Goal: Task Accomplishment & Management: Use online tool/utility

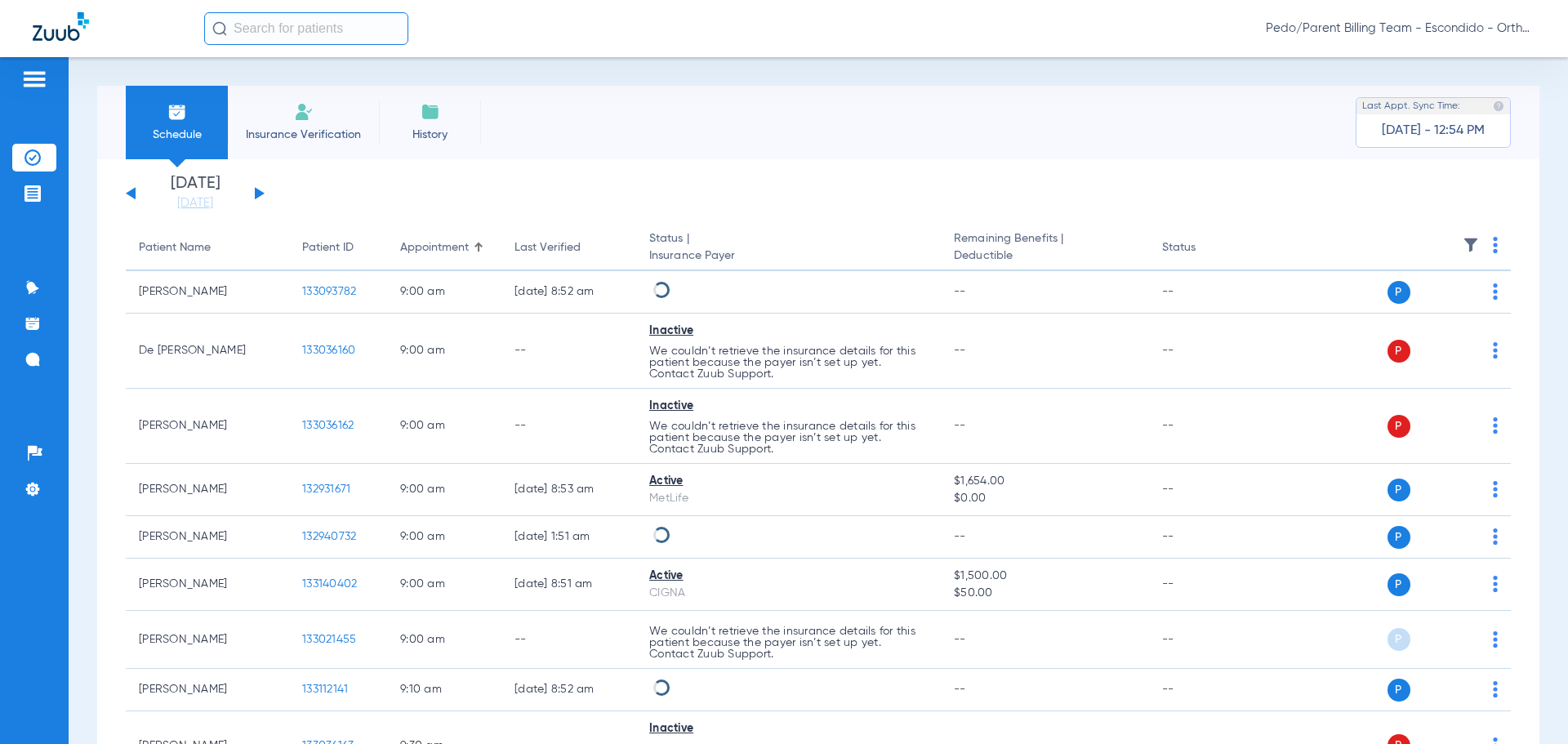
click at [258, 195] on button at bounding box center [259, 193] width 10 height 13
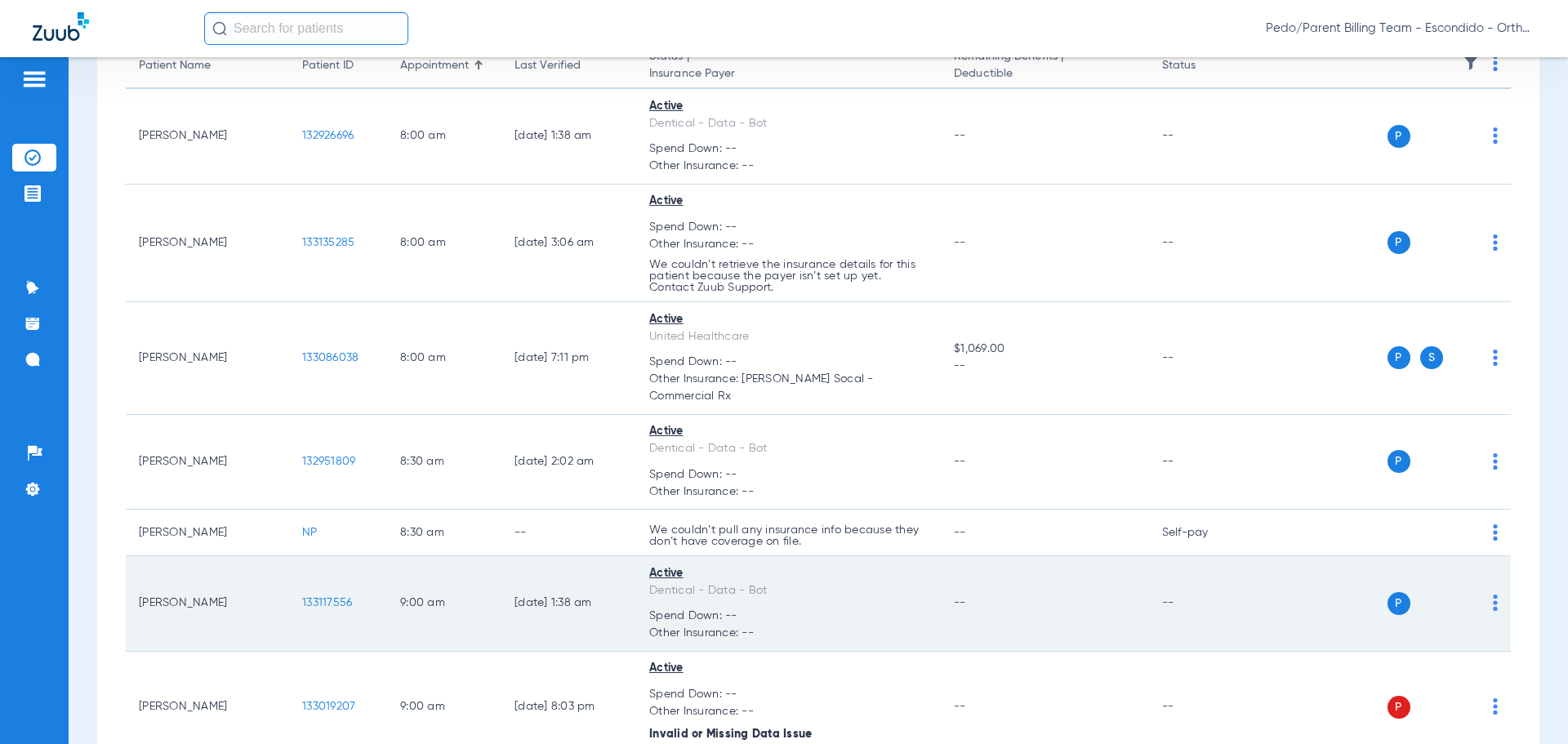
scroll to position [164, 0]
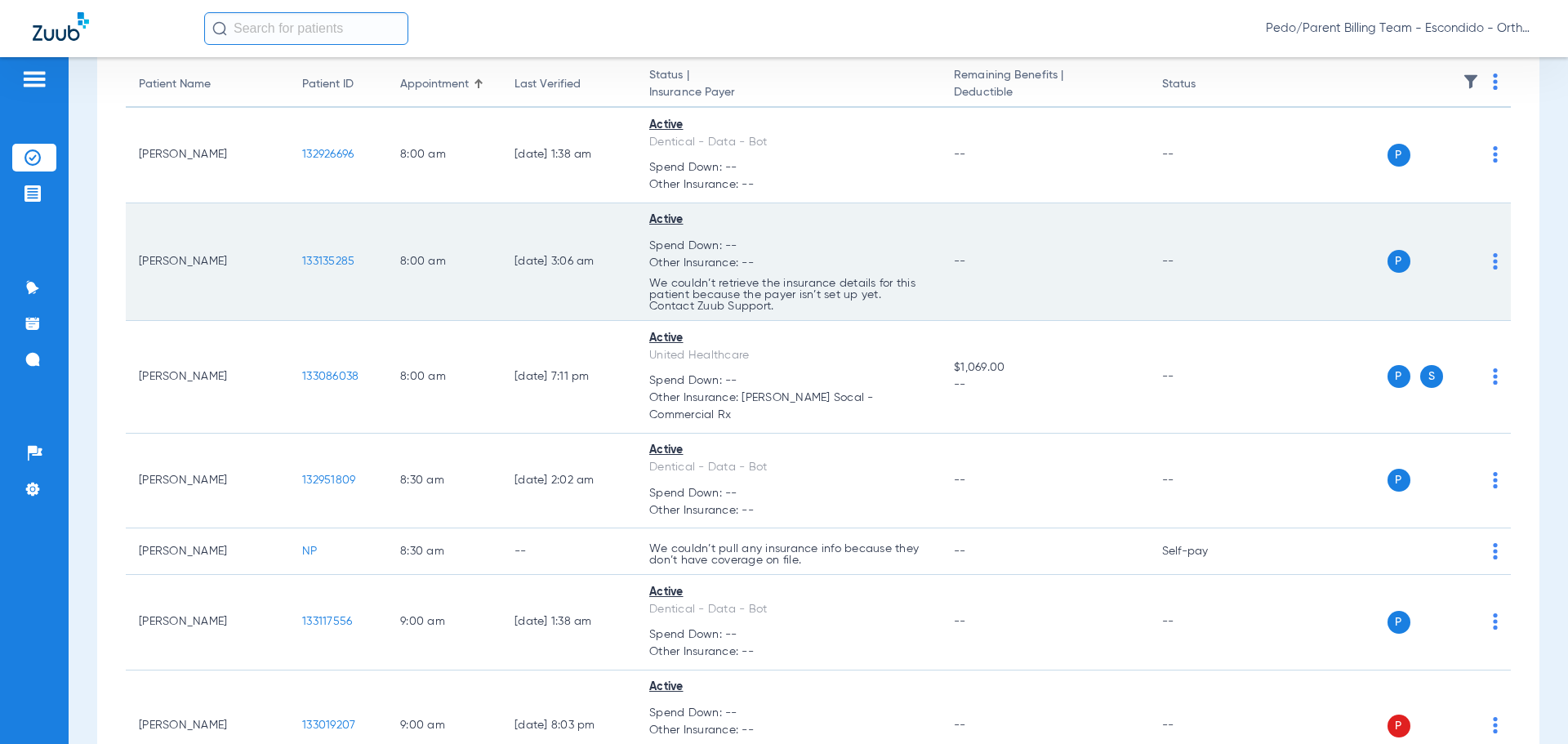
click at [322, 262] on span "133135285" at bounding box center [328, 261] width 52 height 12
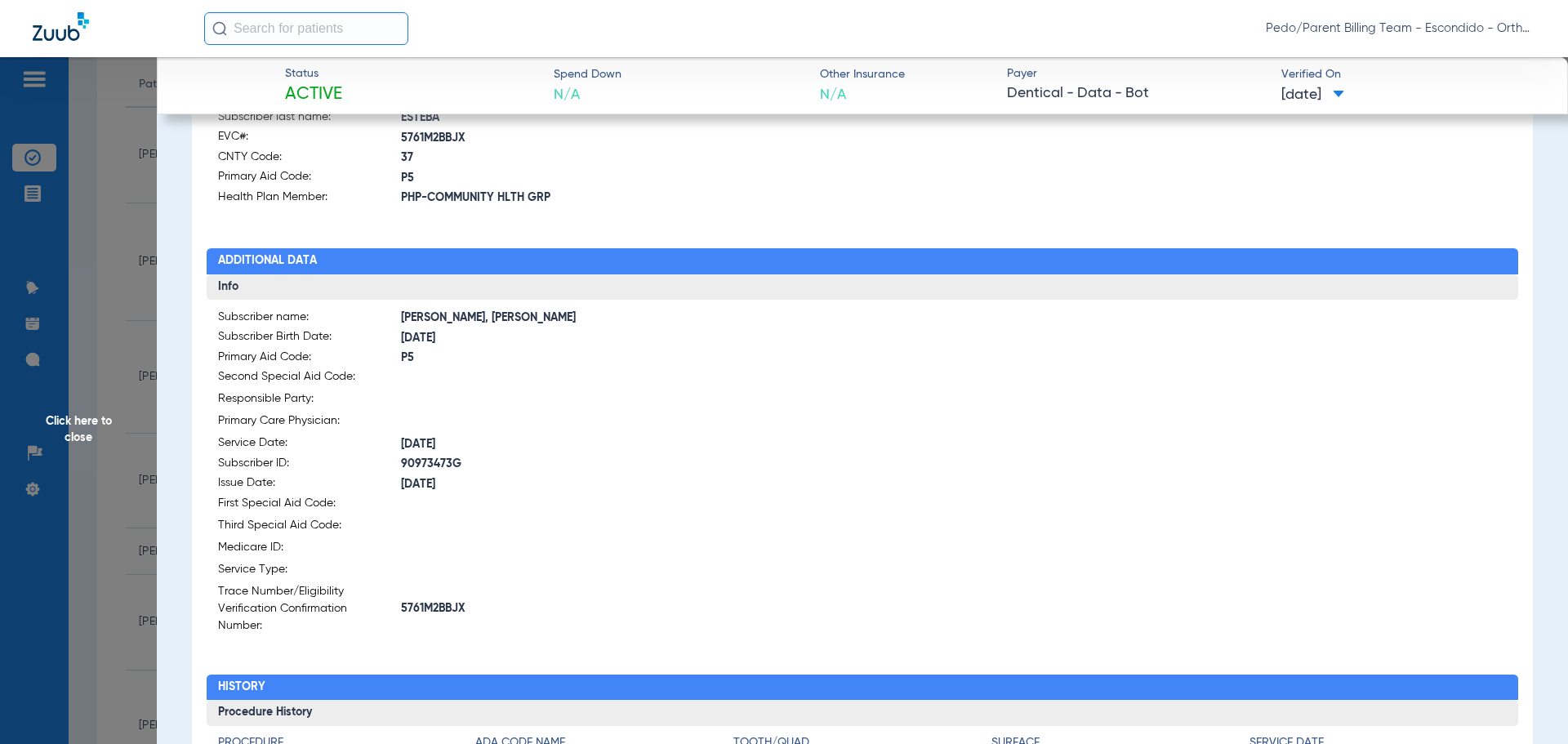
scroll to position [572, 0]
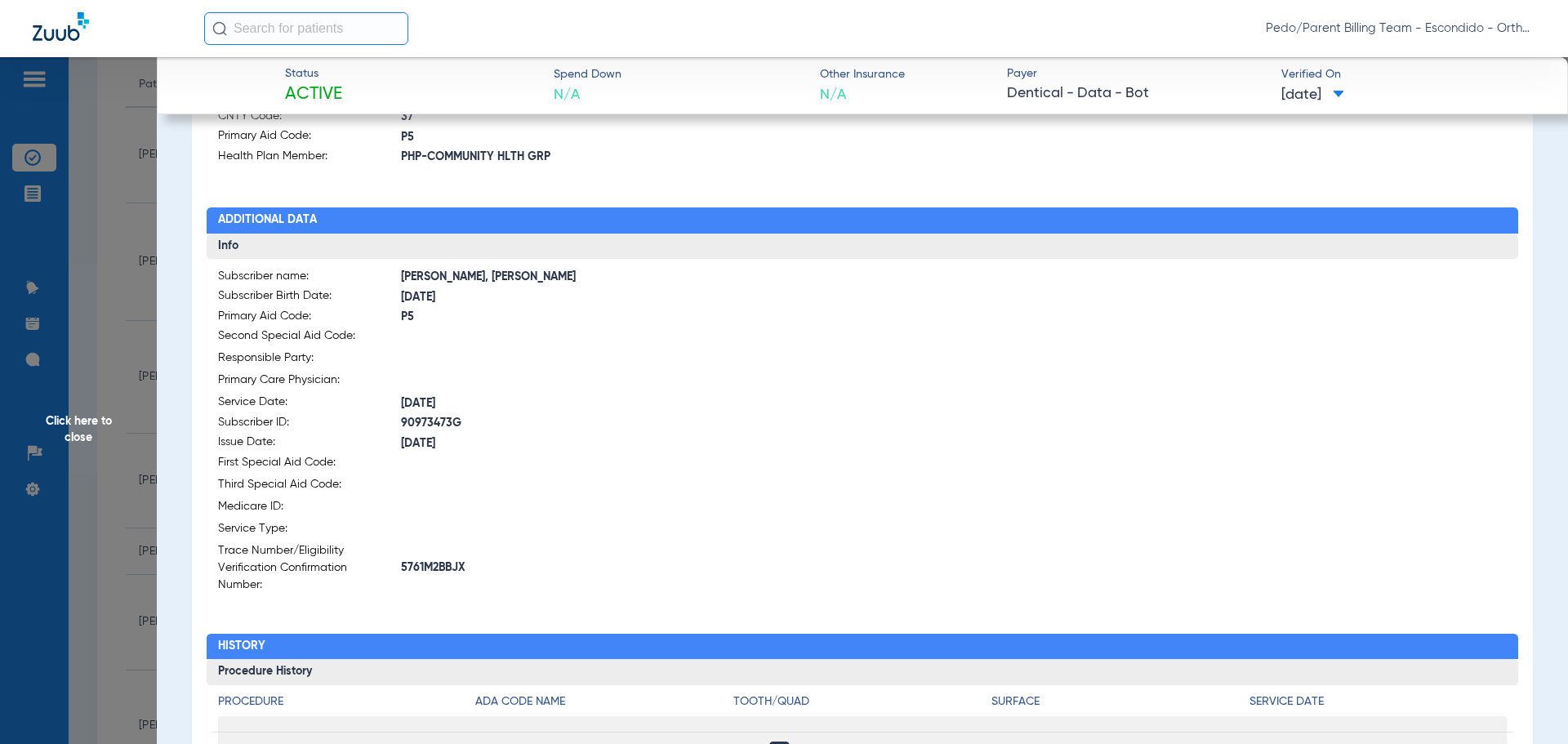
drag, startPoint x: 479, startPoint y: 567, endPoint x: 416, endPoint y: 567, distance: 63.0
click at [402, 567] on span "5761M2BBJX" at bounding box center [632, 568] width 462 height 17
copy span "5761M2BBJX"
drag, startPoint x: 115, startPoint y: 295, endPoint x: 146, endPoint y: 322, distance: 41.1
click at [115, 295] on span "Click here to close" at bounding box center [79, 429] width 157 height 744
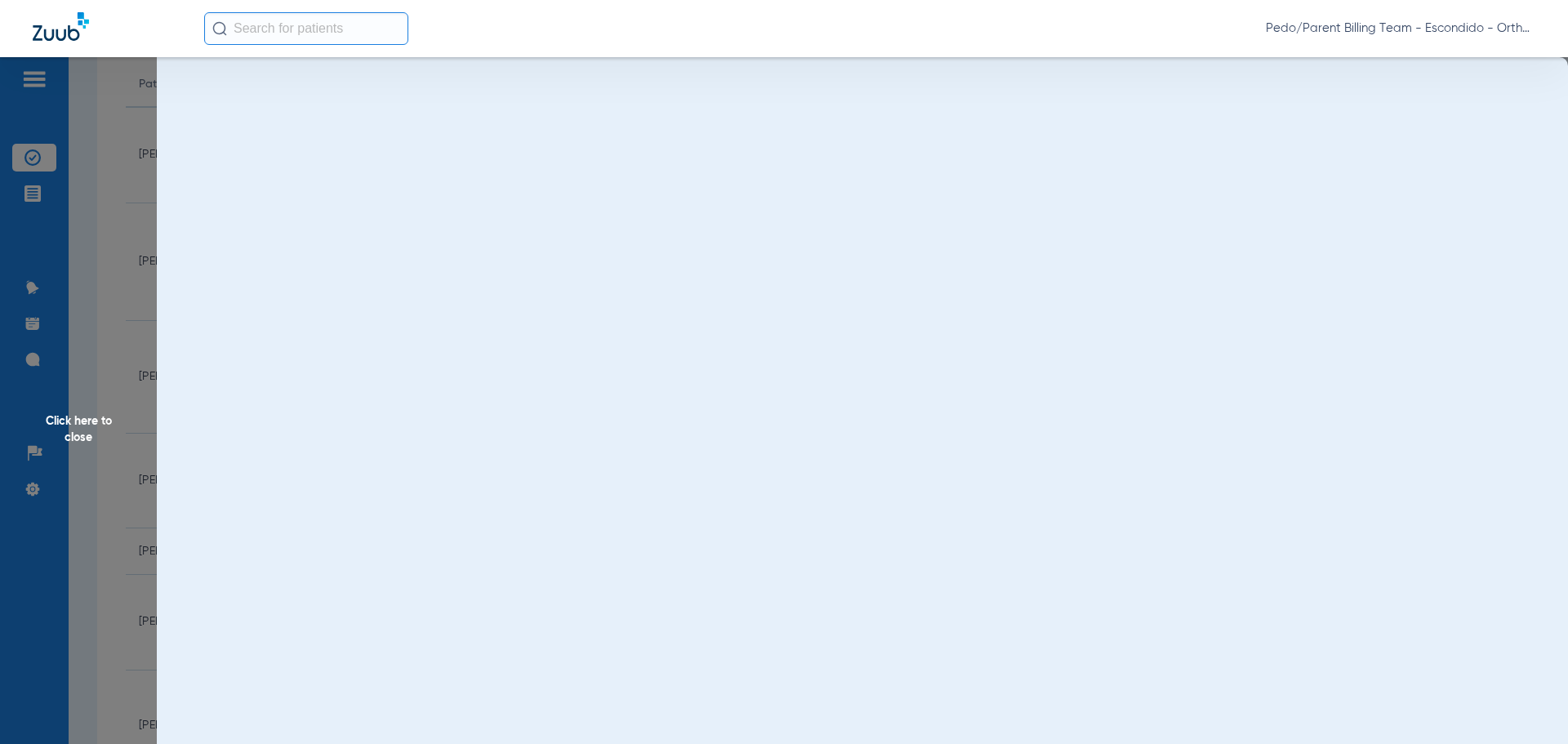
scroll to position [0, 0]
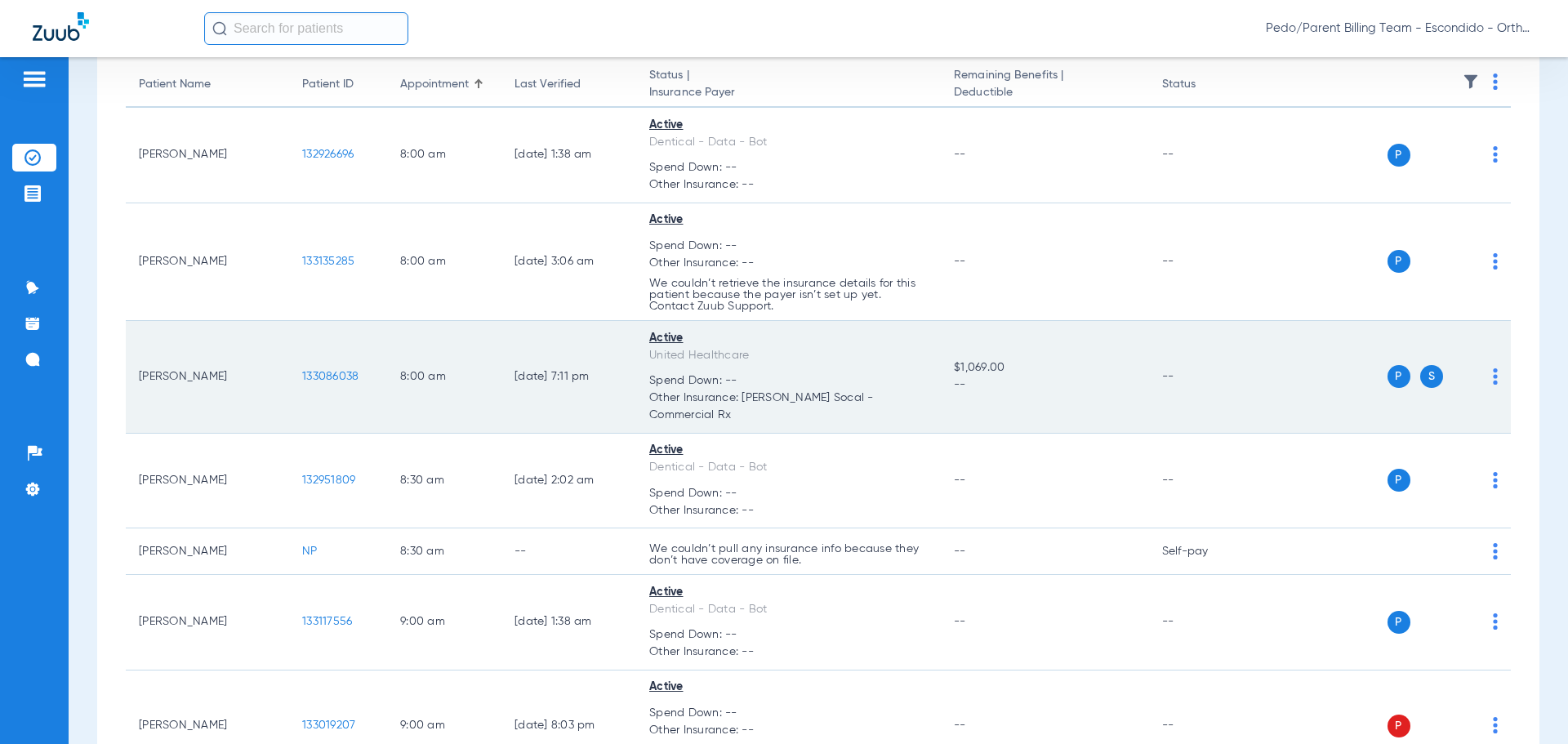
click at [352, 371] on span "133086038" at bounding box center [330, 376] width 56 height 12
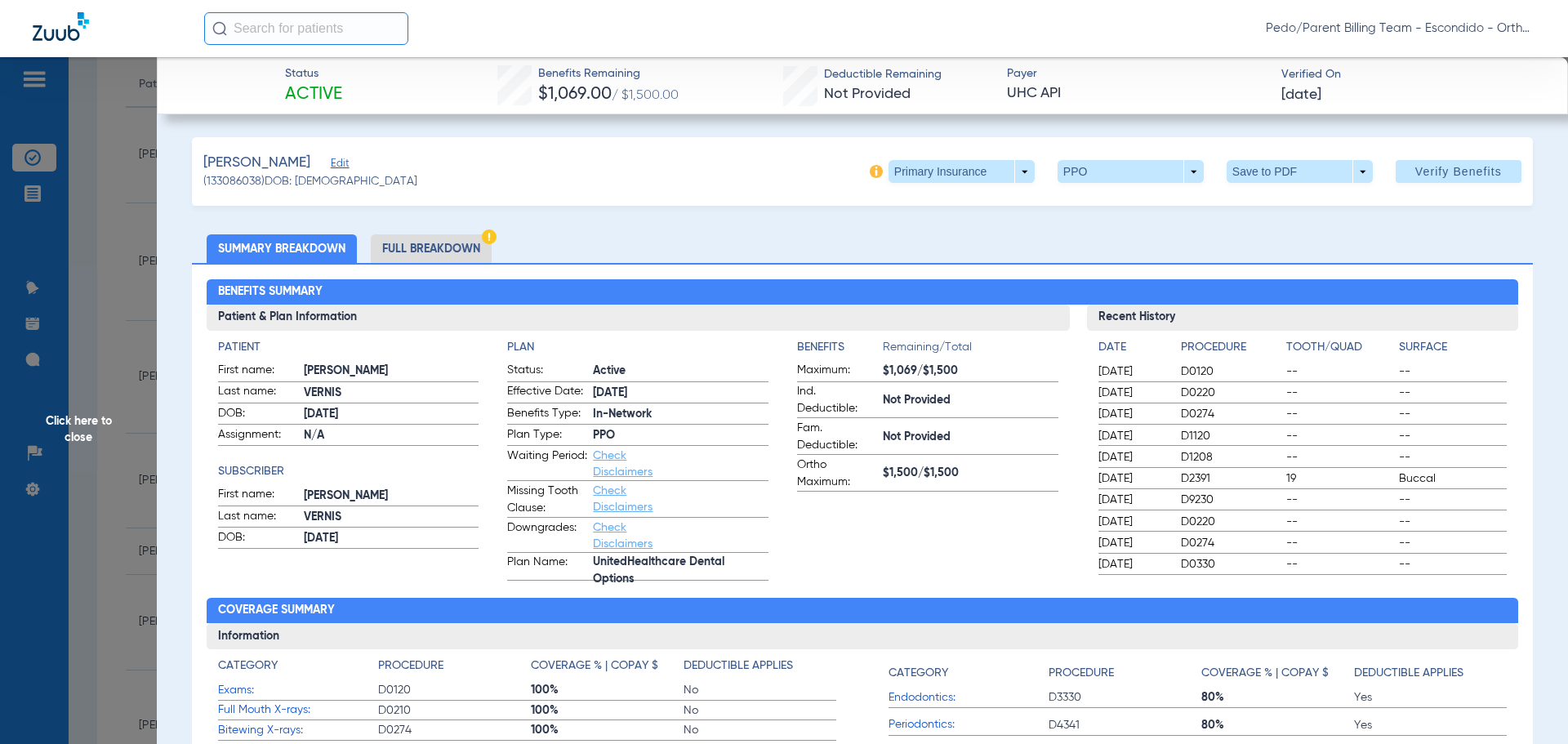
click at [394, 256] on li "Full Breakdown" at bounding box center [431, 249] width 121 height 29
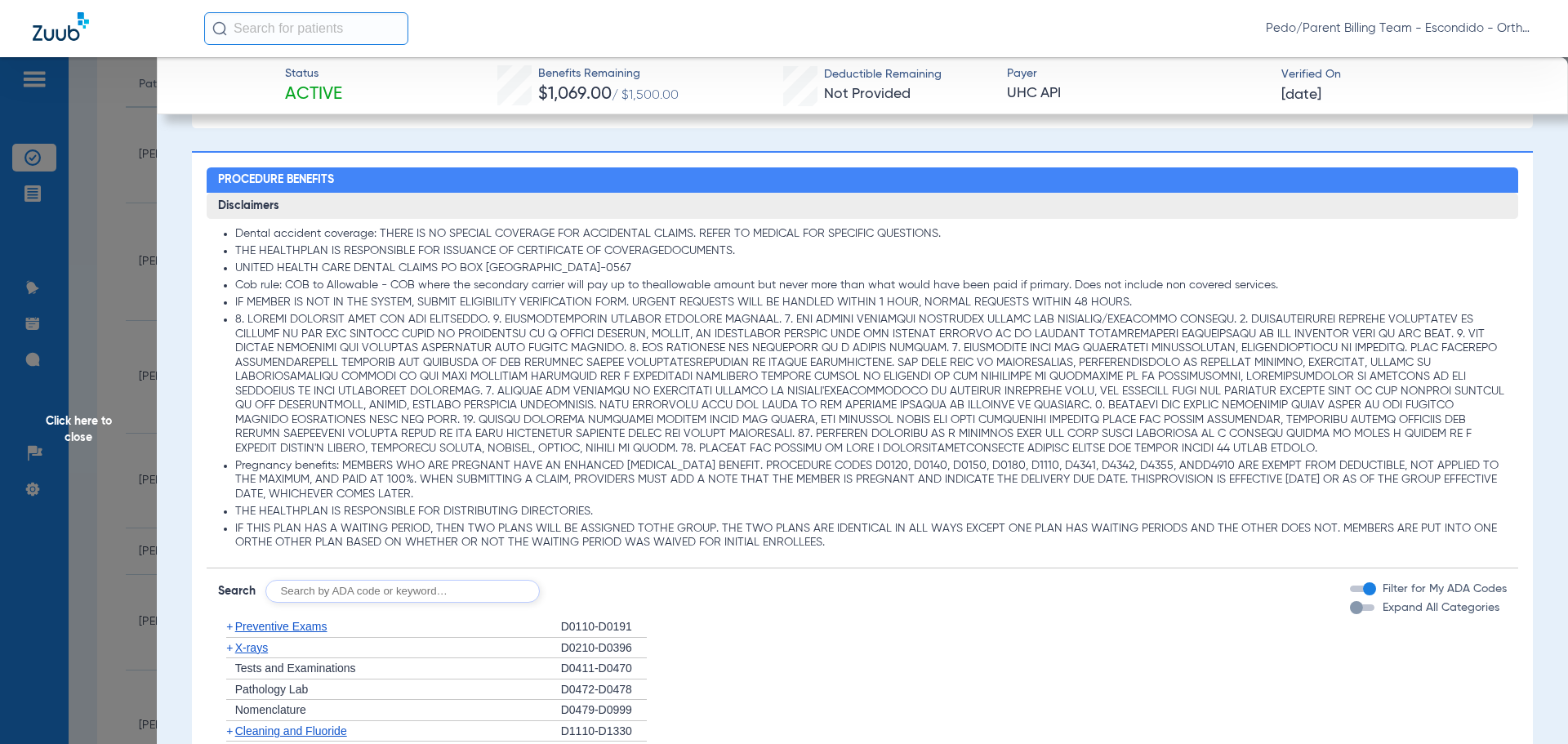
scroll to position [1226, 0]
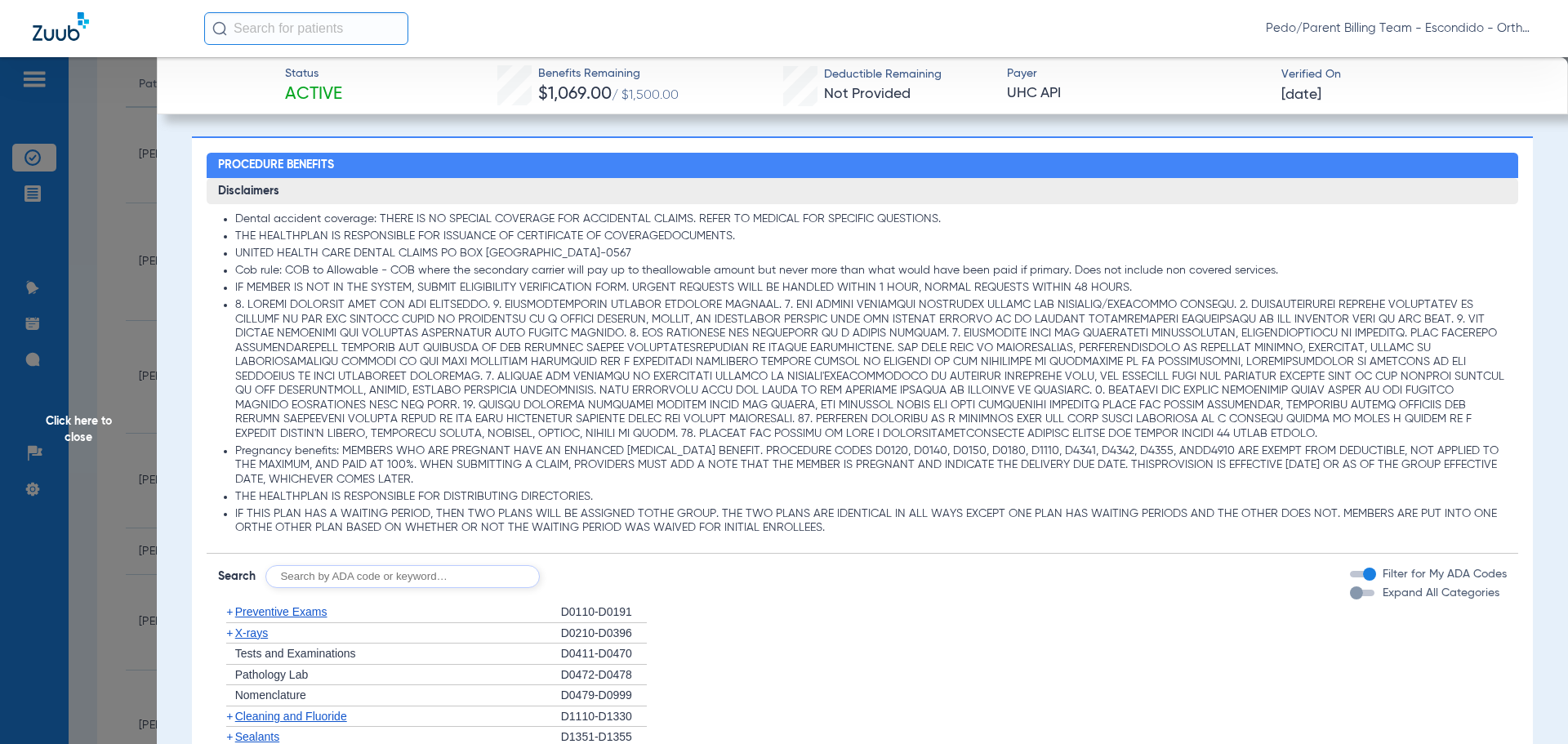
drag, startPoint x: 293, startPoint y: 272, endPoint x: 288, endPoint y: 336, distance: 64.2
click at [288, 336] on ul "Dental accident coverage: THERE IS NO SPECIAL COVERAGE FOR ACCIDENTAL CLAIMS. R…" at bounding box center [862, 374] width 1290 height 324
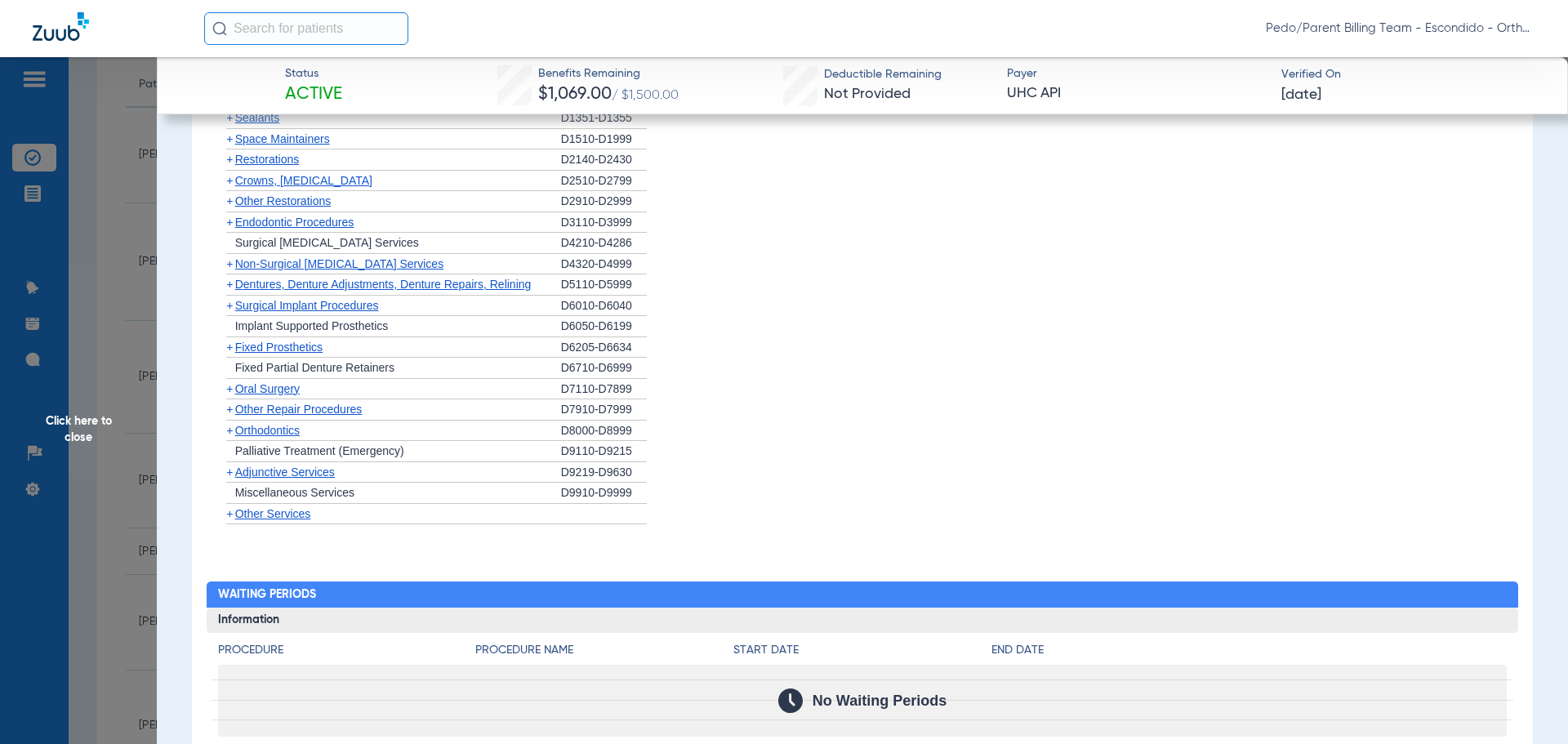
scroll to position [1833, 0]
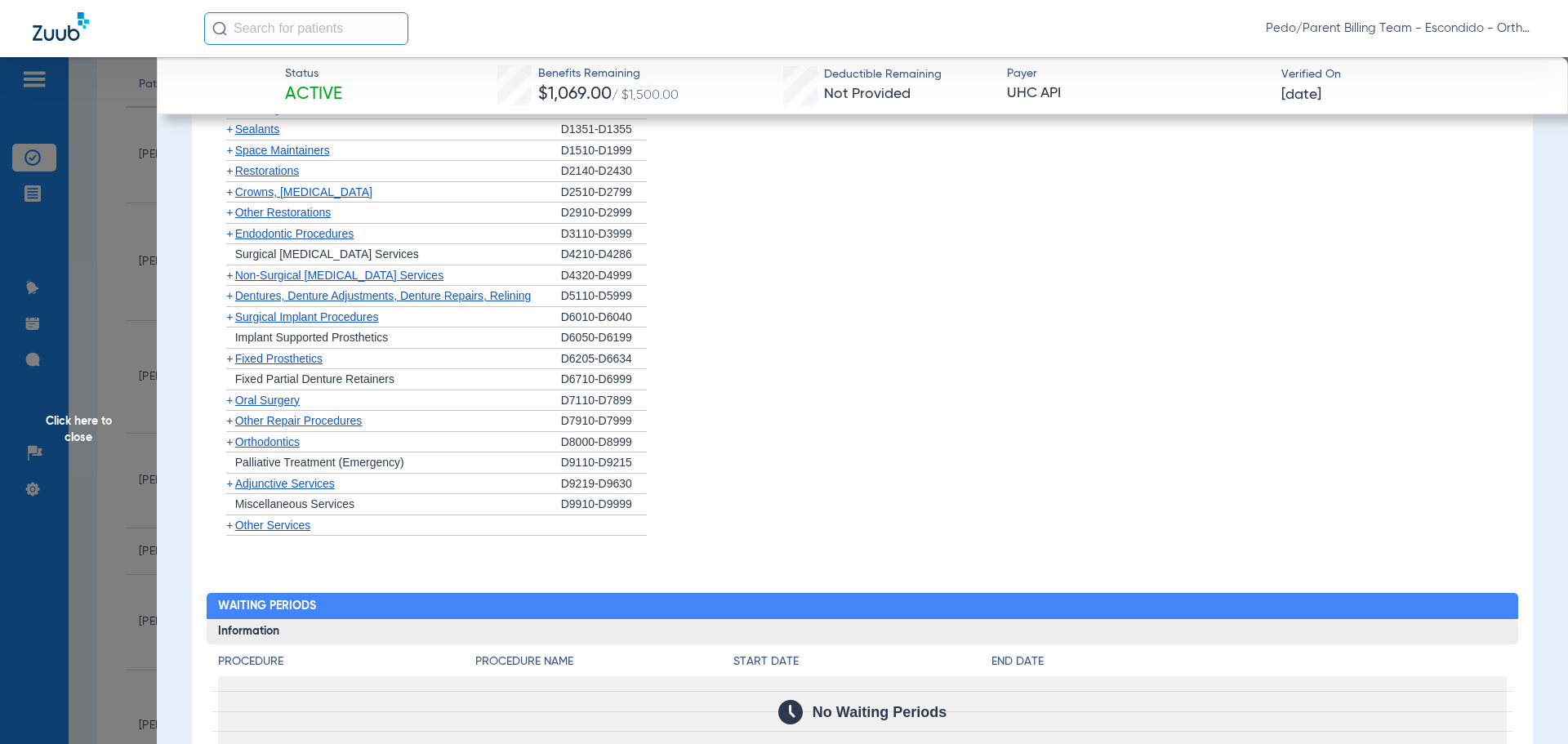
click at [275, 447] on span "Orthodontics" at bounding box center [267, 442] width 64 height 13
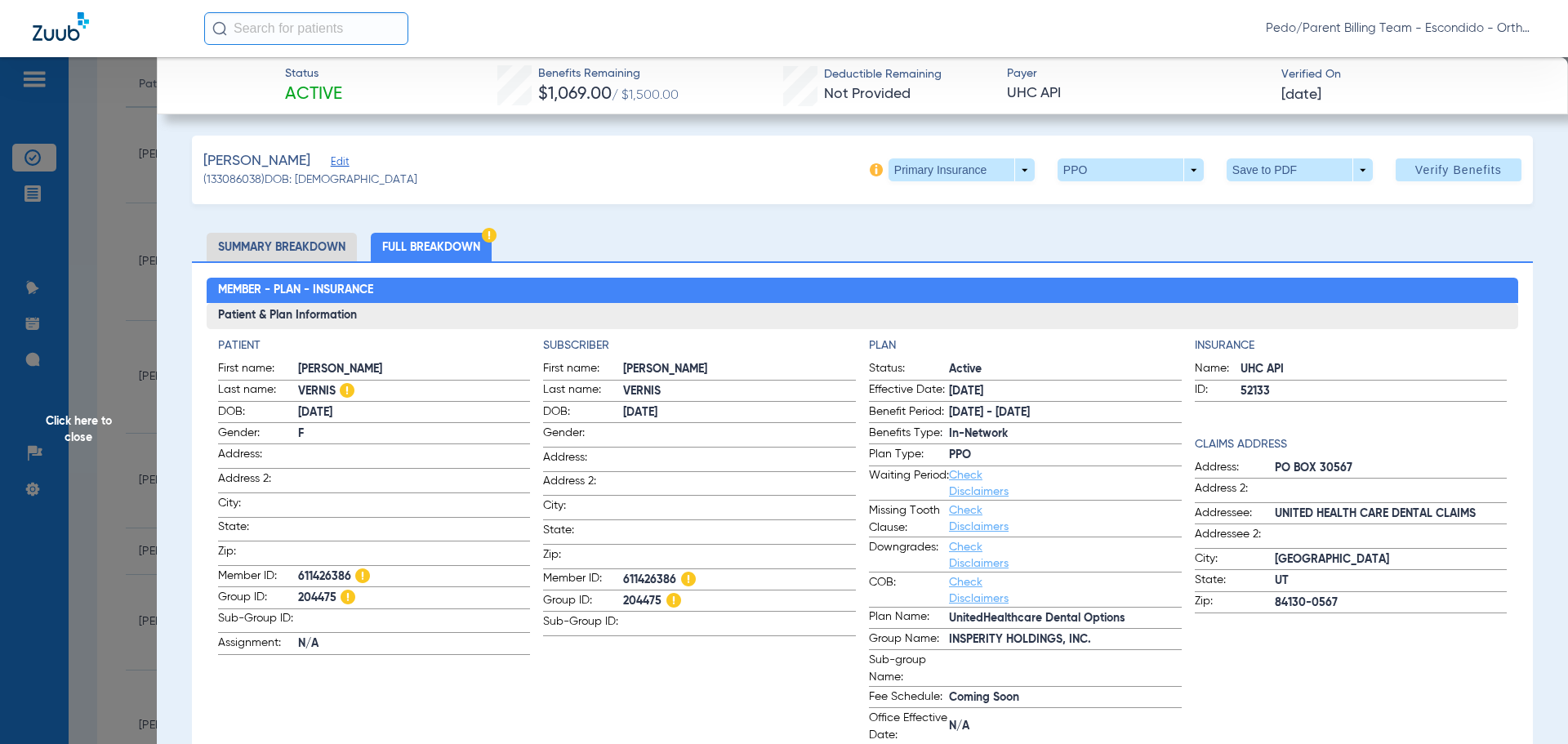
scroll to position [0, 0]
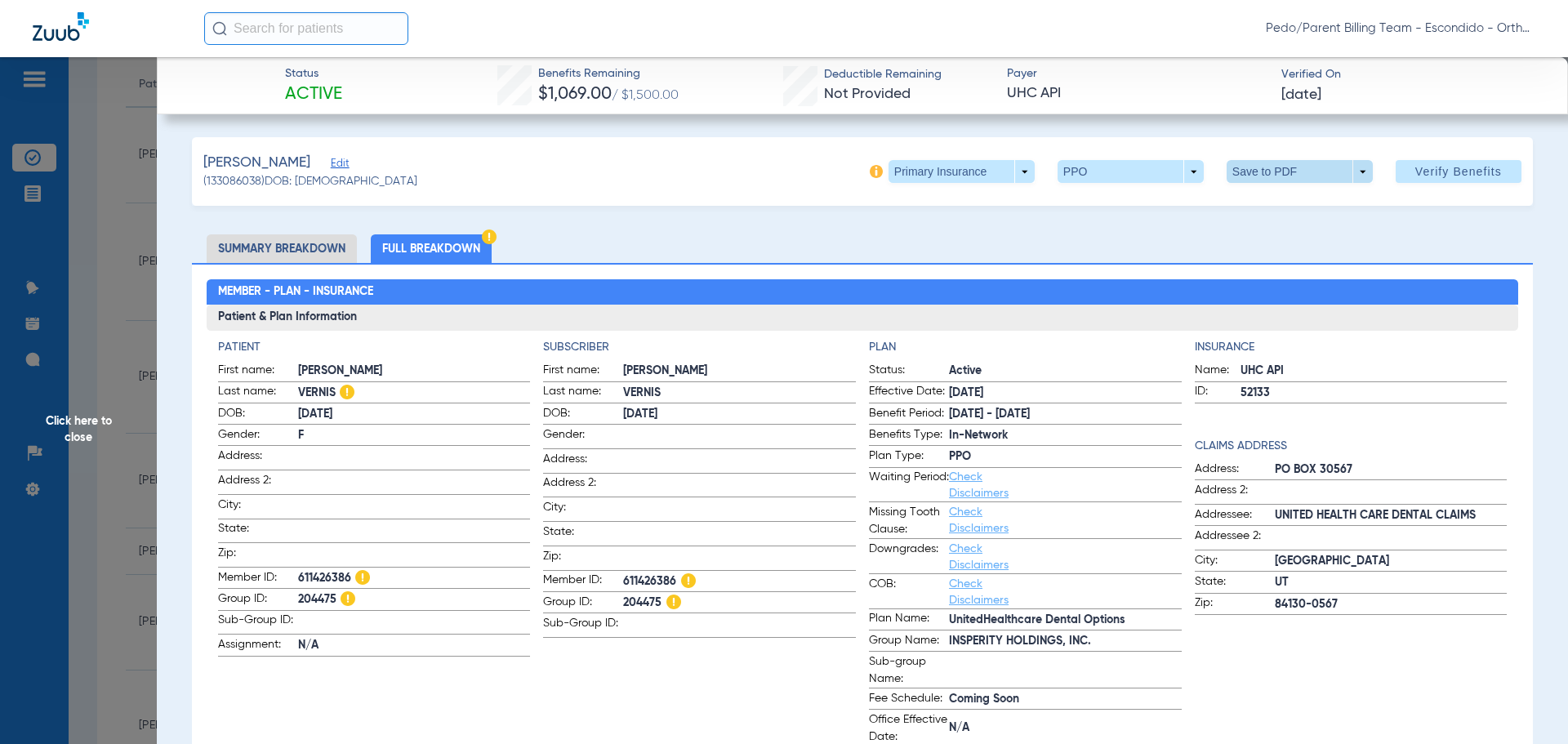
click at [1253, 165] on span at bounding box center [1300, 171] width 146 height 23
click at [1263, 193] on button "insert_drive_file Save to PDF" at bounding box center [1277, 204] width 123 height 33
click at [1078, 181] on span at bounding box center [1131, 171] width 146 height 23
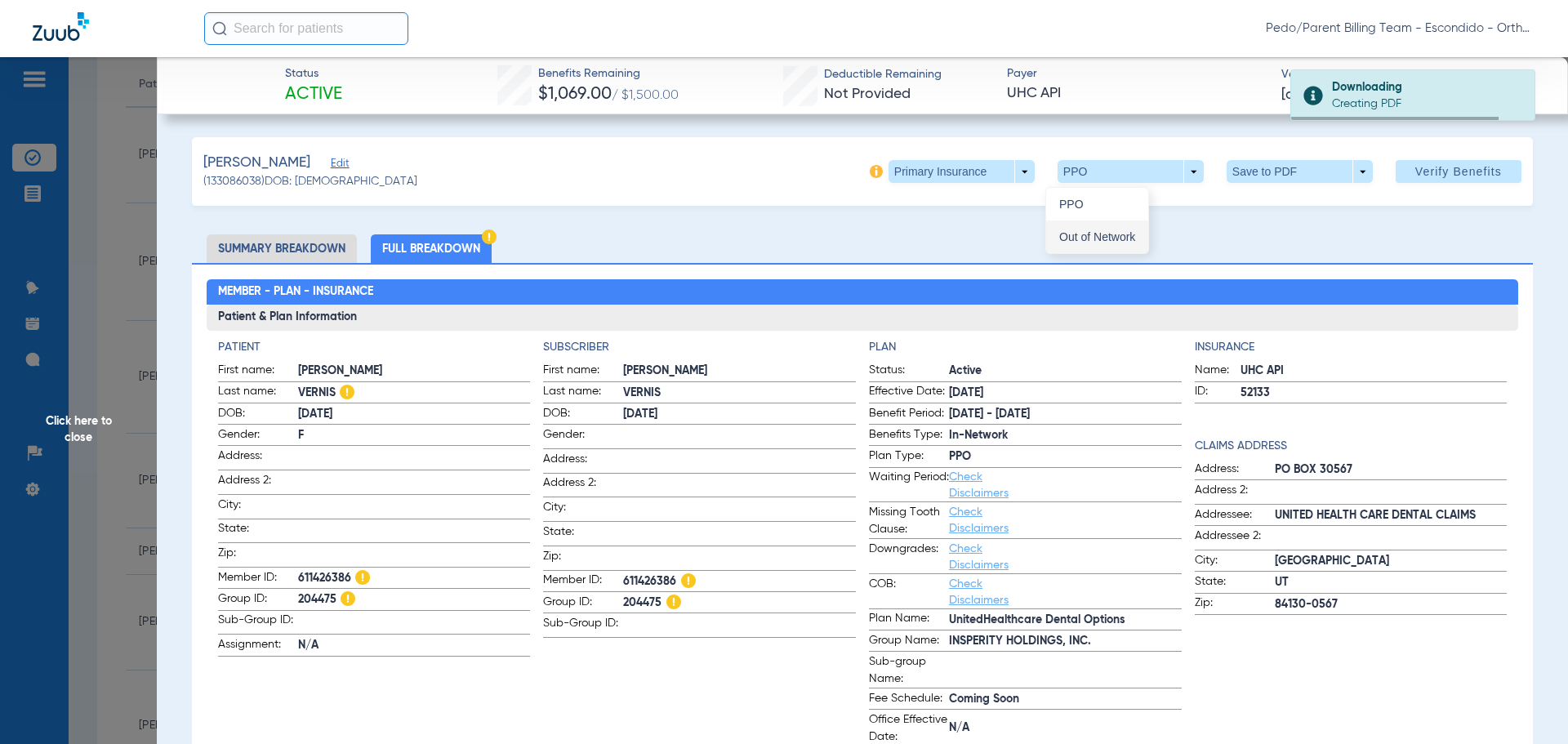
click at [1087, 234] on span "Out of Network" at bounding box center [1097, 237] width 76 height 12
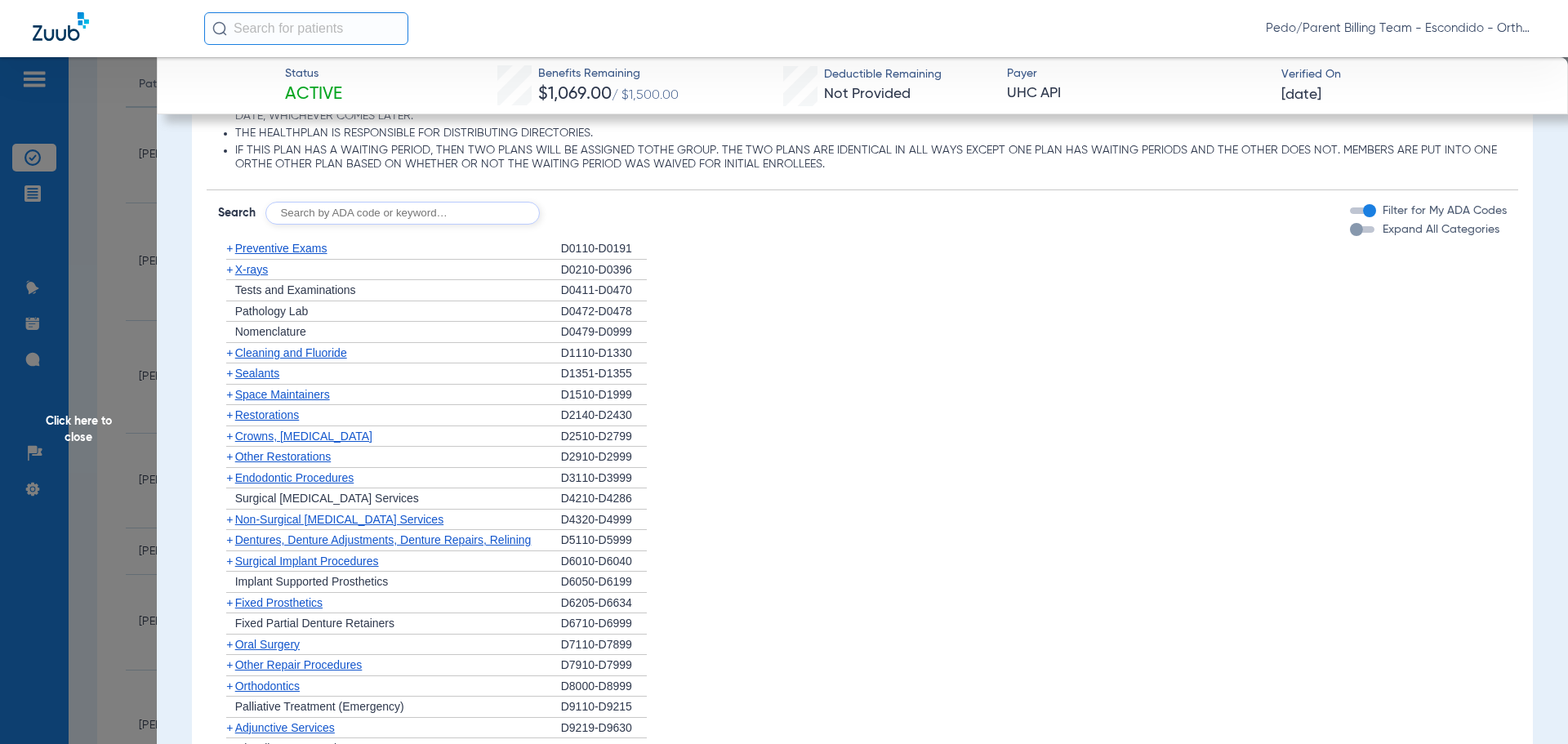
scroll to position [1634, 0]
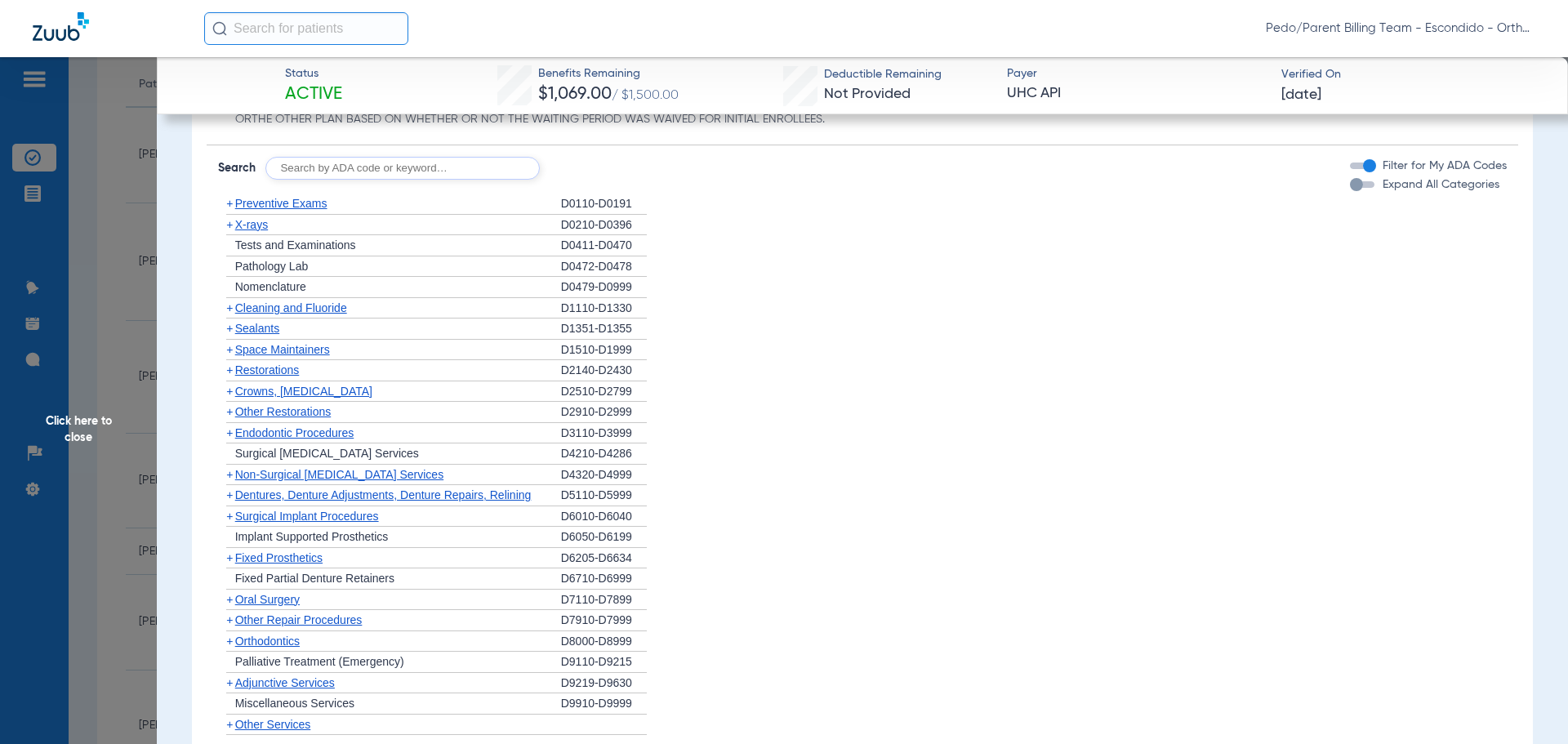
click at [241, 643] on span "Orthodontics" at bounding box center [267, 641] width 64 height 13
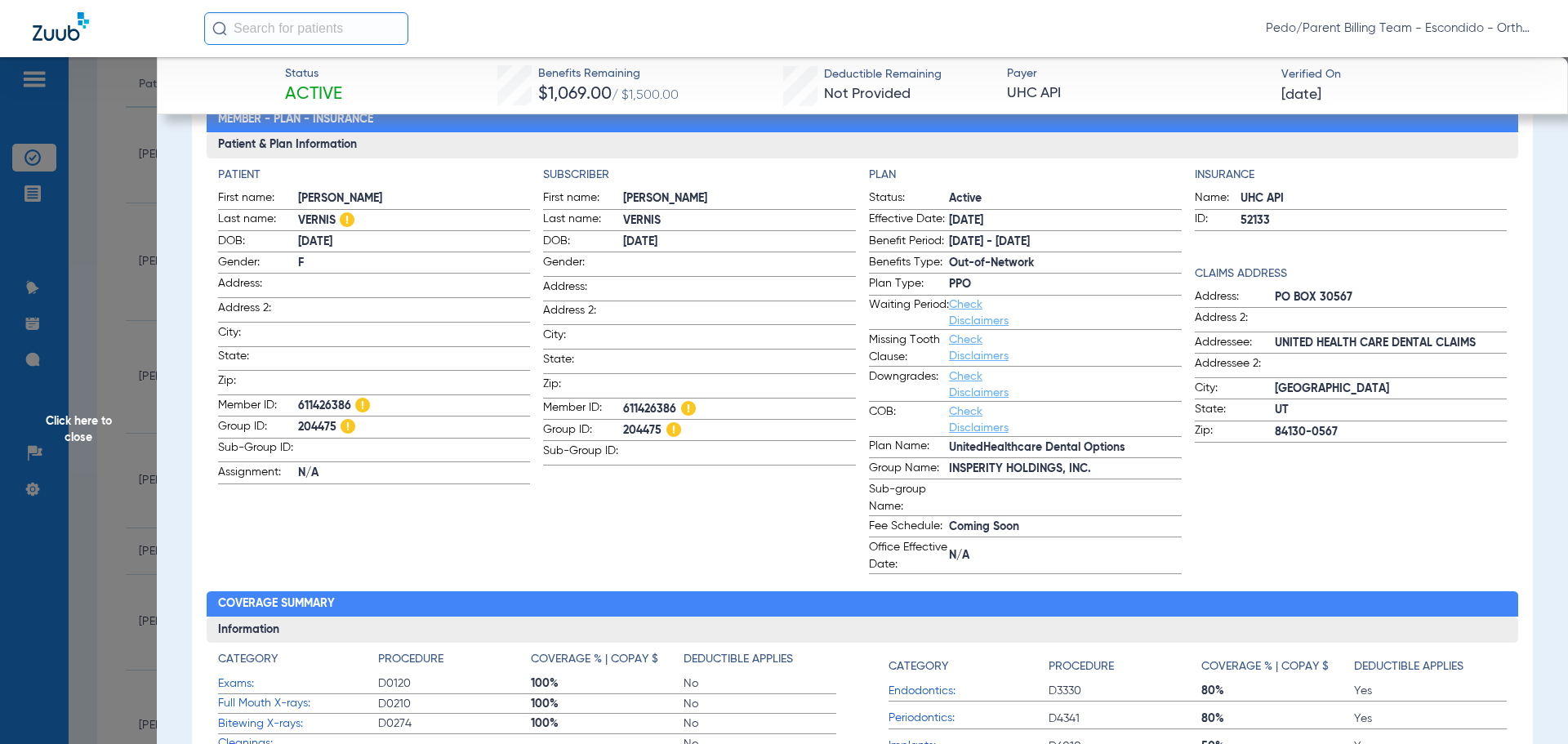
scroll to position [0, 0]
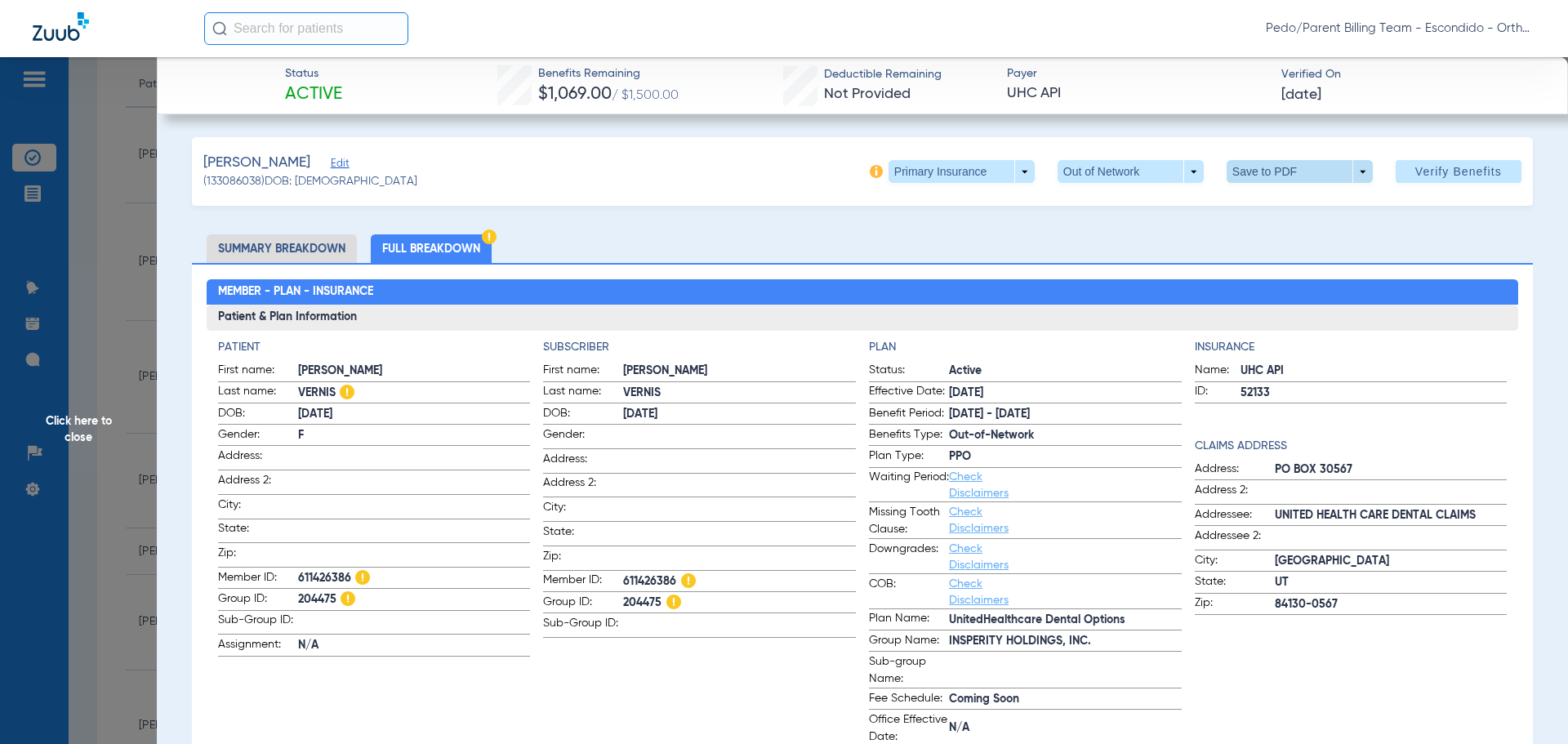
click at [1281, 168] on span at bounding box center [1299, 171] width 39 height 39
click at [1274, 209] on span "Save to PDF" at bounding box center [1292, 204] width 64 height 12
click at [114, 323] on span "Click here to close" at bounding box center [79, 429] width 157 height 744
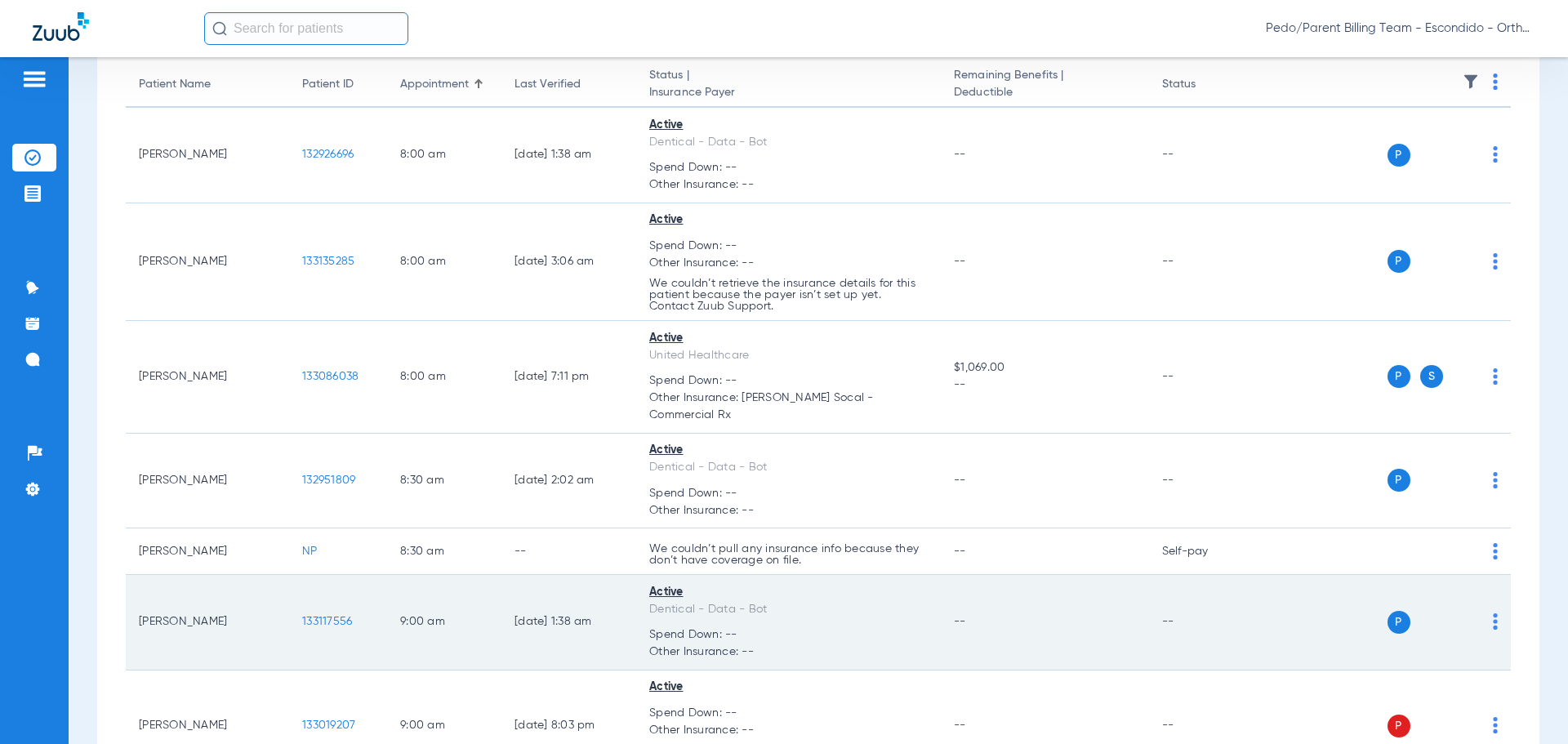
click at [332, 616] on span "133117556" at bounding box center [326, 621] width 50 height 12
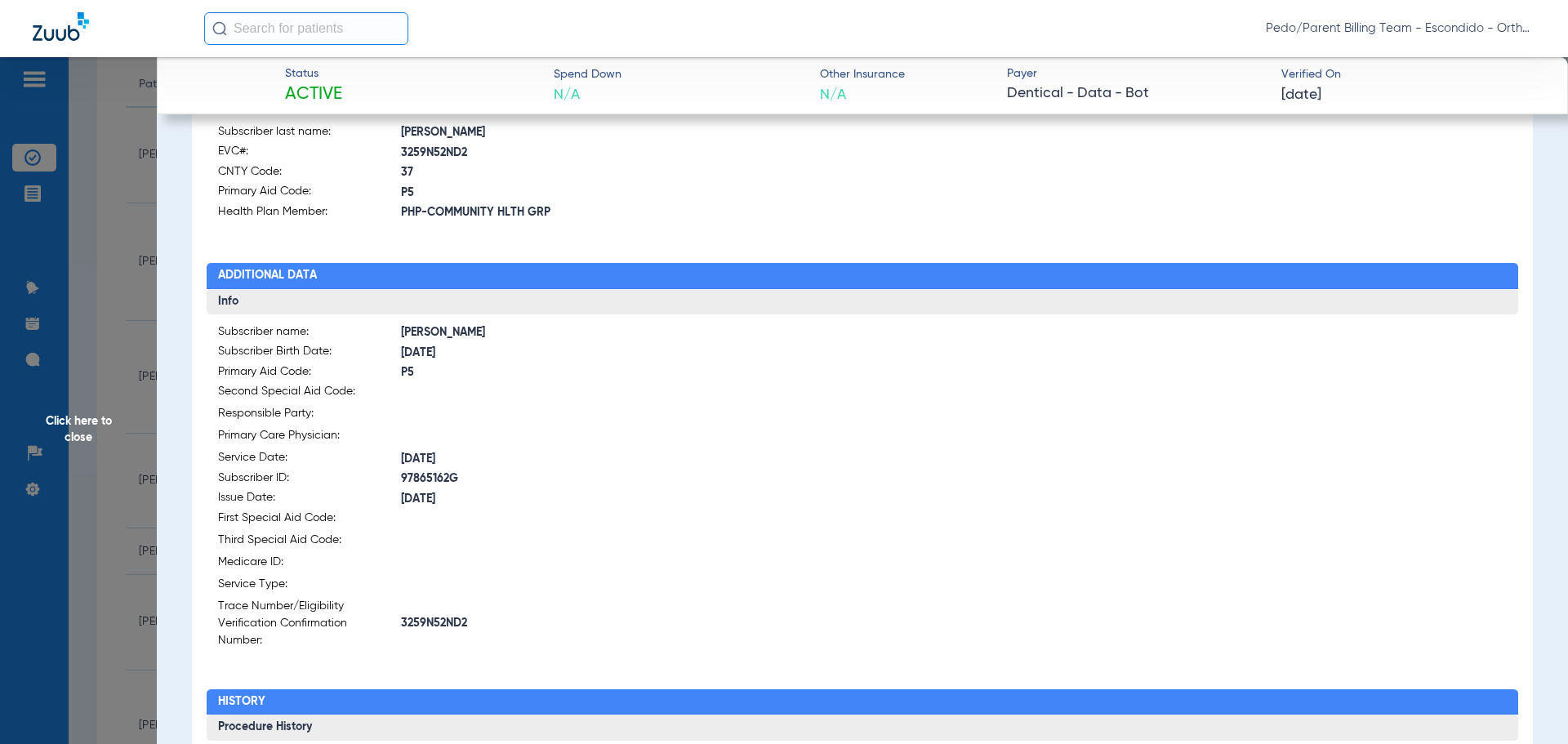
scroll to position [326, 0]
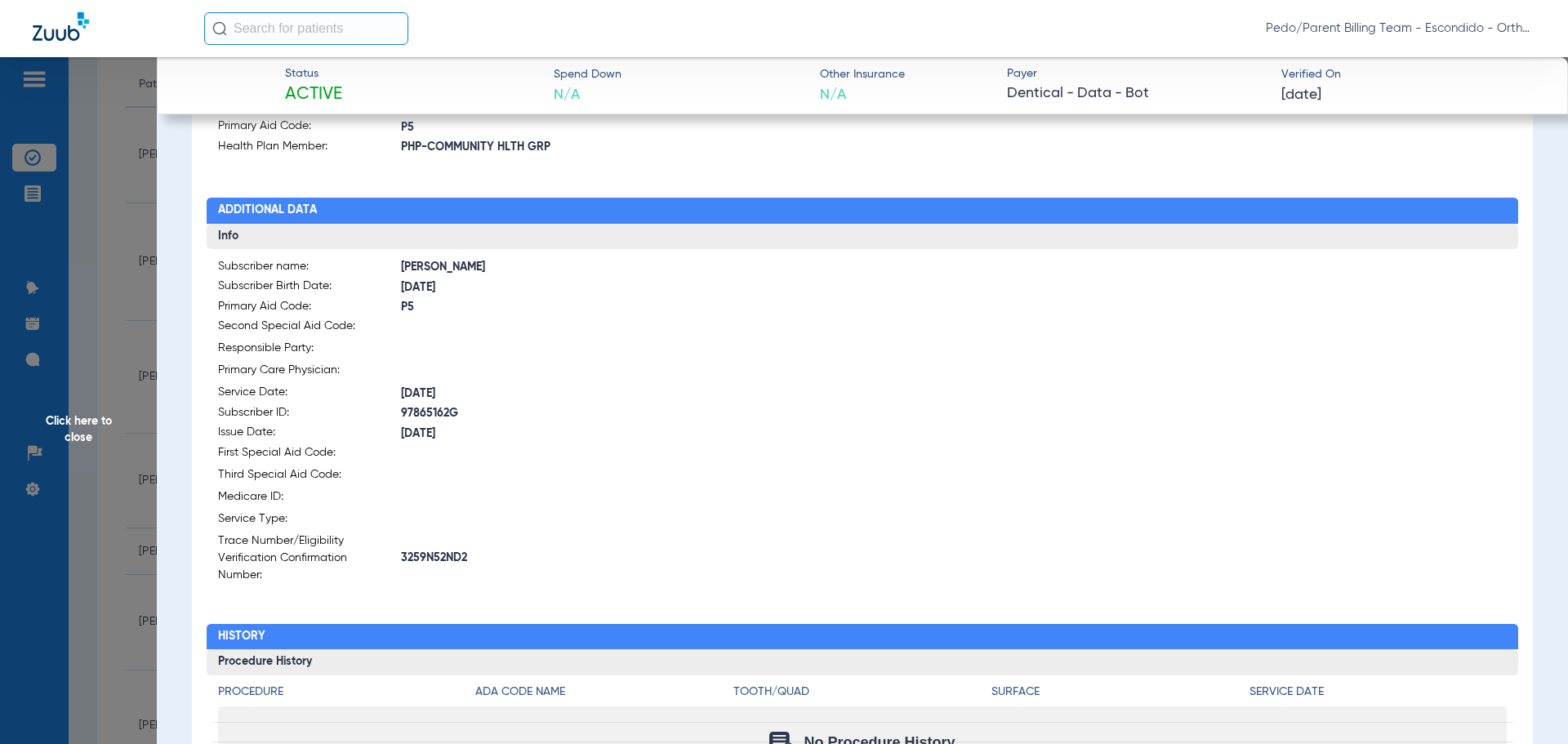
click at [427, 550] on span "3259N52ND2" at bounding box center [632, 558] width 462 height 17
copy span "3259N52ND2"
drag, startPoint x: 91, startPoint y: 326, endPoint x: 444, endPoint y: 397, distance: 360.1
click at [91, 326] on span "Click here to close" at bounding box center [79, 429] width 157 height 744
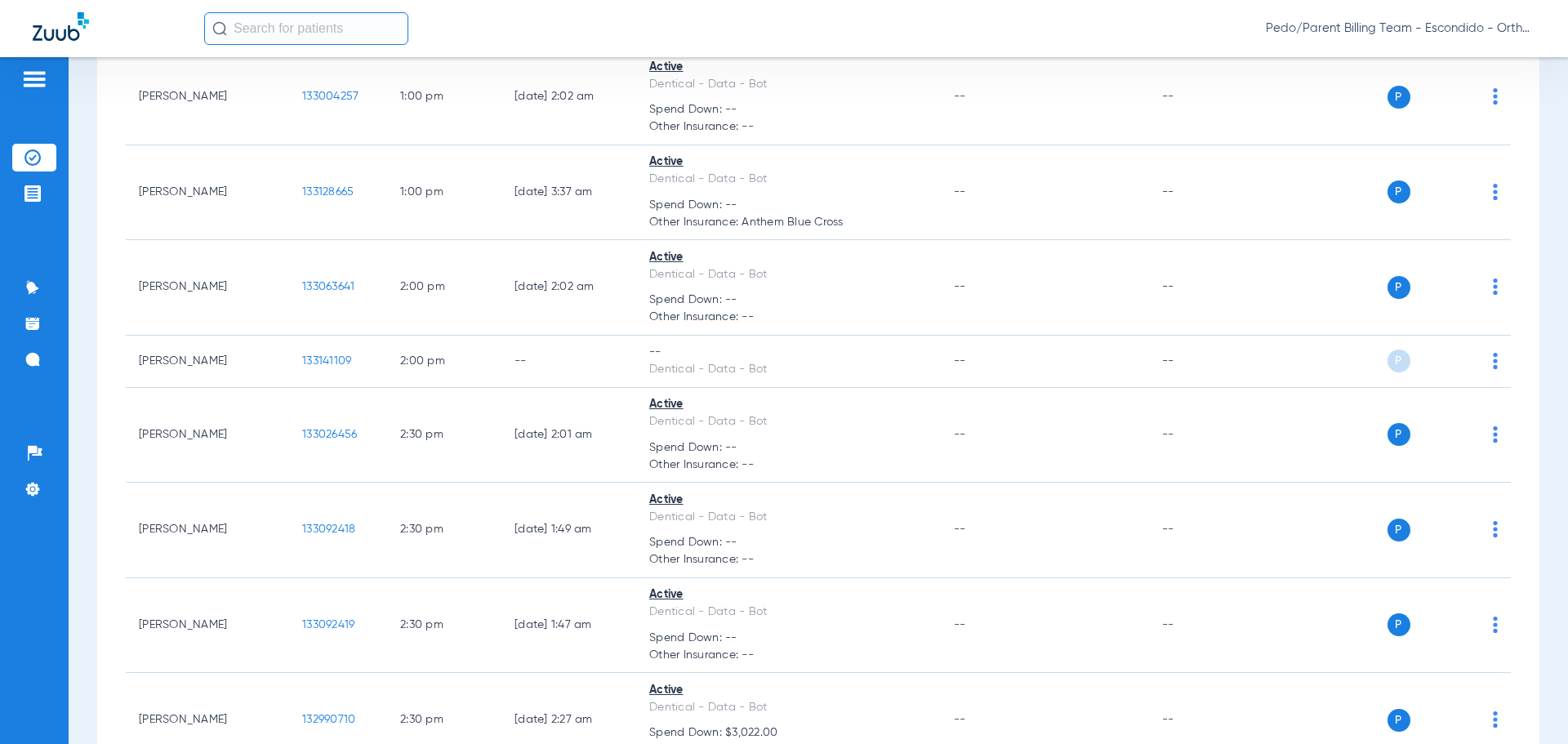
scroll to position [1552, 0]
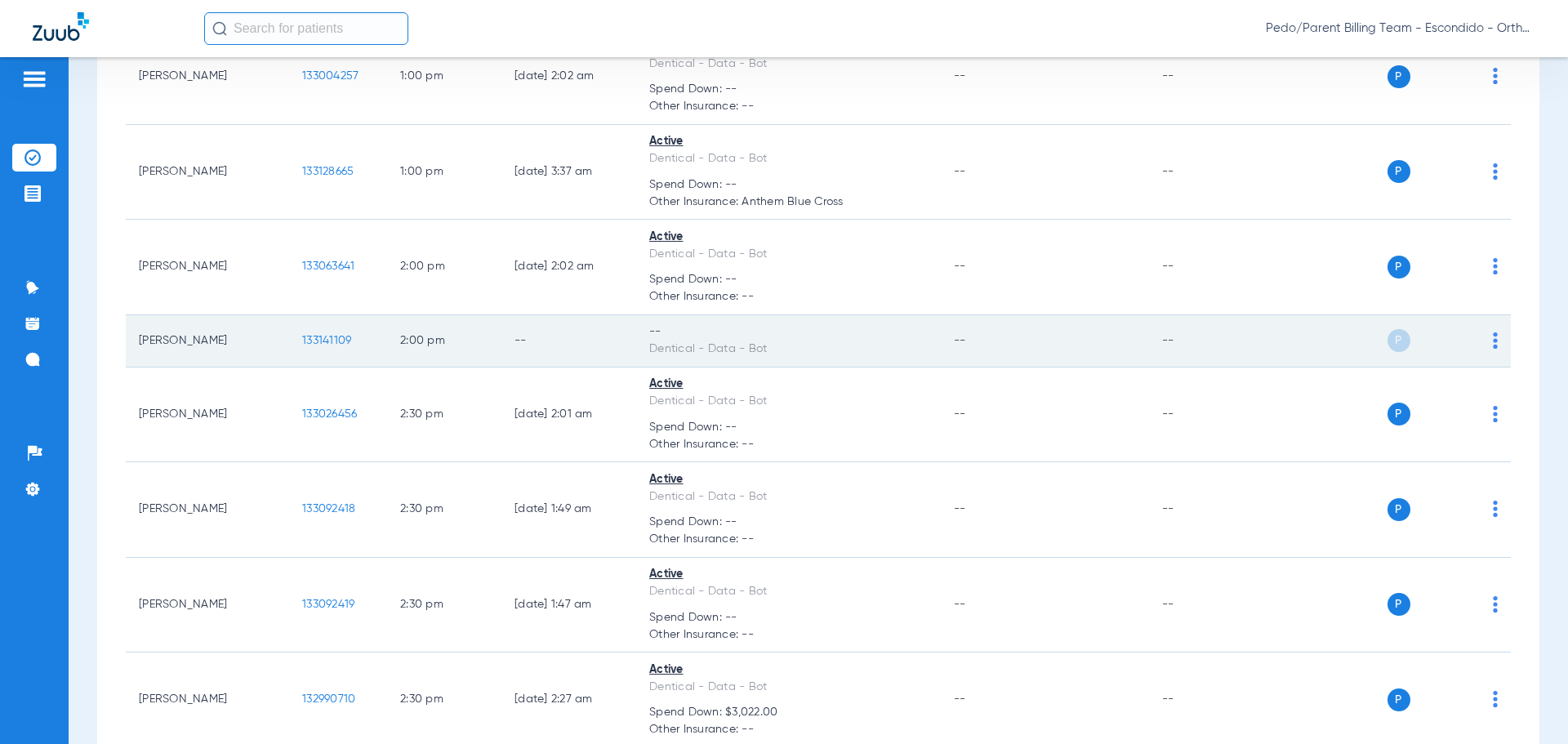
click at [324, 335] on span "133141109" at bounding box center [326, 341] width 49 height 12
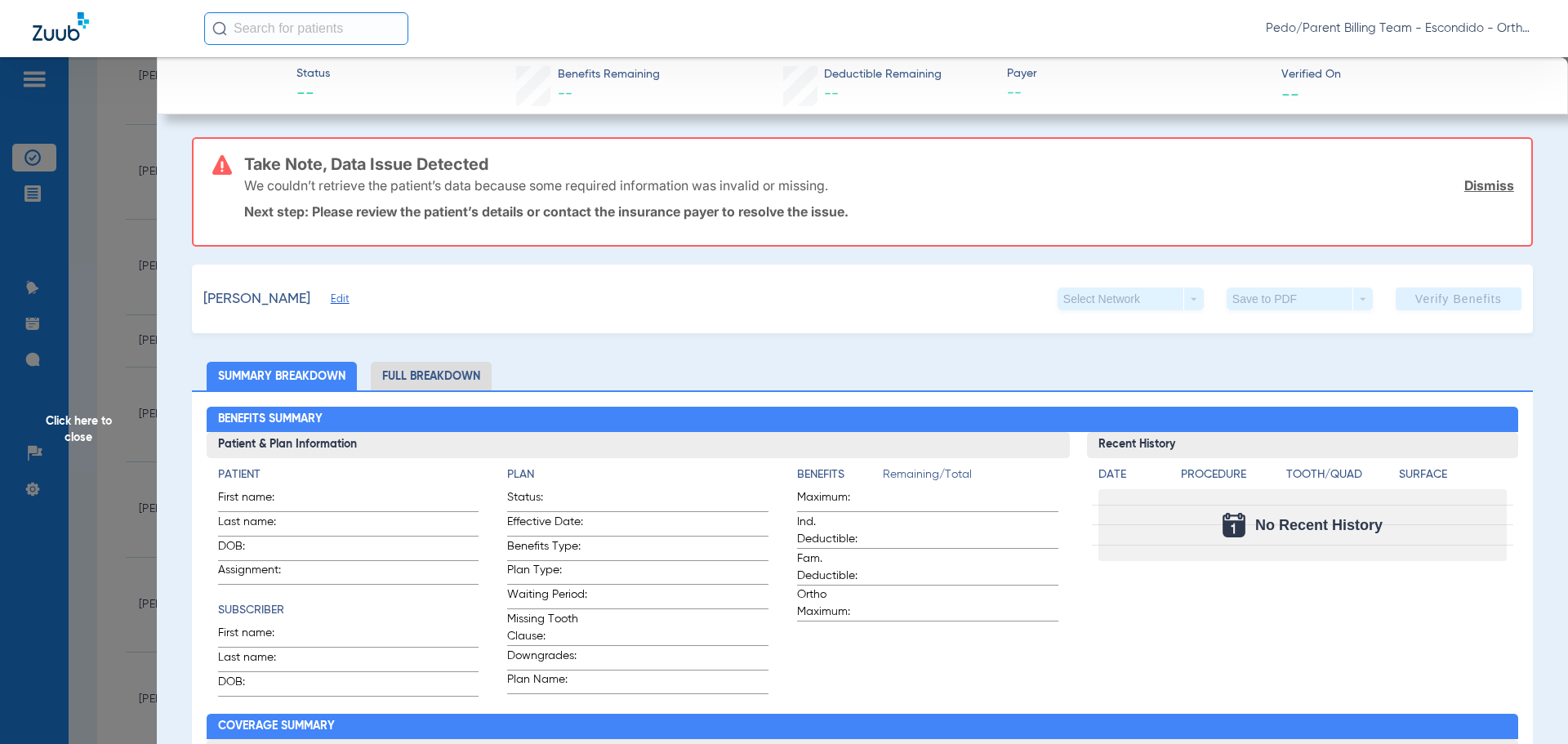
click at [105, 300] on span "Click here to close" at bounding box center [79, 429] width 157 height 744
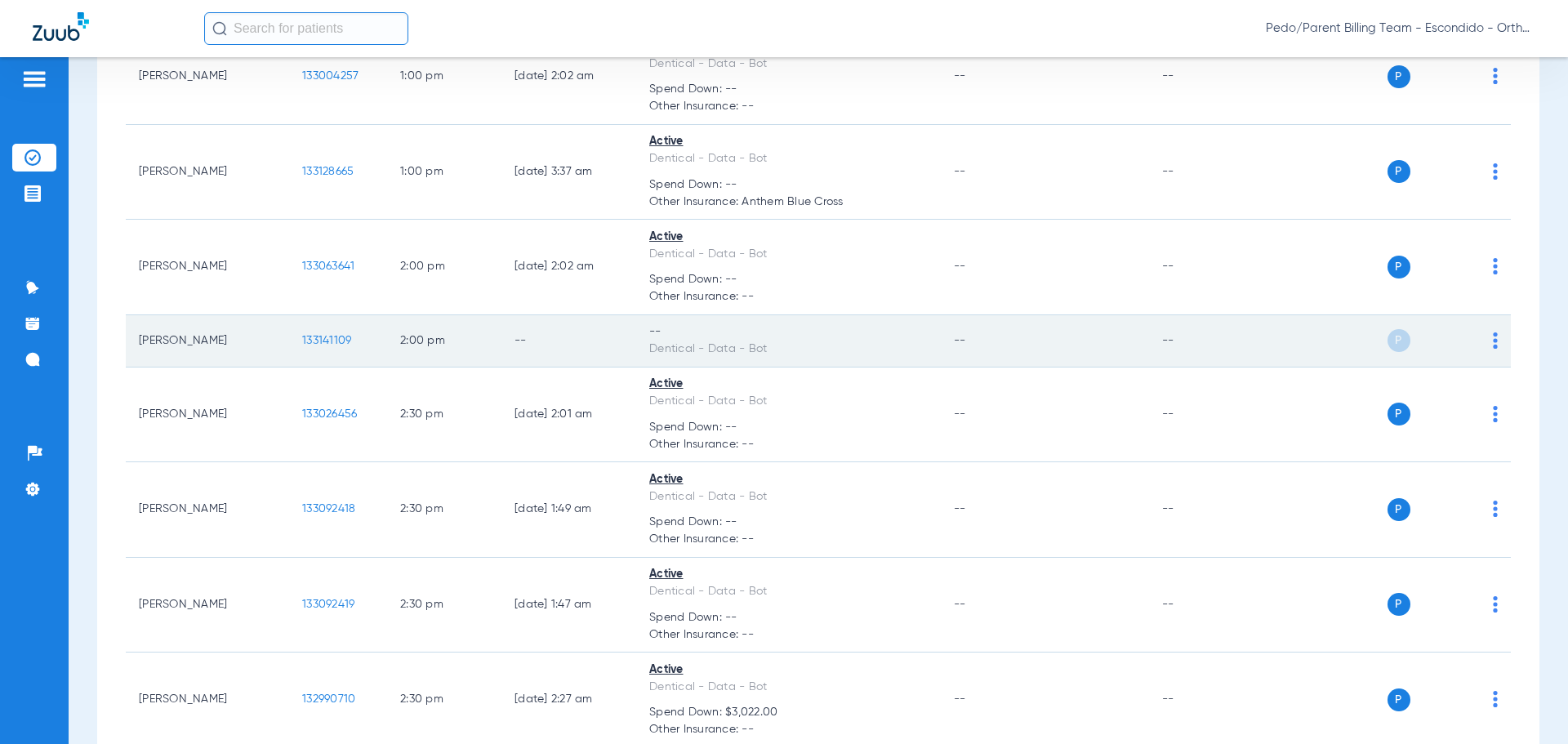
click at [1482, 329] on div "P S" at bounding box center [1378, 340] width 239 height 23
click at [1486, 322] on td "P S" at bounding box center [1385, 342] width 252 height 52
click at [1493, 333] on img at bounding box center [1495, 341] width 5 height 16
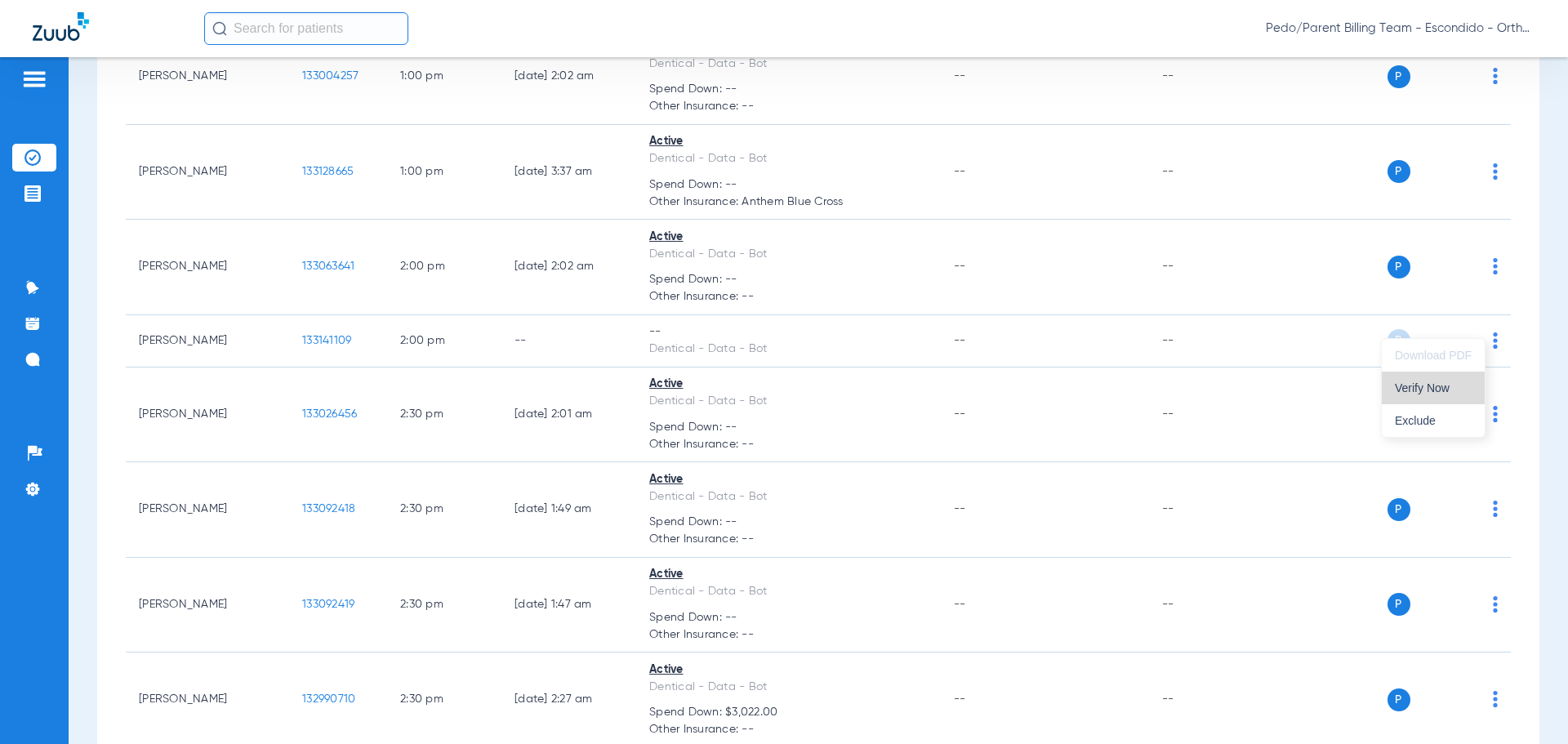
click at [1420, 385] on span "Verify Now" at bounding box center [1432, 388] width 77 height 12
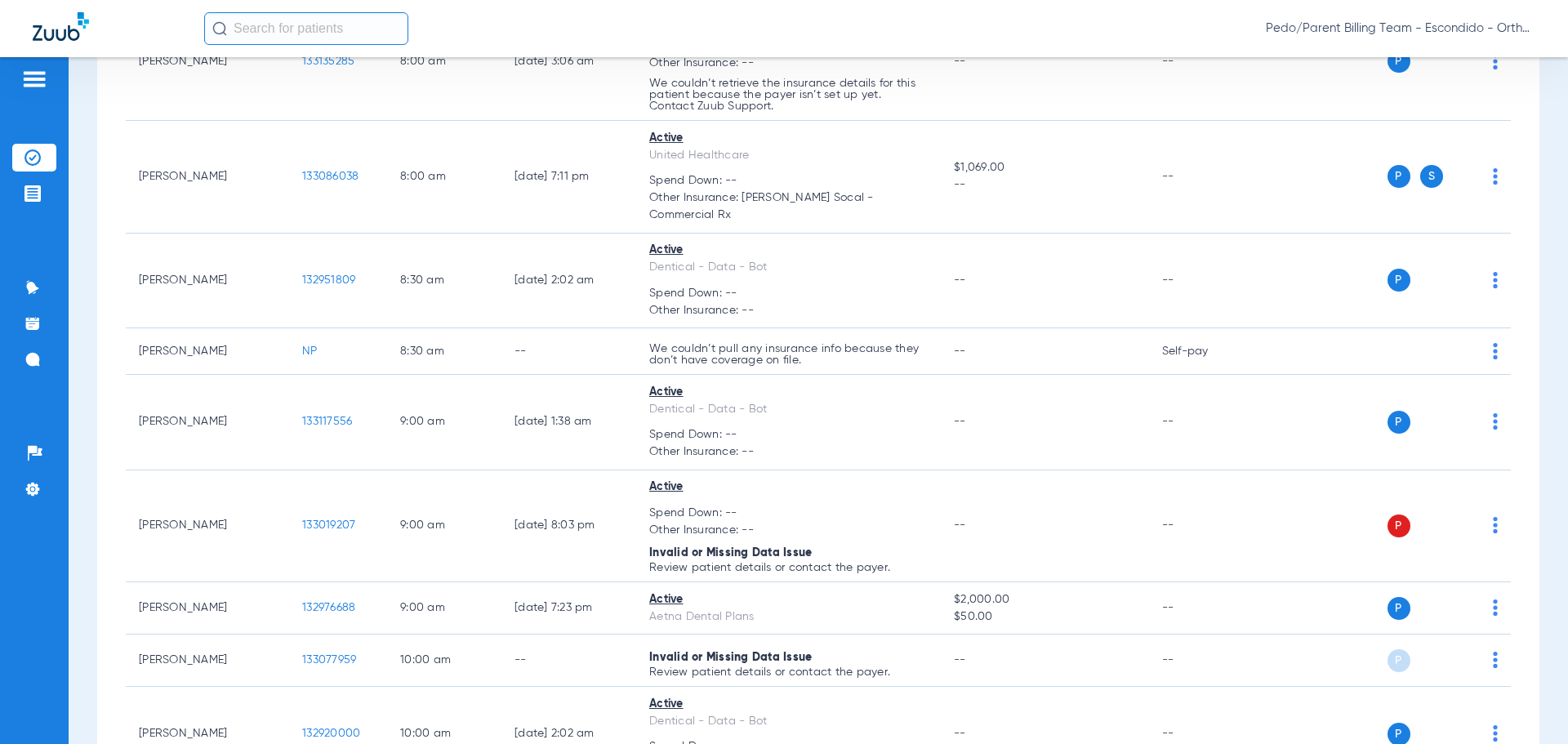
scroll to position [37, 0]
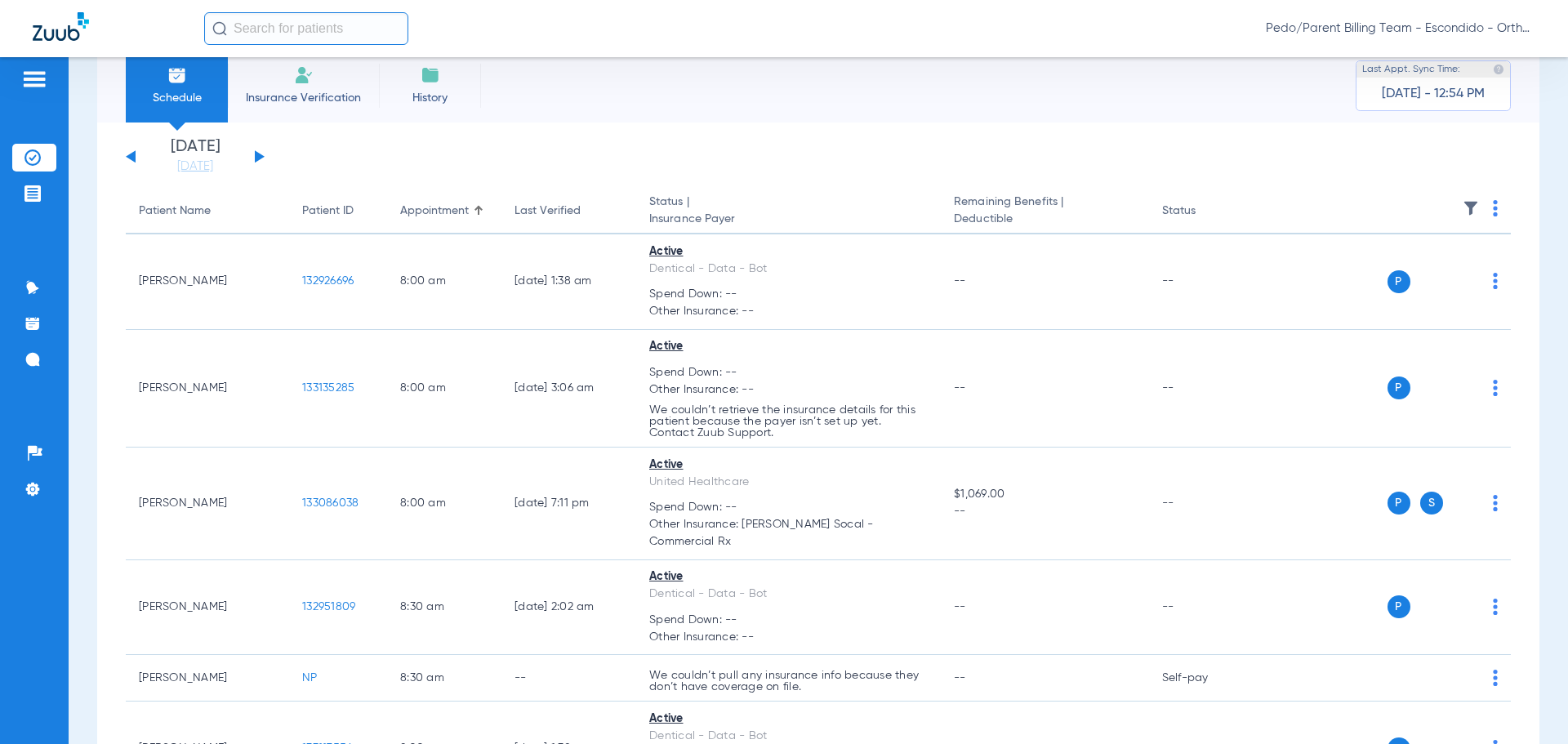
click at [1493, 203] on img at bounding box center [1495, 208] width 5 height 16
click at [1308, 197] on div at bounding box center [784, 372] width 1568 height 744
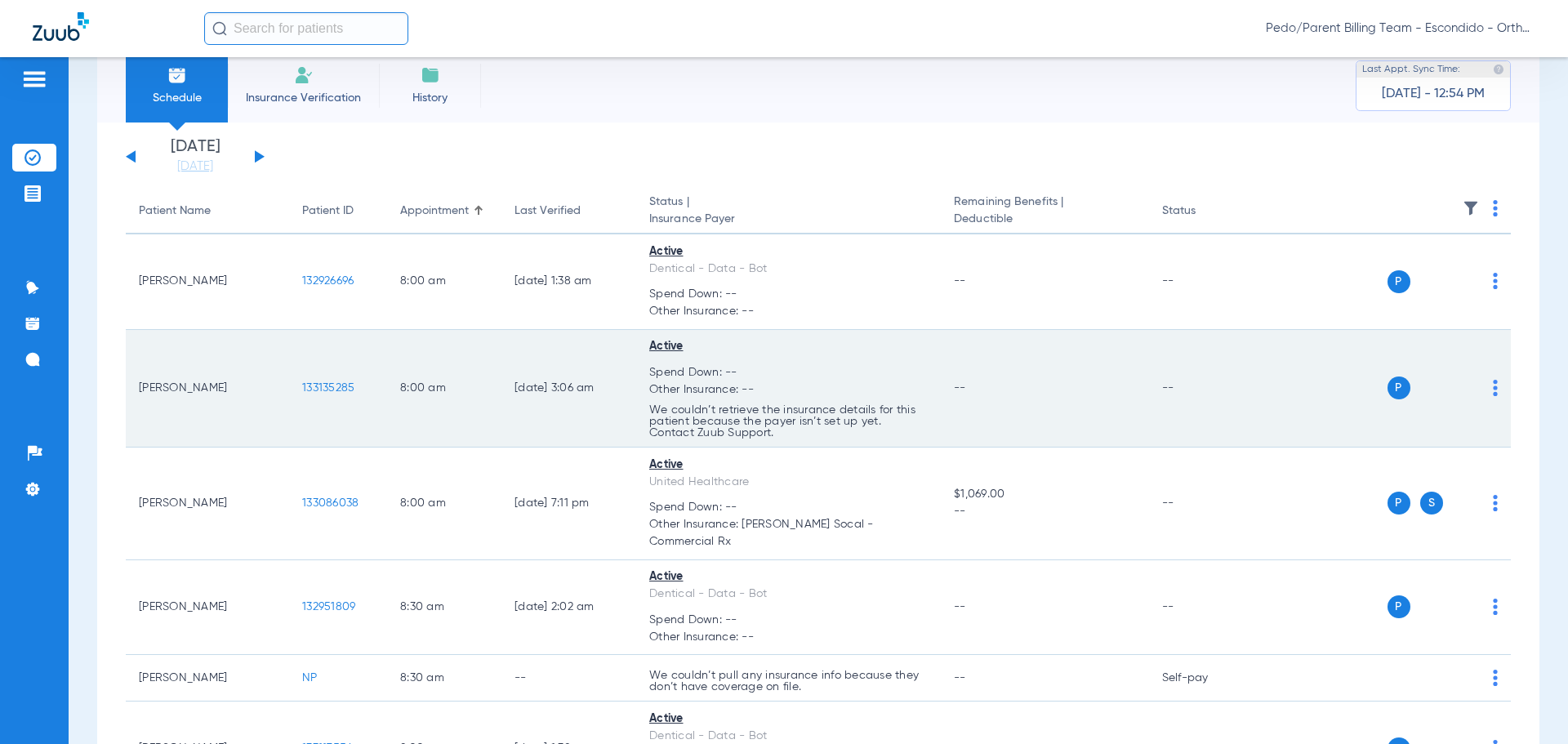
click at [1479, 386] on div "P S" at bounding box center [1378, 388] width 239 height 23
click at [1487, 385] on td "P S" at bounding box center [1385, 389] width 252 height 118
click at [1493, 385] on img at bounding box center [1495, 388] width 5 height 16
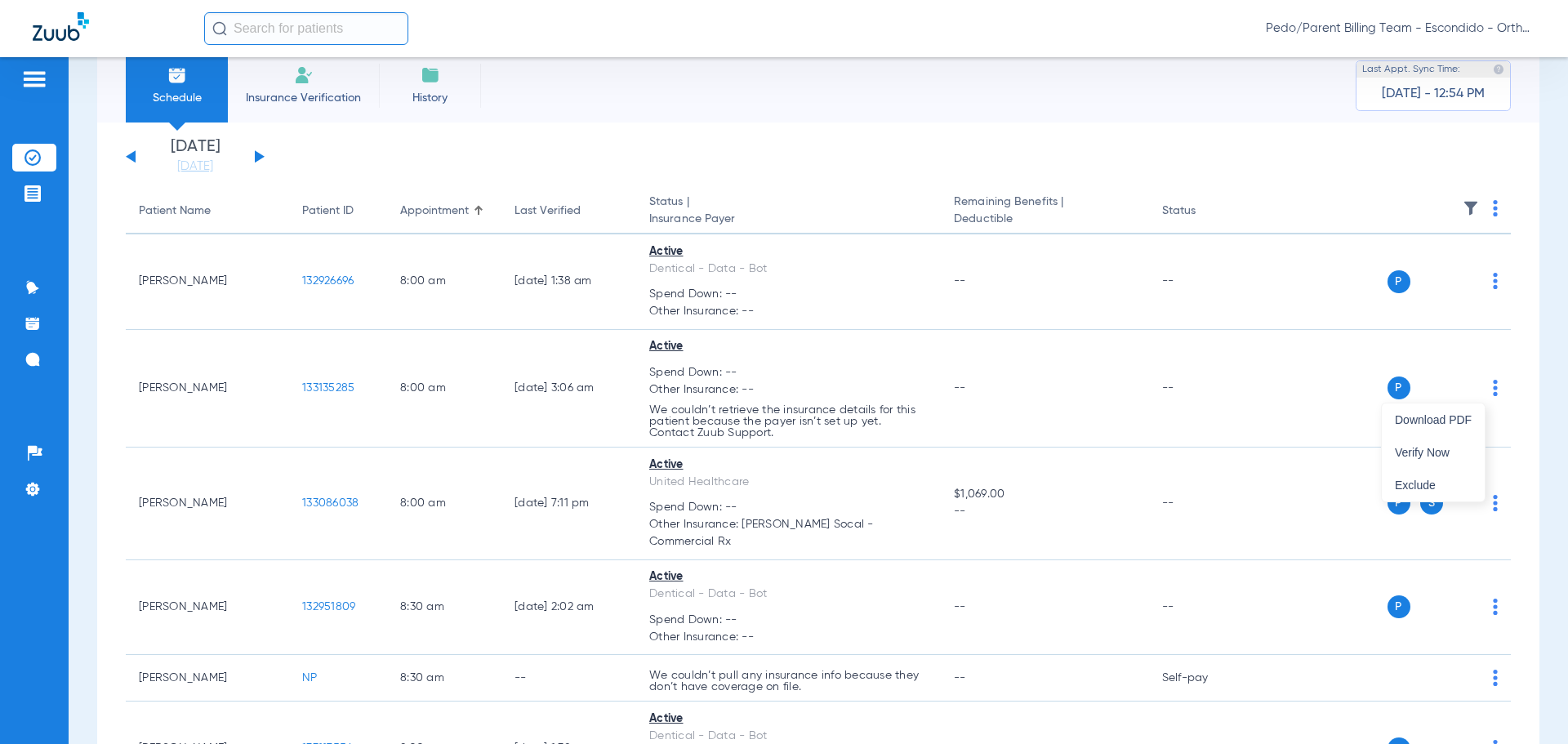
drag, startPoint x: 1567, startPoint y: 167, endPoint x: 1567, endPoint y: 313, distance: 146.0
click at [1567, 313] on div at bounding box center [784, 372] width 1568 height 744
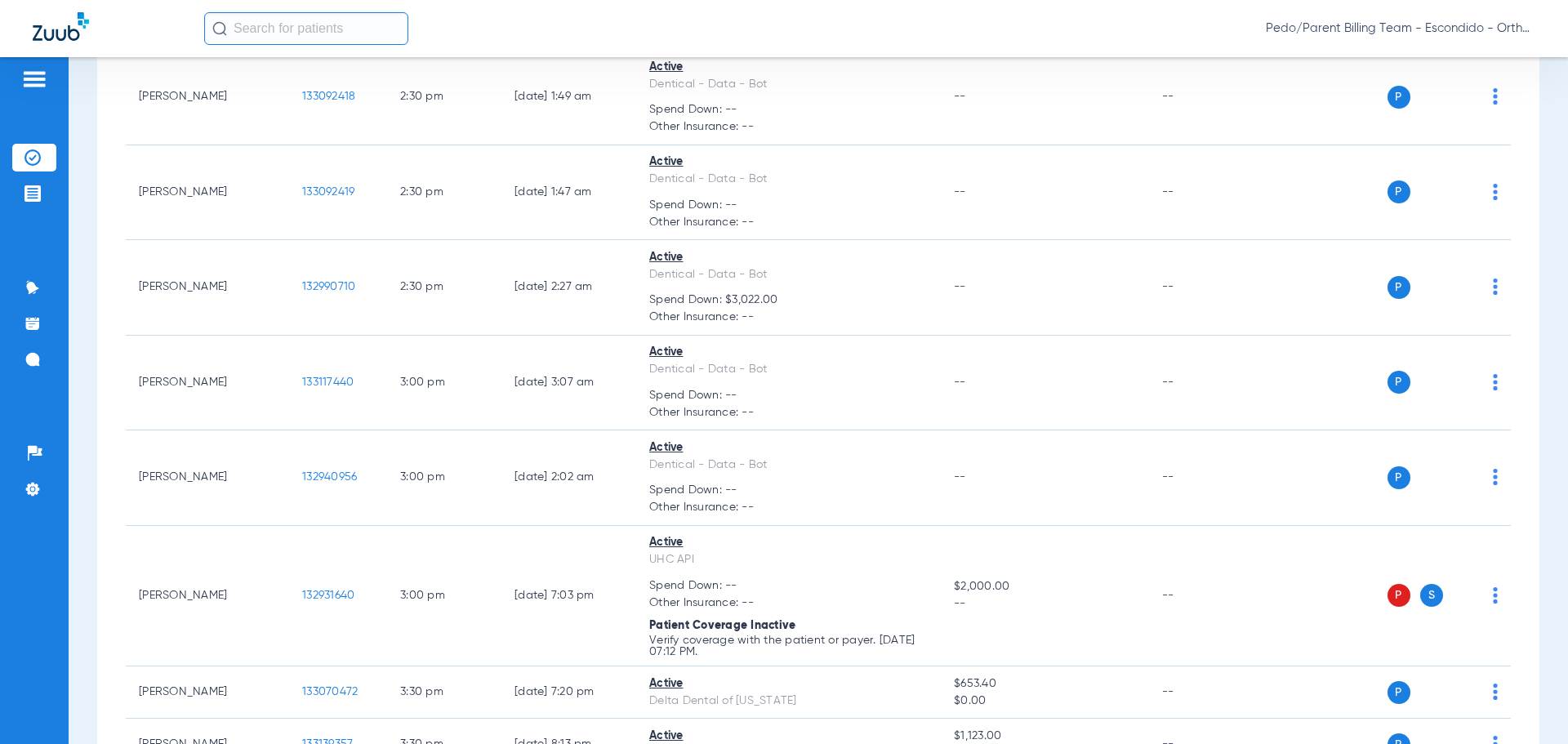
scroll to position [1968, 0]
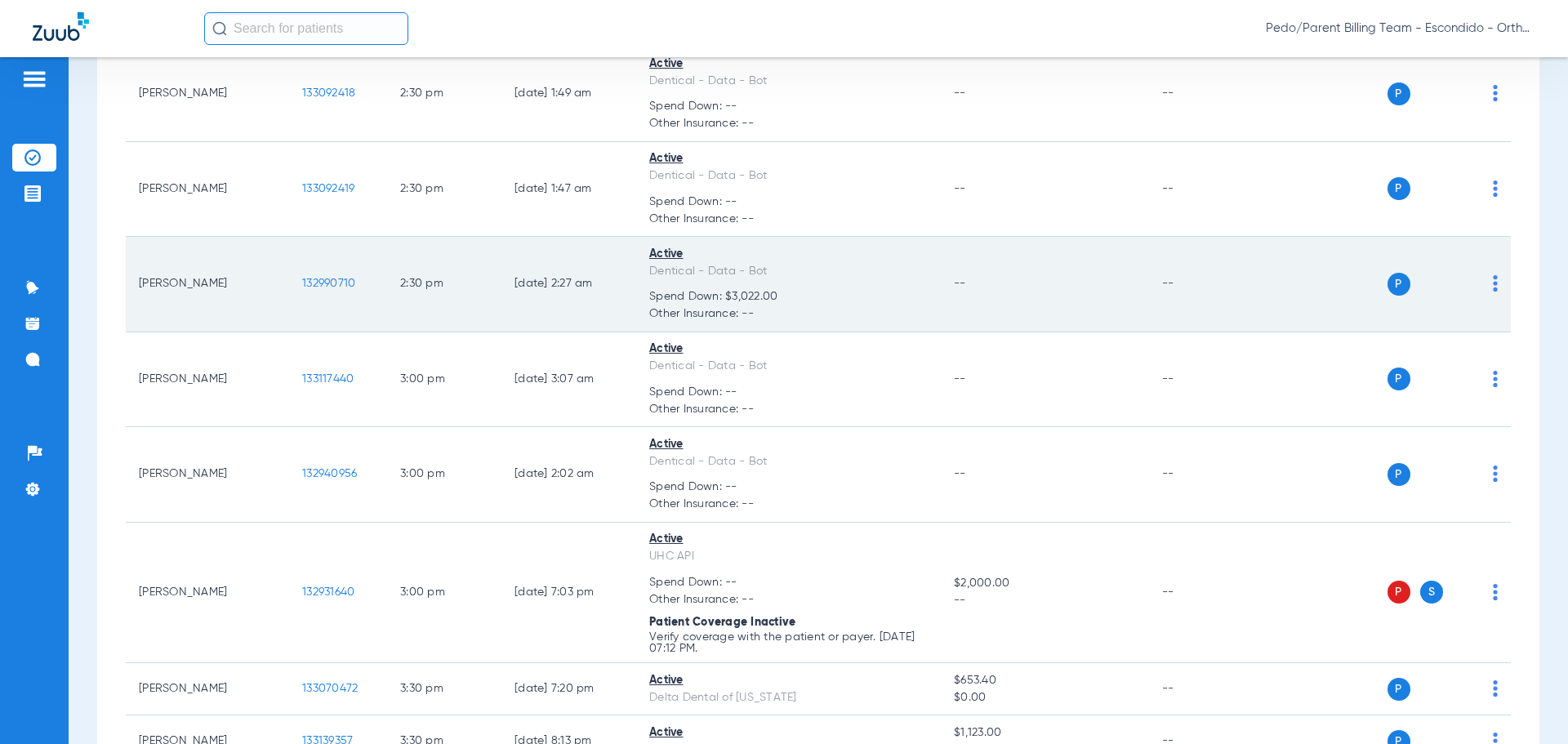
click at [334, 278] on span "132990710" at bounding box center [328, 283] width 53 height 12
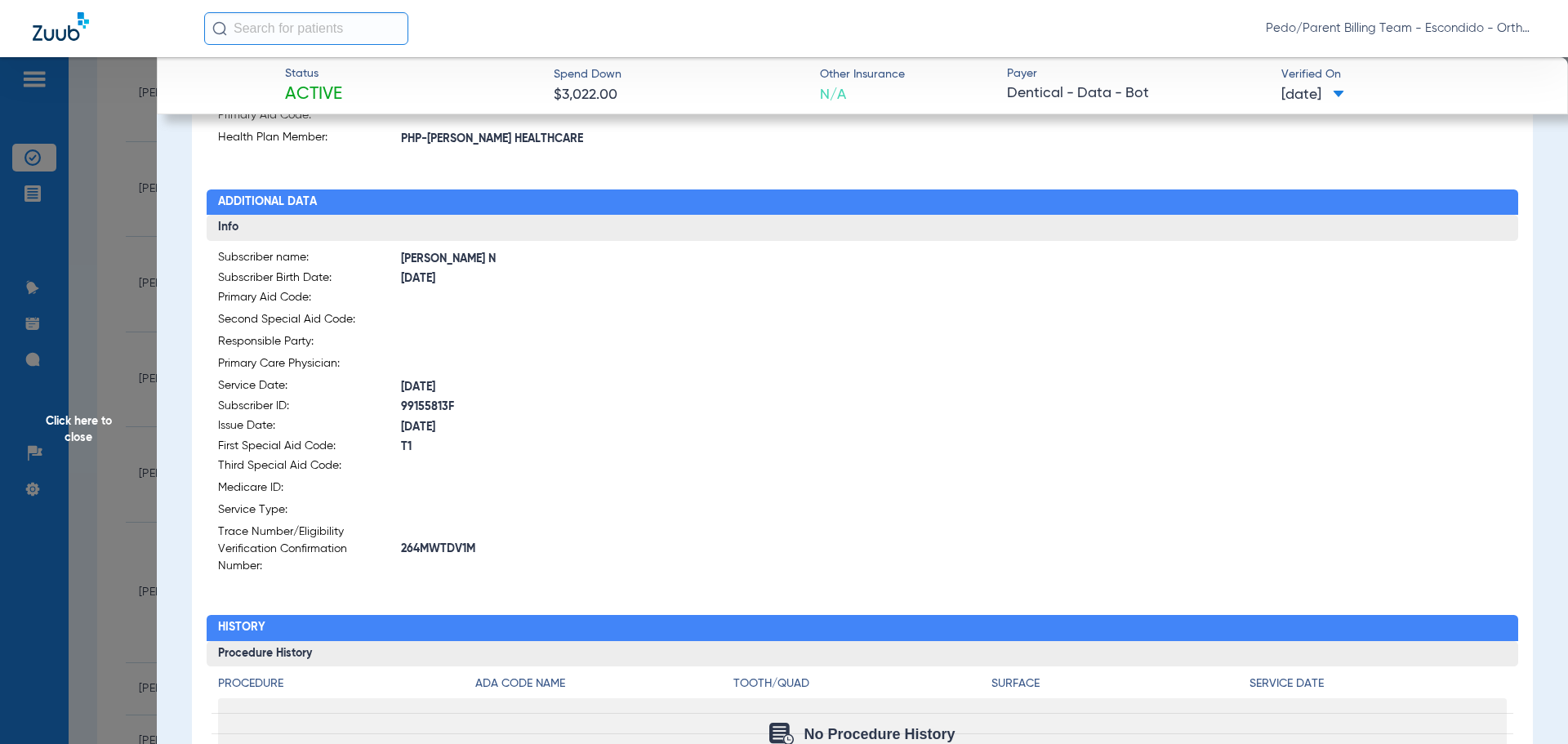
scroll to position [405, 0]
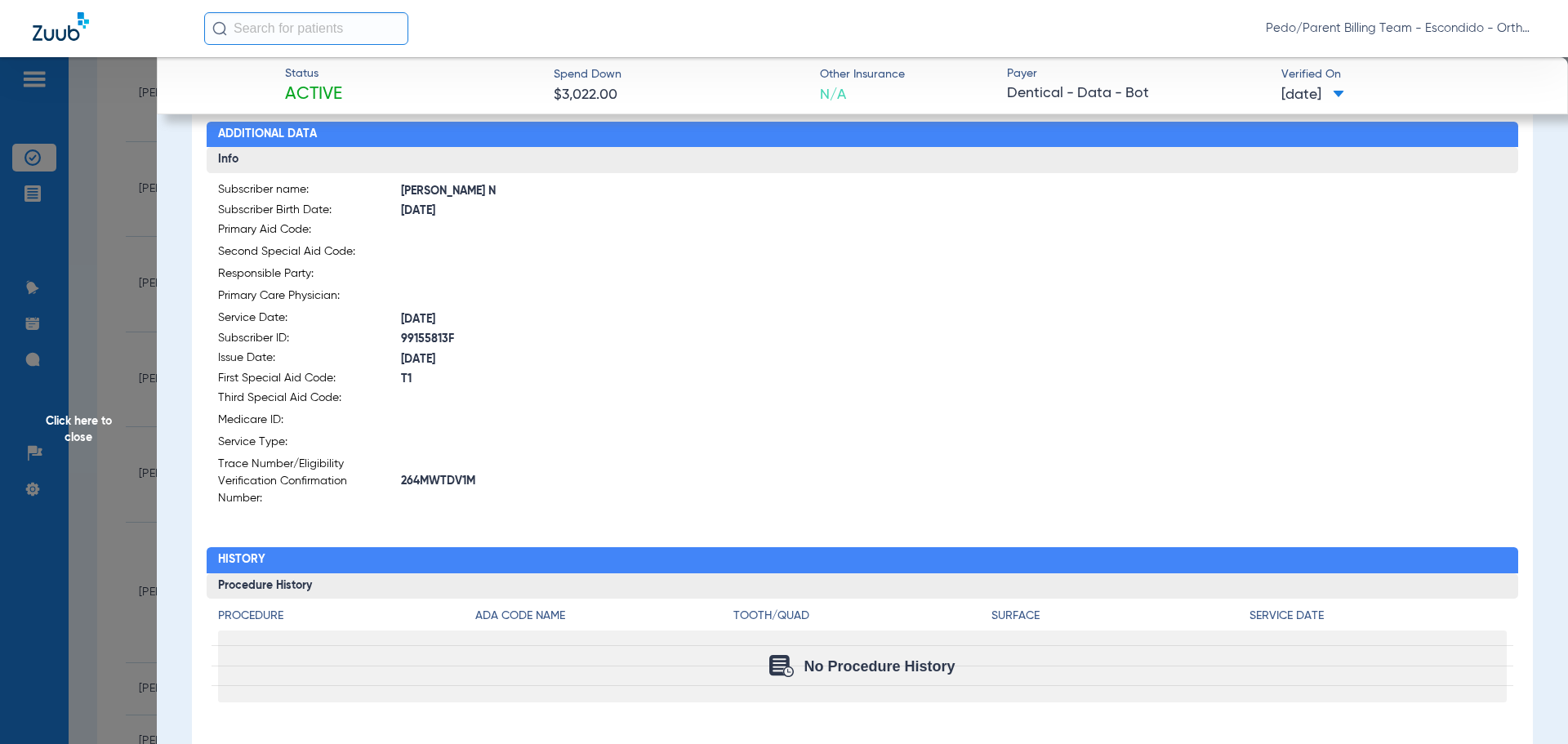
click at [446, 473] on span "264MWTDV1M" at bounding box center [632, 481] width 462 height 17
copy span "264MWTDV1M"
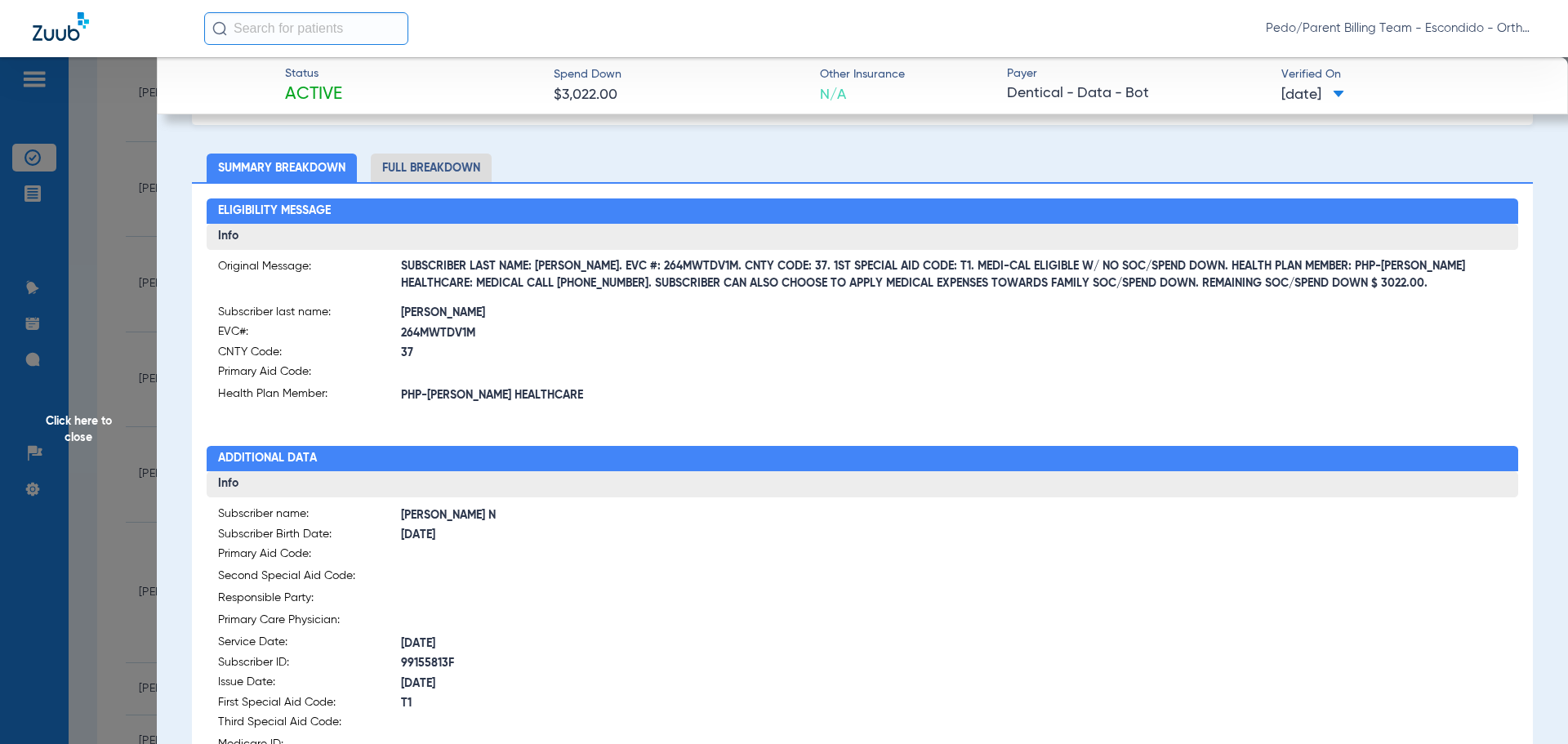
scroll to position [79, 0]
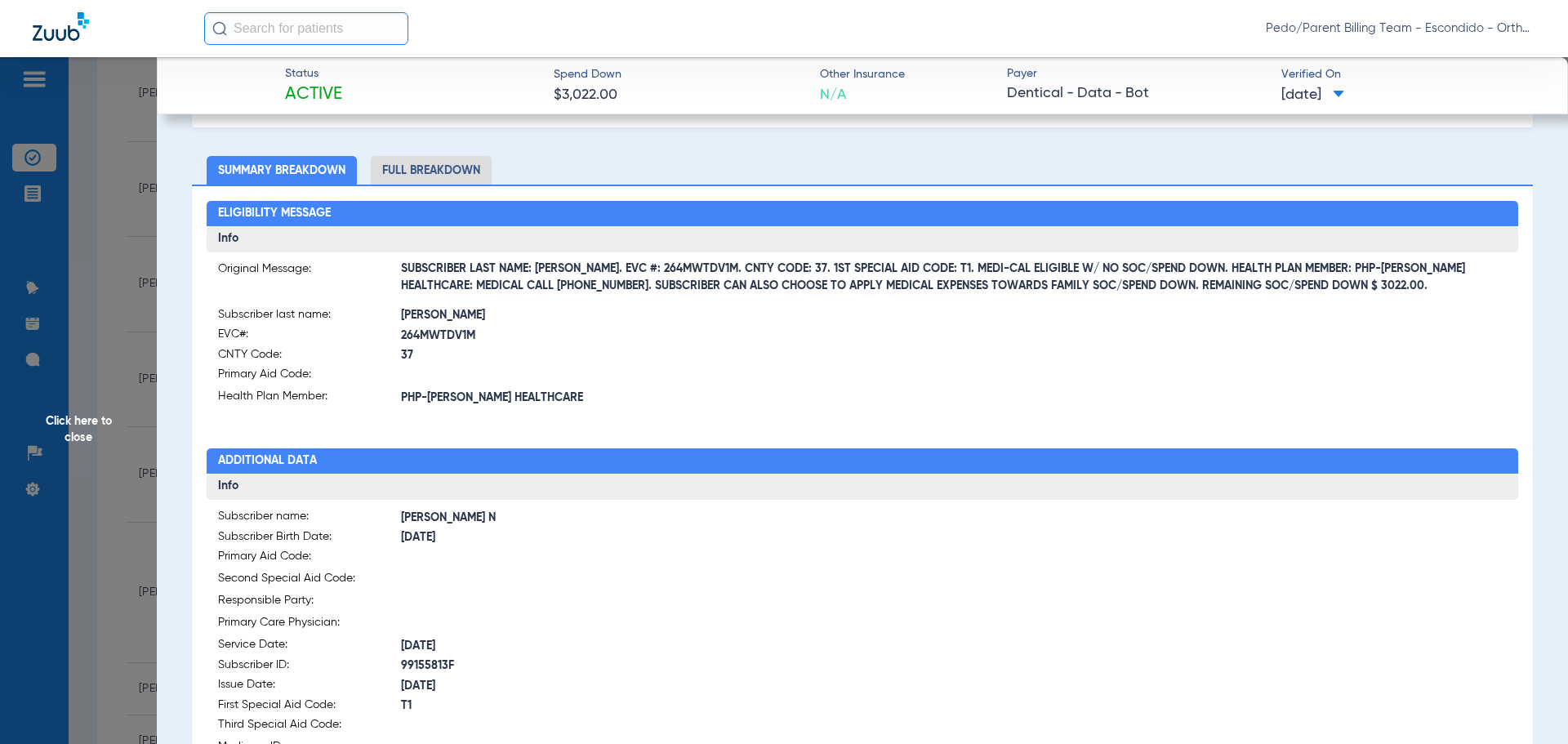
click at [127, 354] on span "Click here to close" at bounding box center [79, 429] width 157 height 744
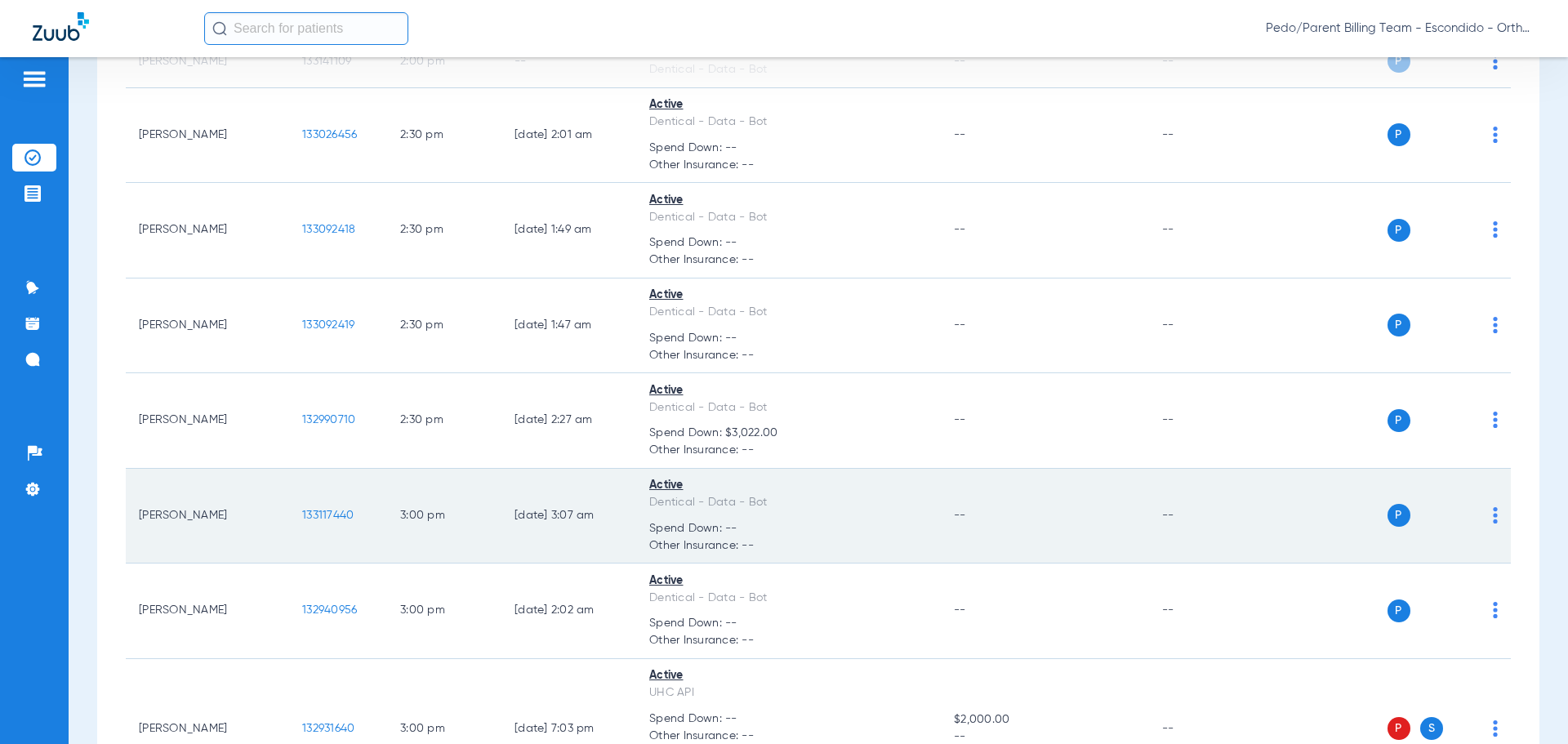
scroll to position [1834, 0]
click at [333, 507] on span "133117440" at bounding box center [327, 513] width 52 height 12
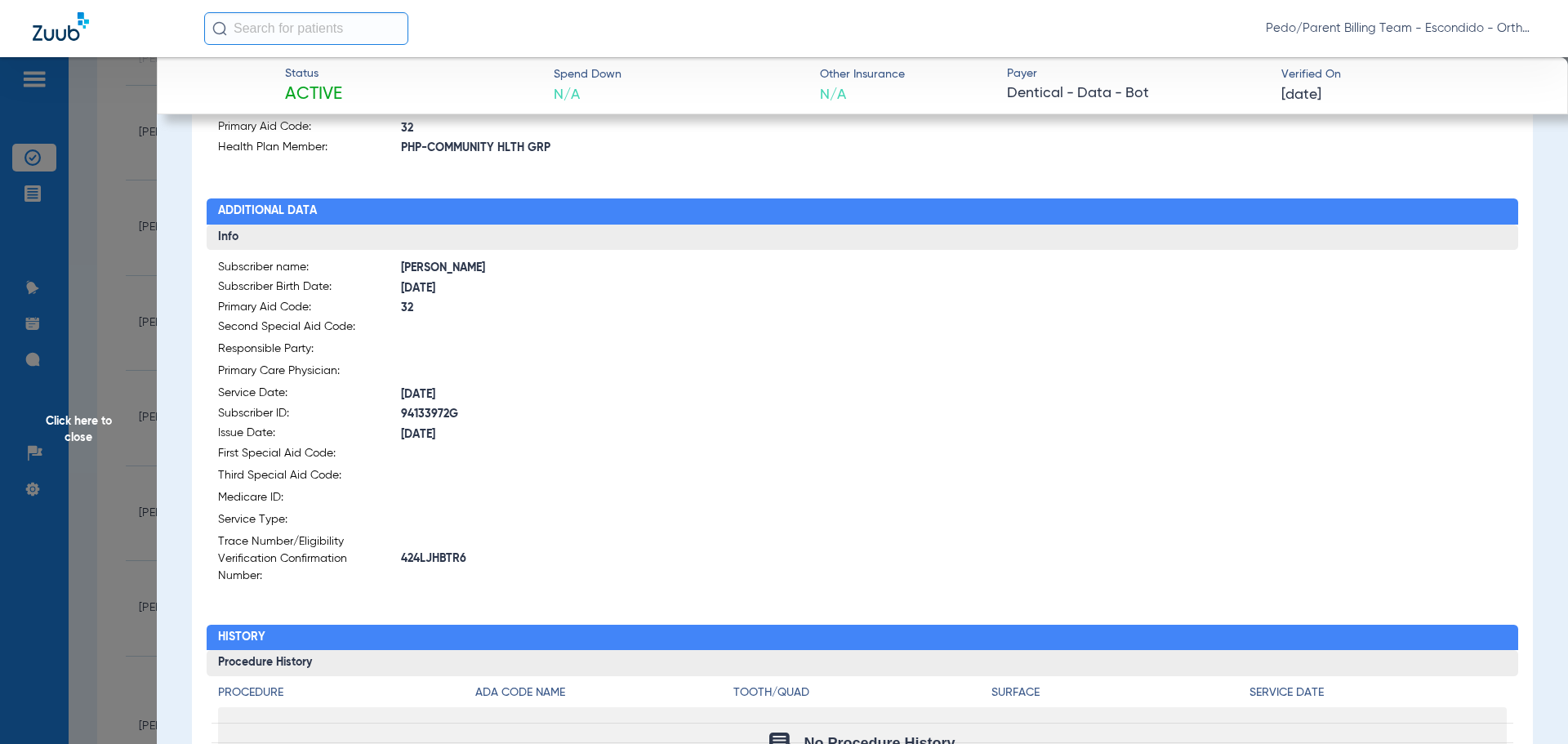
scroll to position [326, 0]
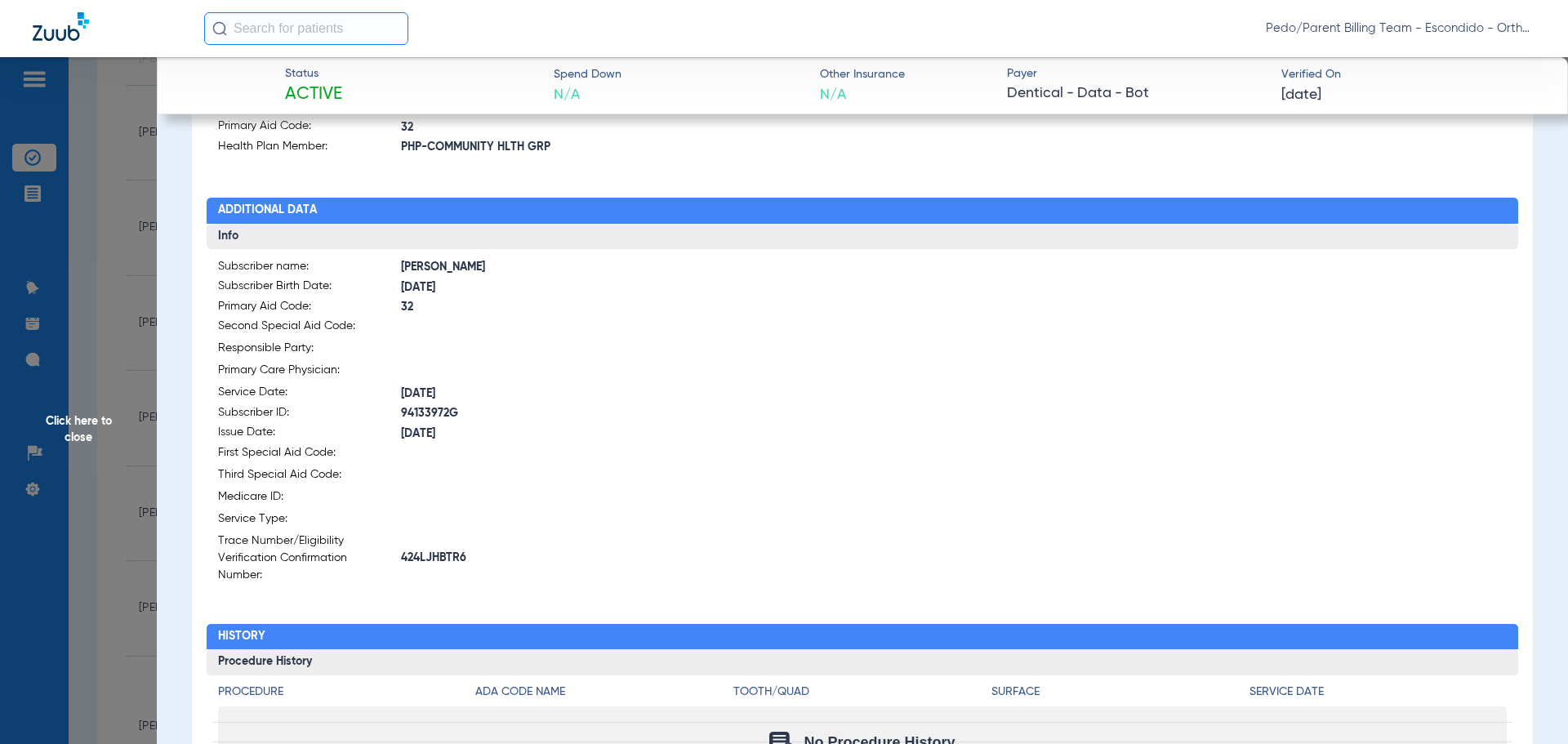
click at [456, 550] on span "424LJHBTR6" at bounding box center [632, 558] width 462 height 17
copy span "424LJHBTR6"
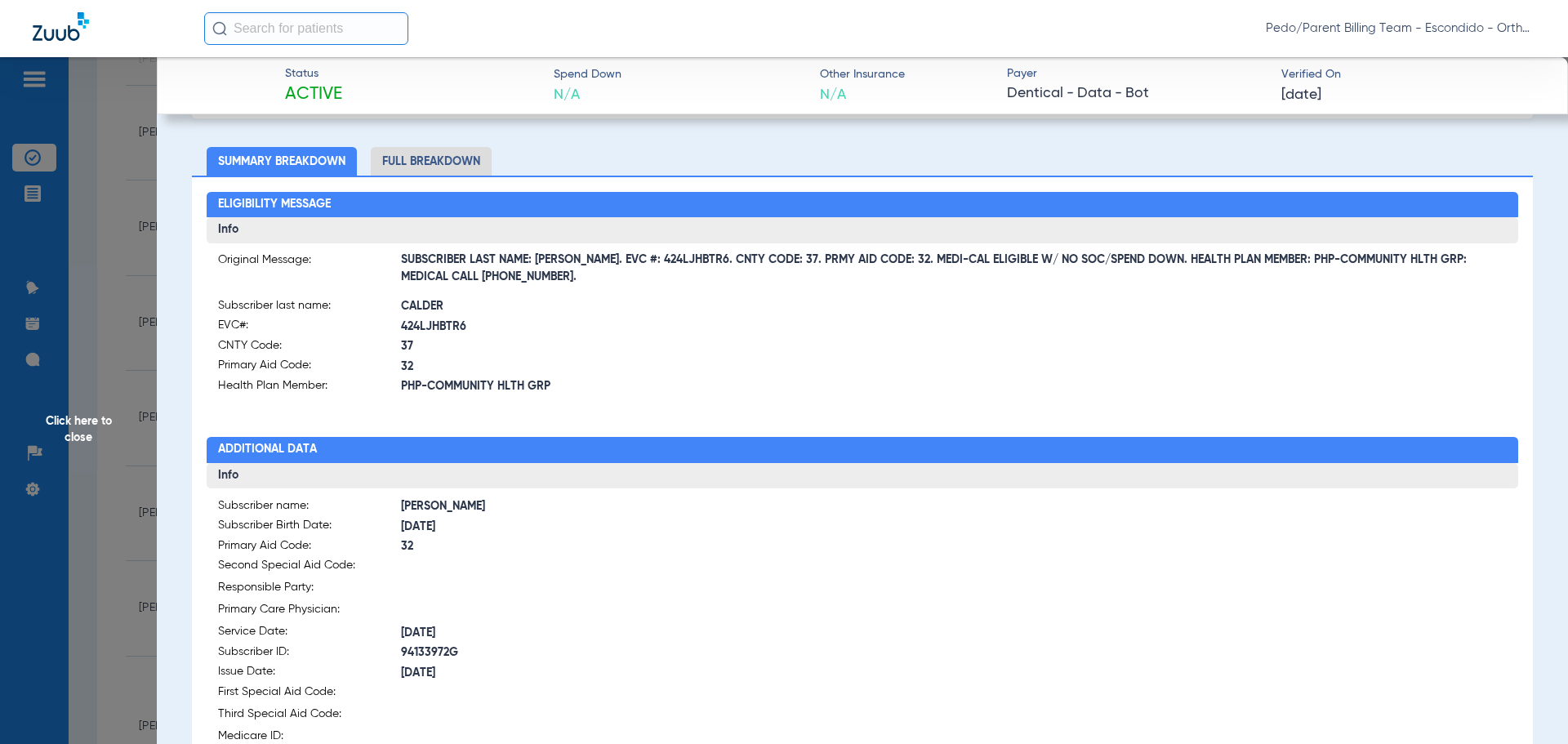
scroll to position [81, 0]
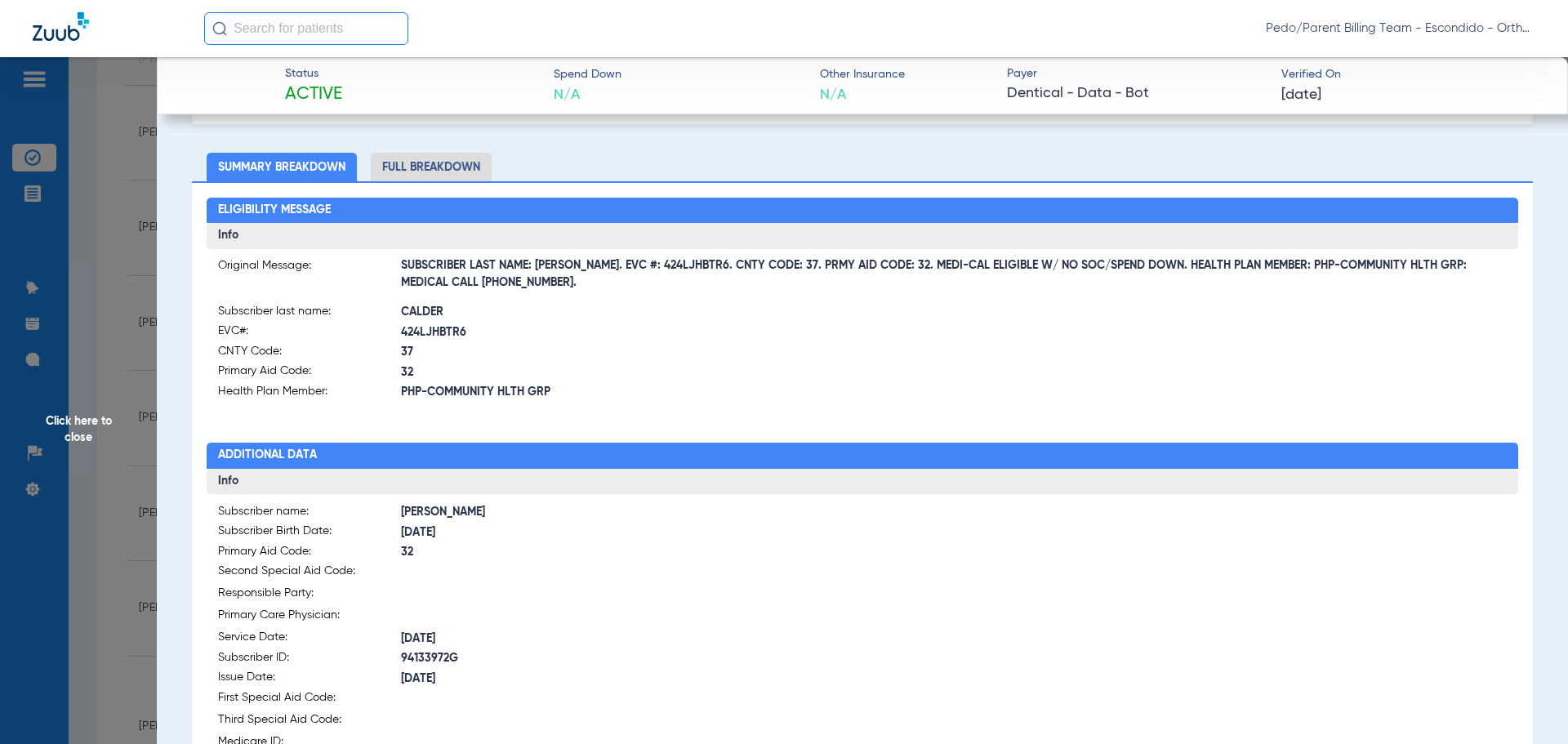
drag, startPoint x: 85, startPoint y: 430, endPoint x: 149, endPoint y: 474, distance: 77.7
click at [85, 430] on span "Click here to close" at bounding box center [79, 429] width 157 height 744
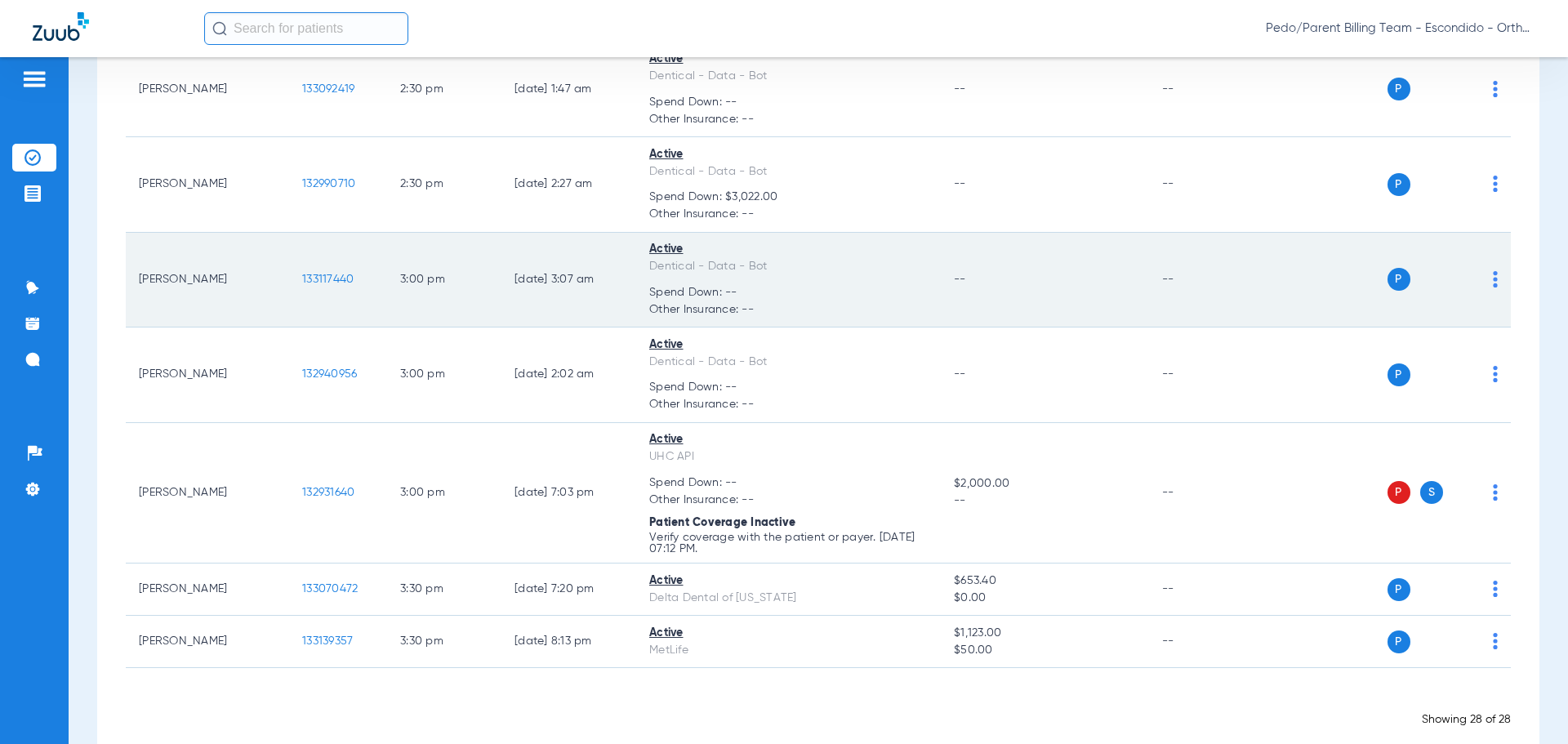
scroll to position [2079, 0]
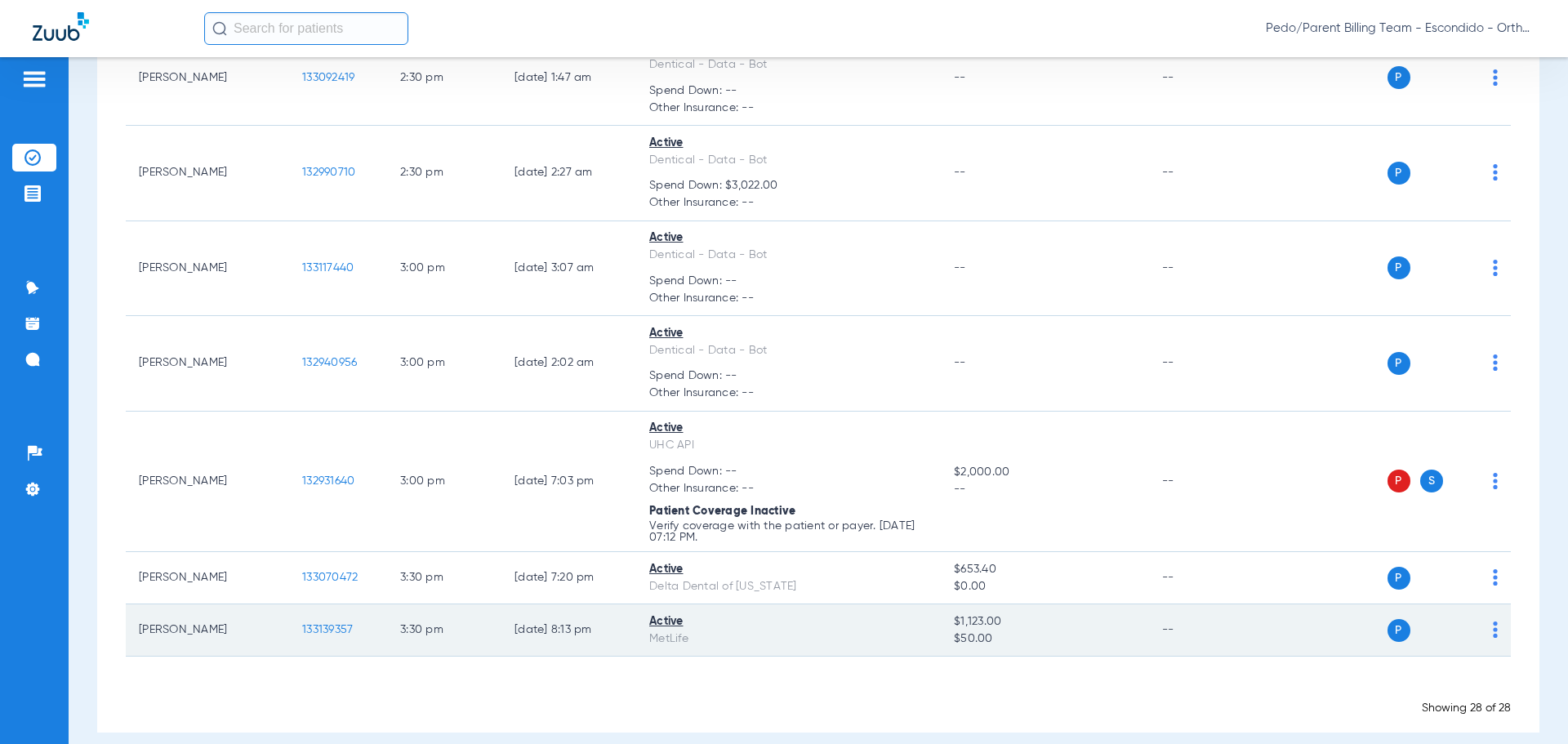
click at [315, 624] on span "133139357" at bounding box center [327, 629] width 51 height 12
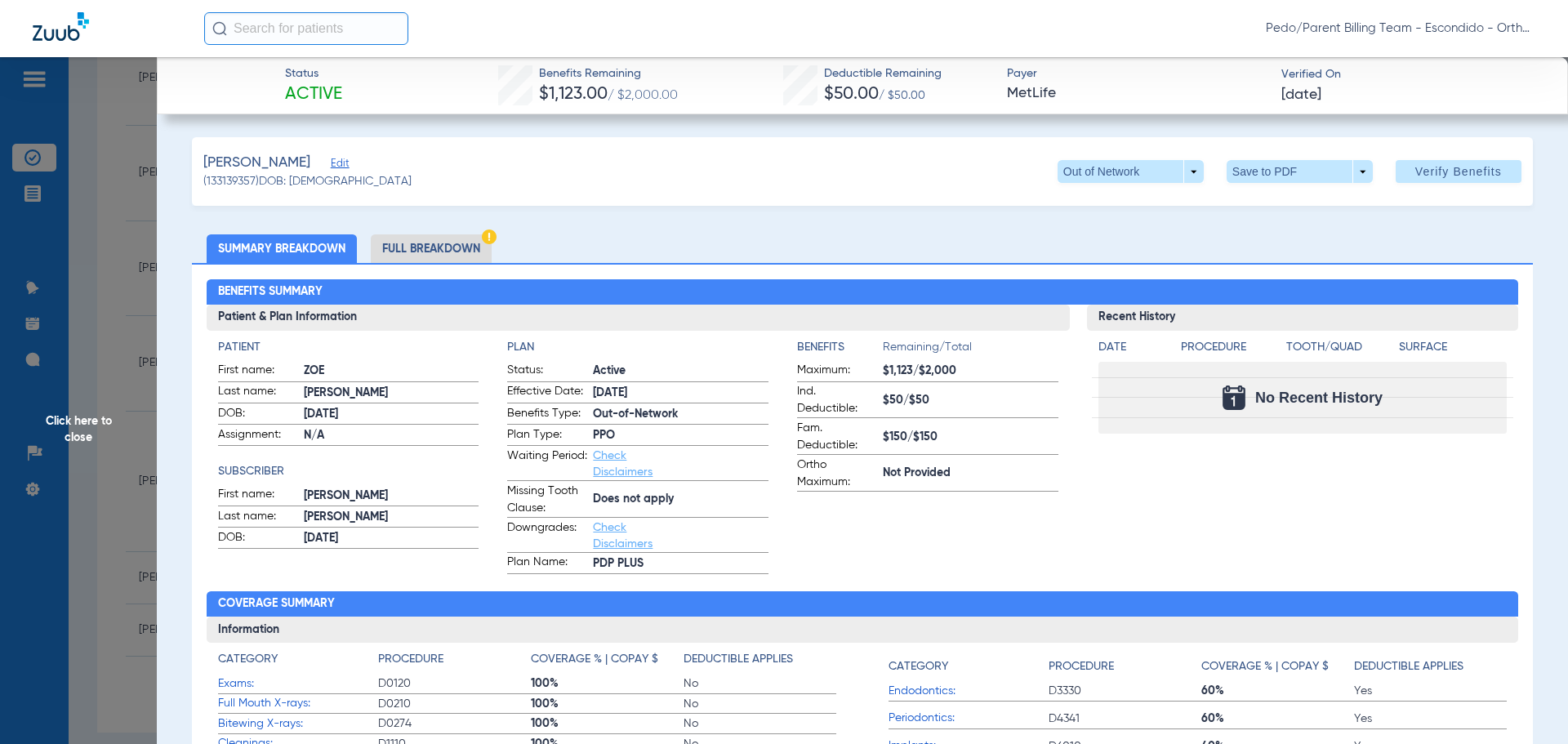
click at [427, 254] on li "Full Breakdown" at bounding box center [431, 249] width 121 height 29
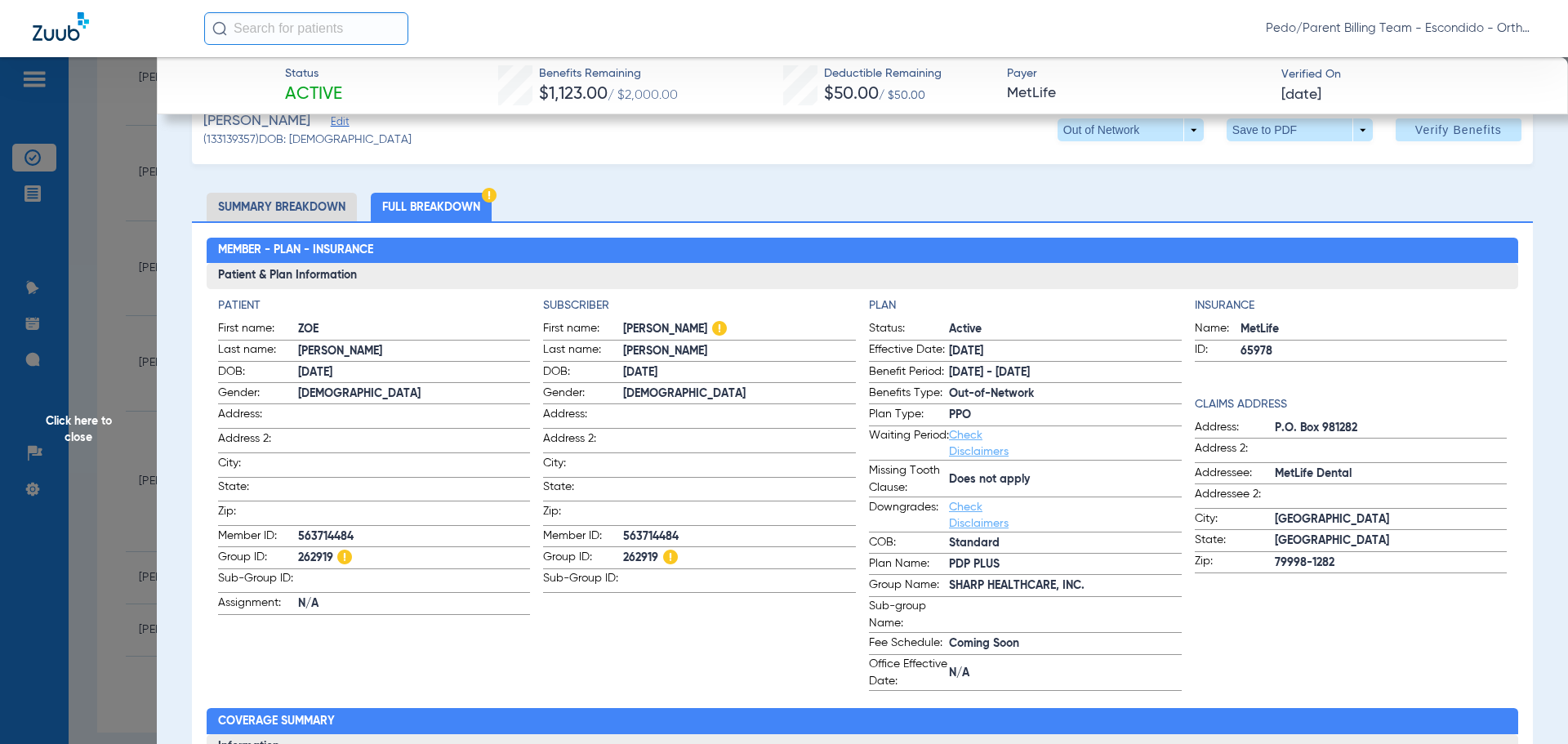
scroll to position [0, 0]
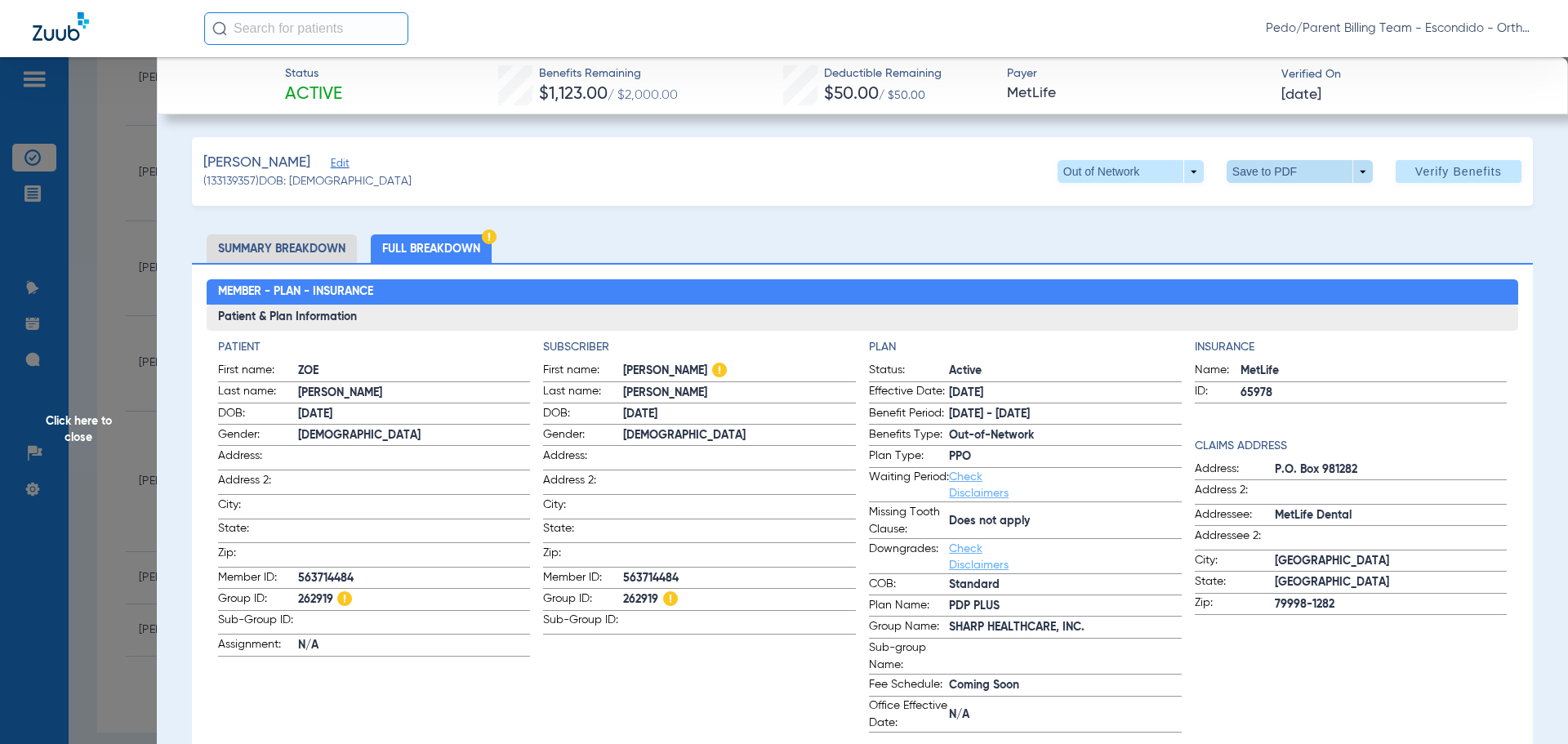
click at [1234, 167] on span at bounding box center [1300, 171] width 146 height 23
click at [1275, 208] on span "Save to PDF" at bounding box center [1292, 204] width 64 height 12
click at [131, 335] on span "Click here to close" at bounding box center [79, 429] width 157 height 744
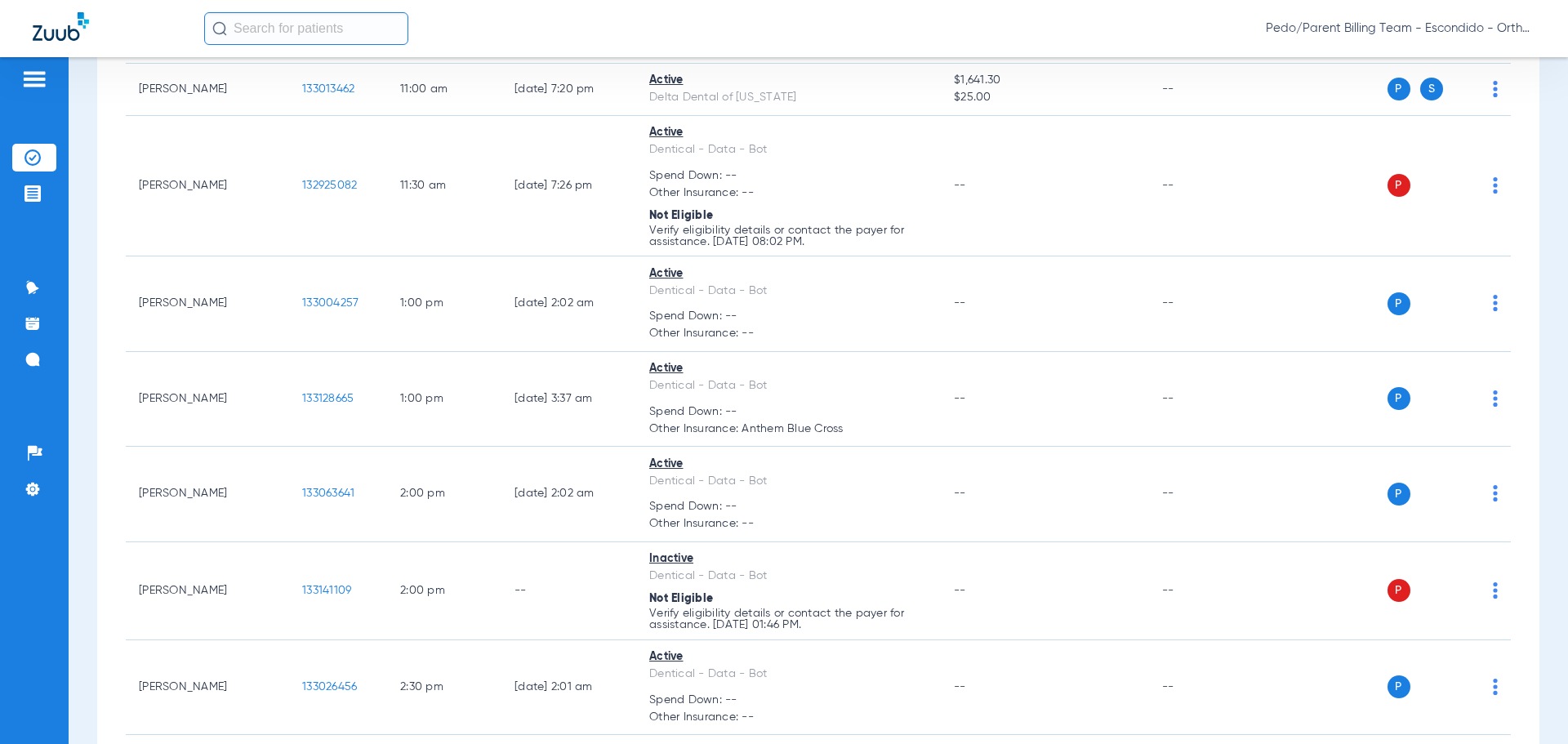
scroll to position [1308, 0]
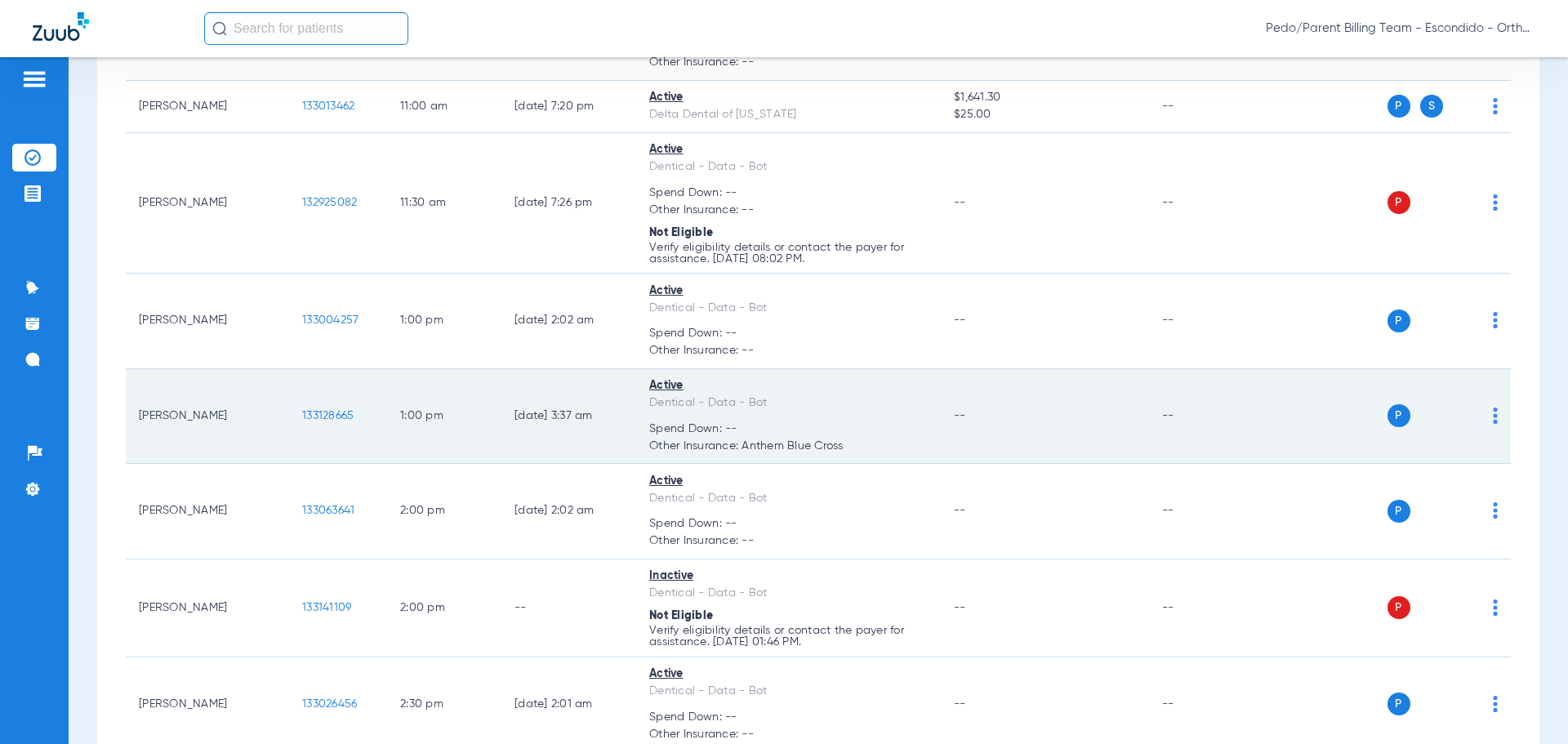
click at [318, 410] on span "133128665" at bounding box center [327, 416] width 52 height 12
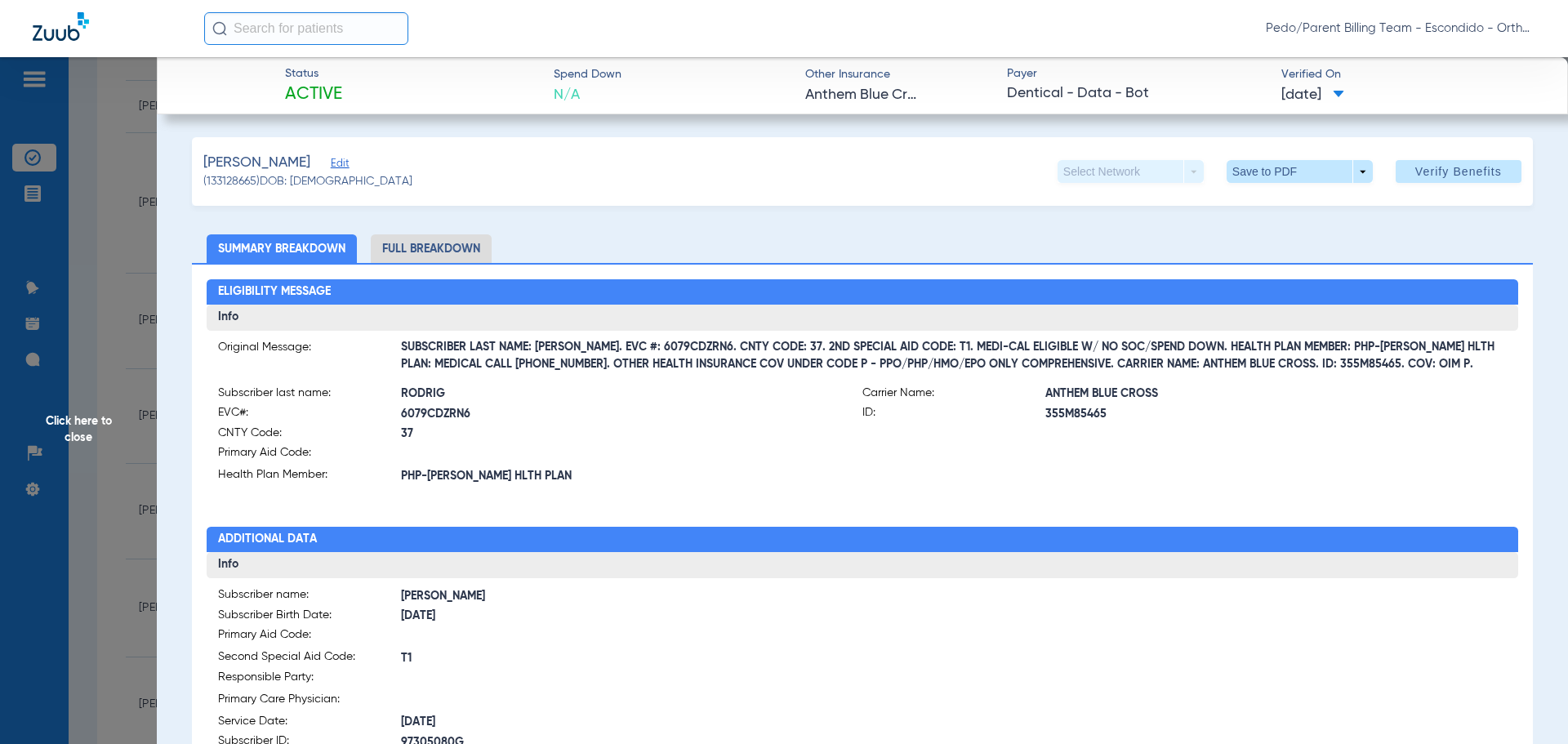
drag, startPoint x: 137, startPoint y: 318, endPoint x: 160, endPoint y: 382, distance: 68.0
click at [137, 318] on span "Click here to close" at bounding box center [79, 429] width 157 height 744
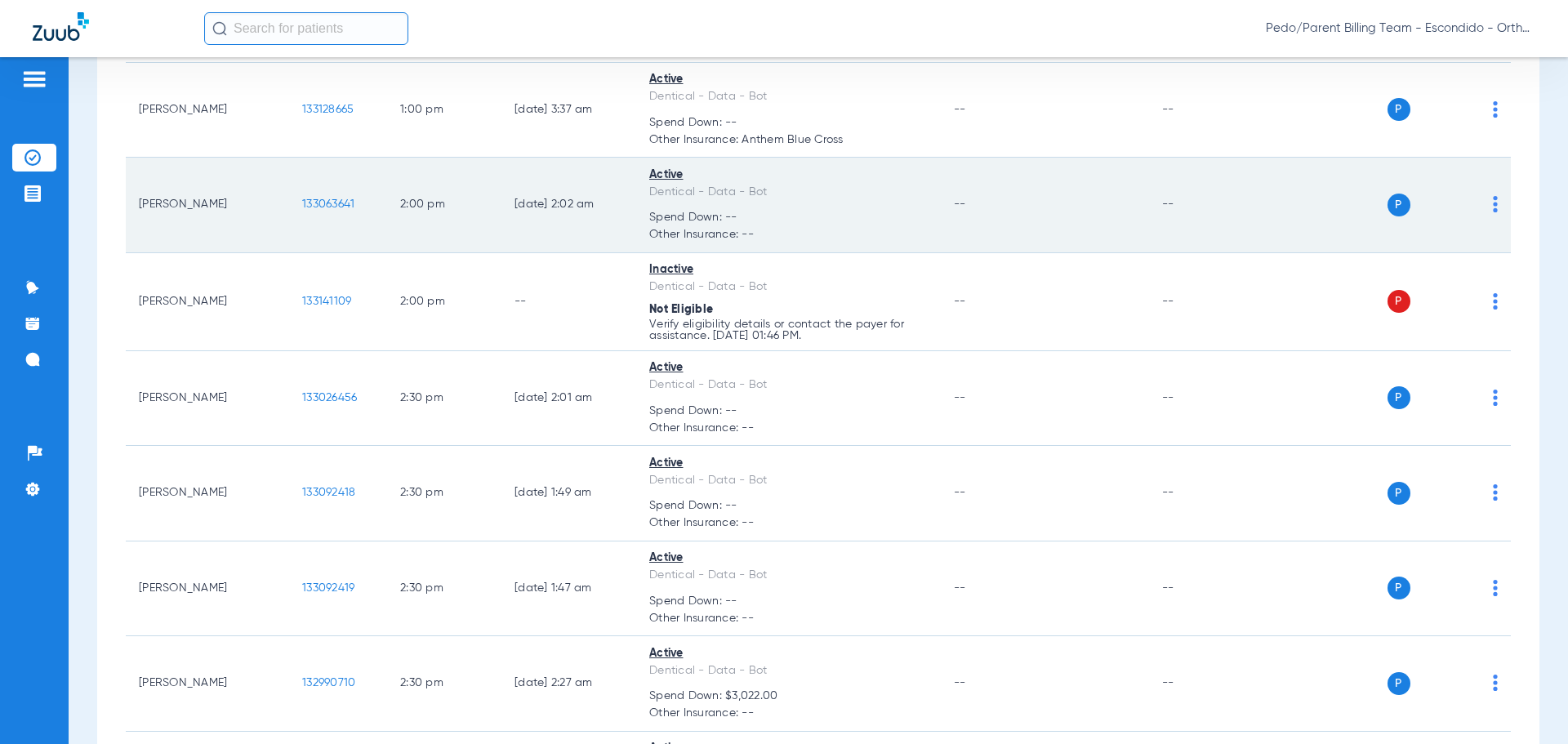
scroll to position [1634, 0]
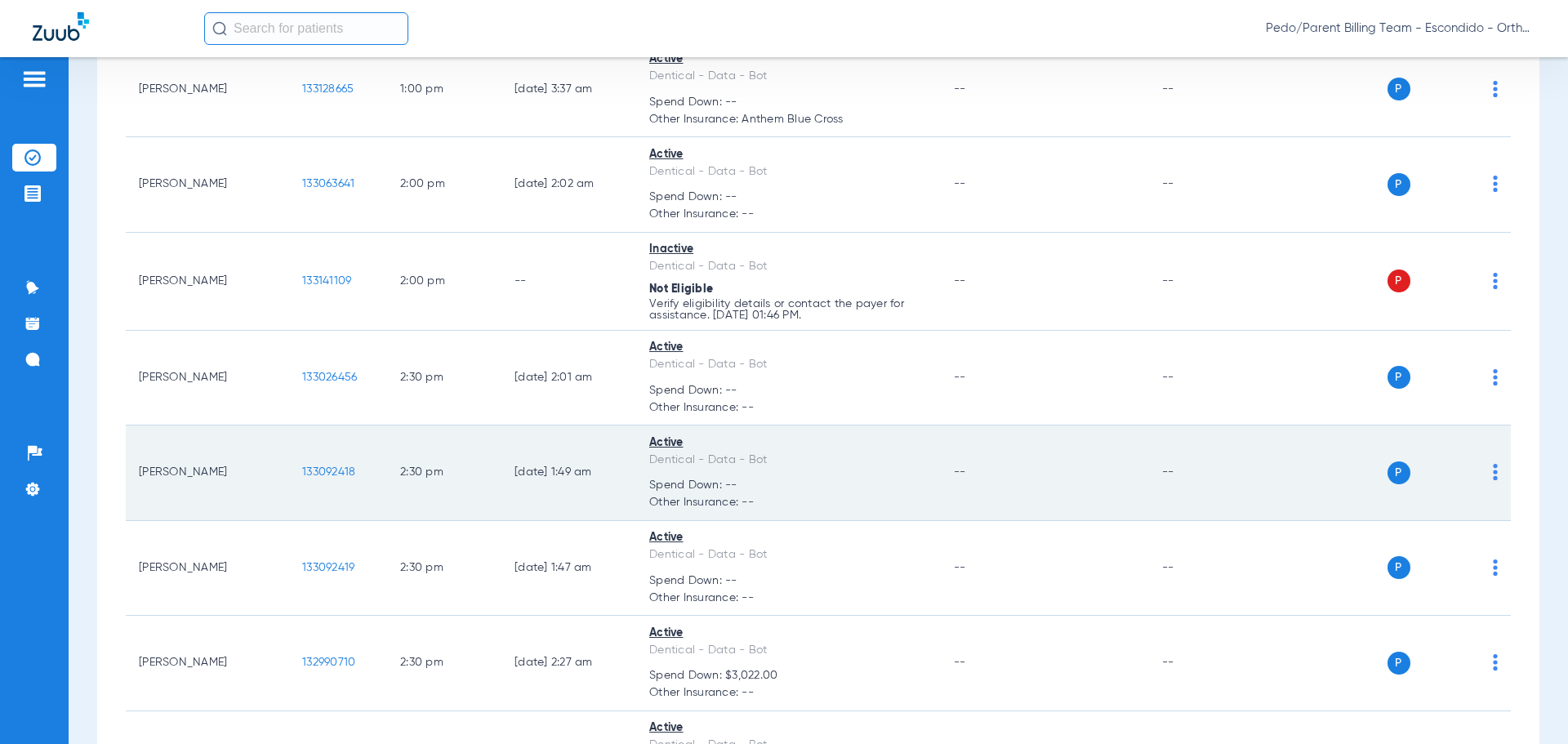
click at [321, 463] on td "133092418" at bounding box center [338, 474] width 98 height 96
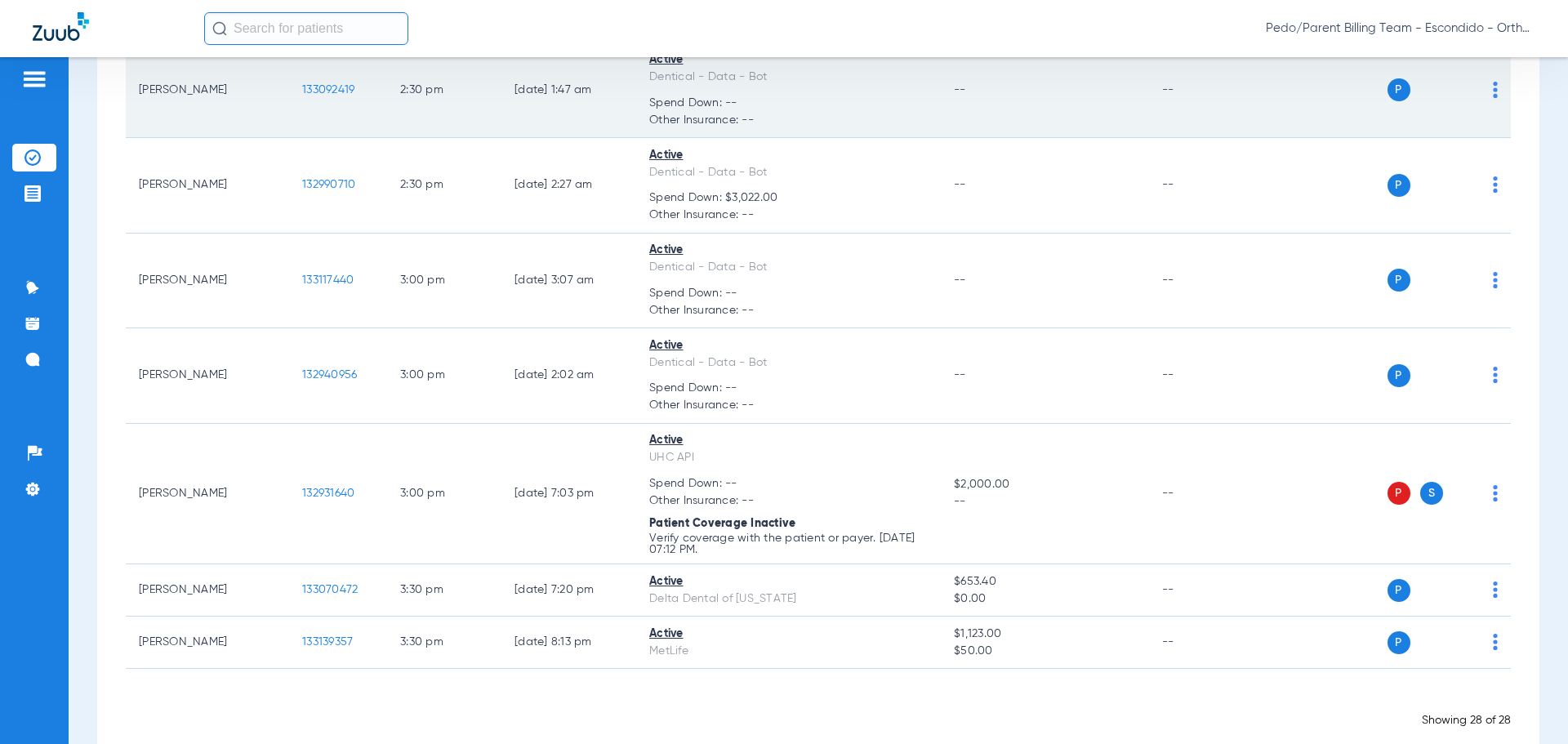
scroll to position [2124, 0]
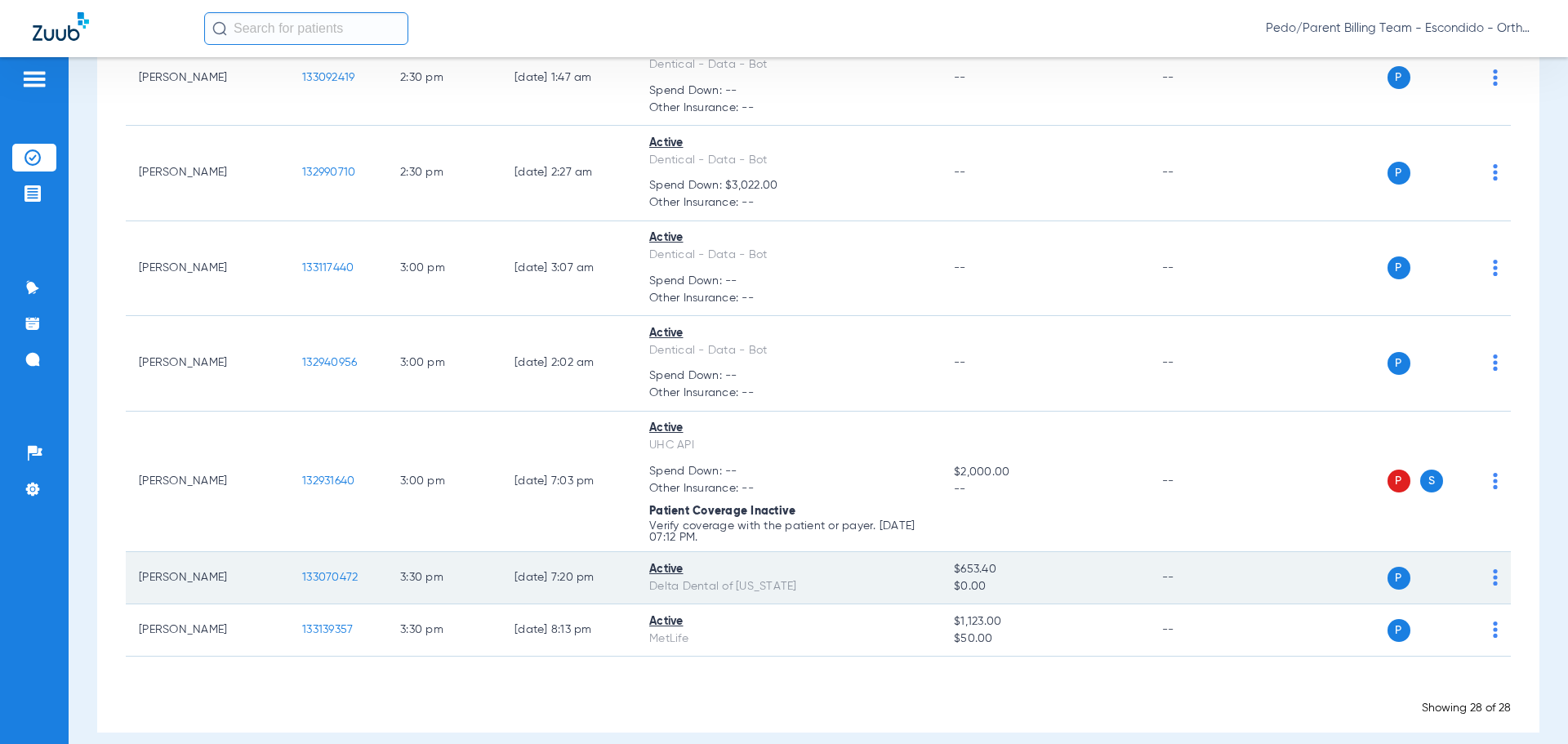
click at [327, 572] on span "133070472" at bounding box center [329, 578] width 55 height 12
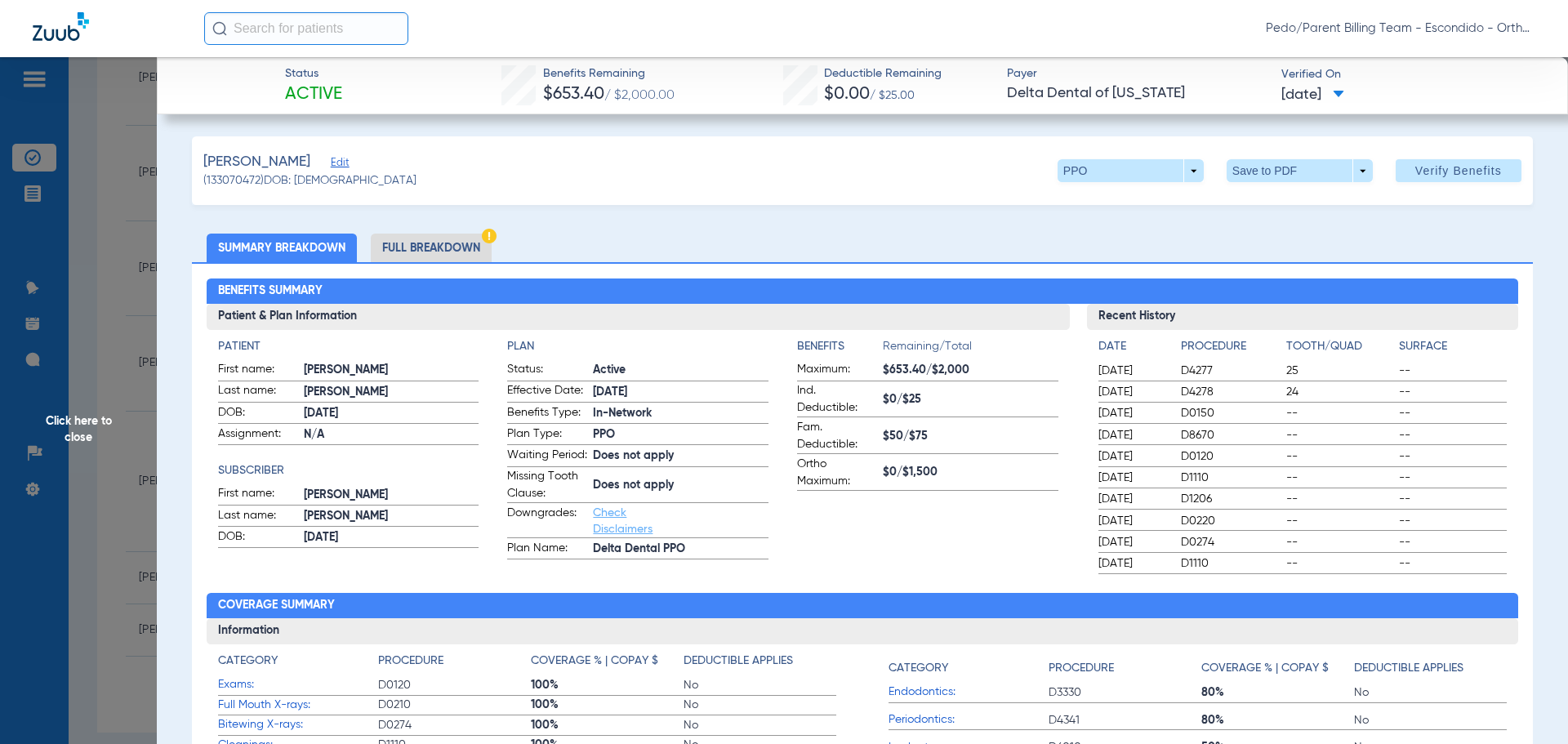
scroll to position [0, 0]
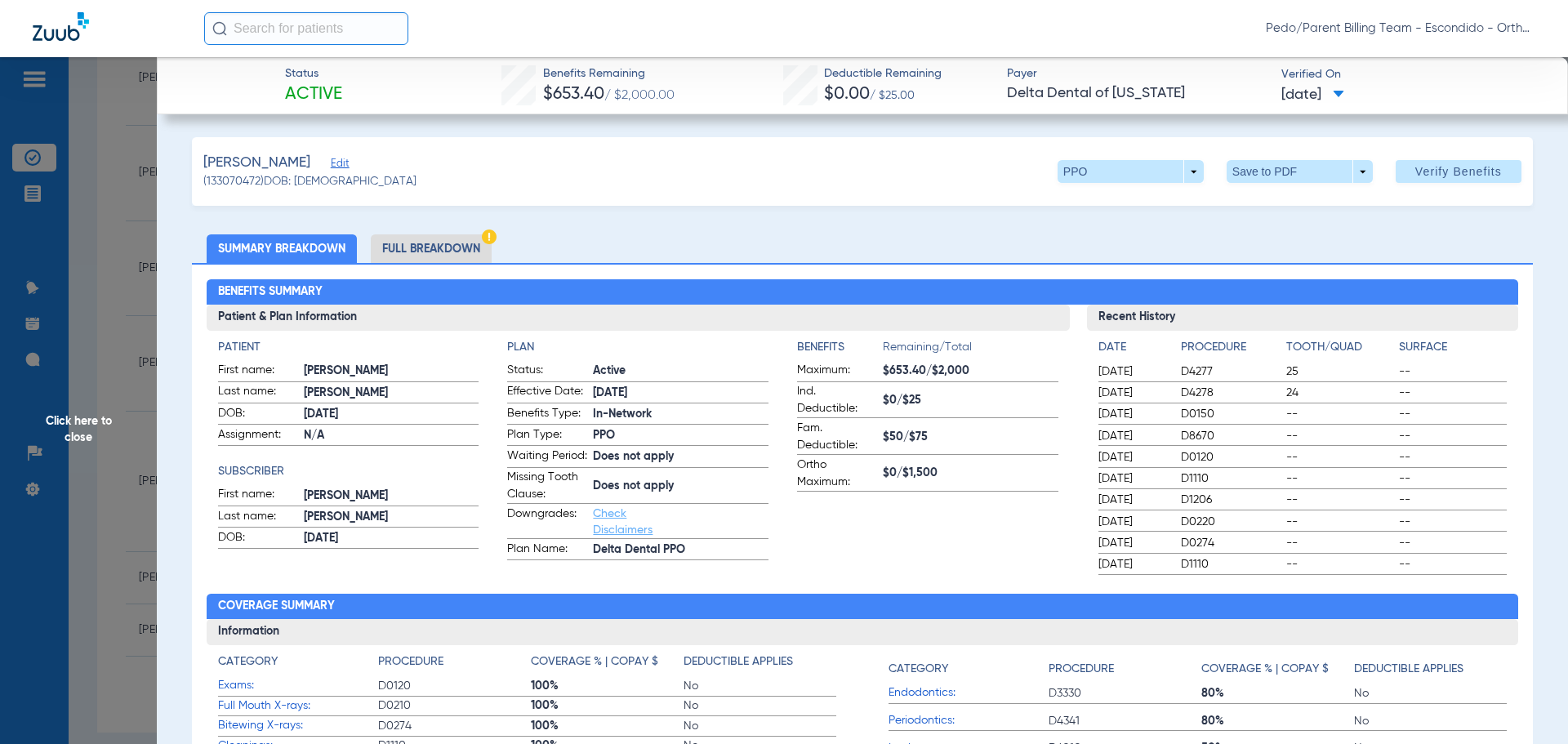
click at [477, 246] on li "Full Breakdown" at bounding box center [431, 249] width 121 height 29
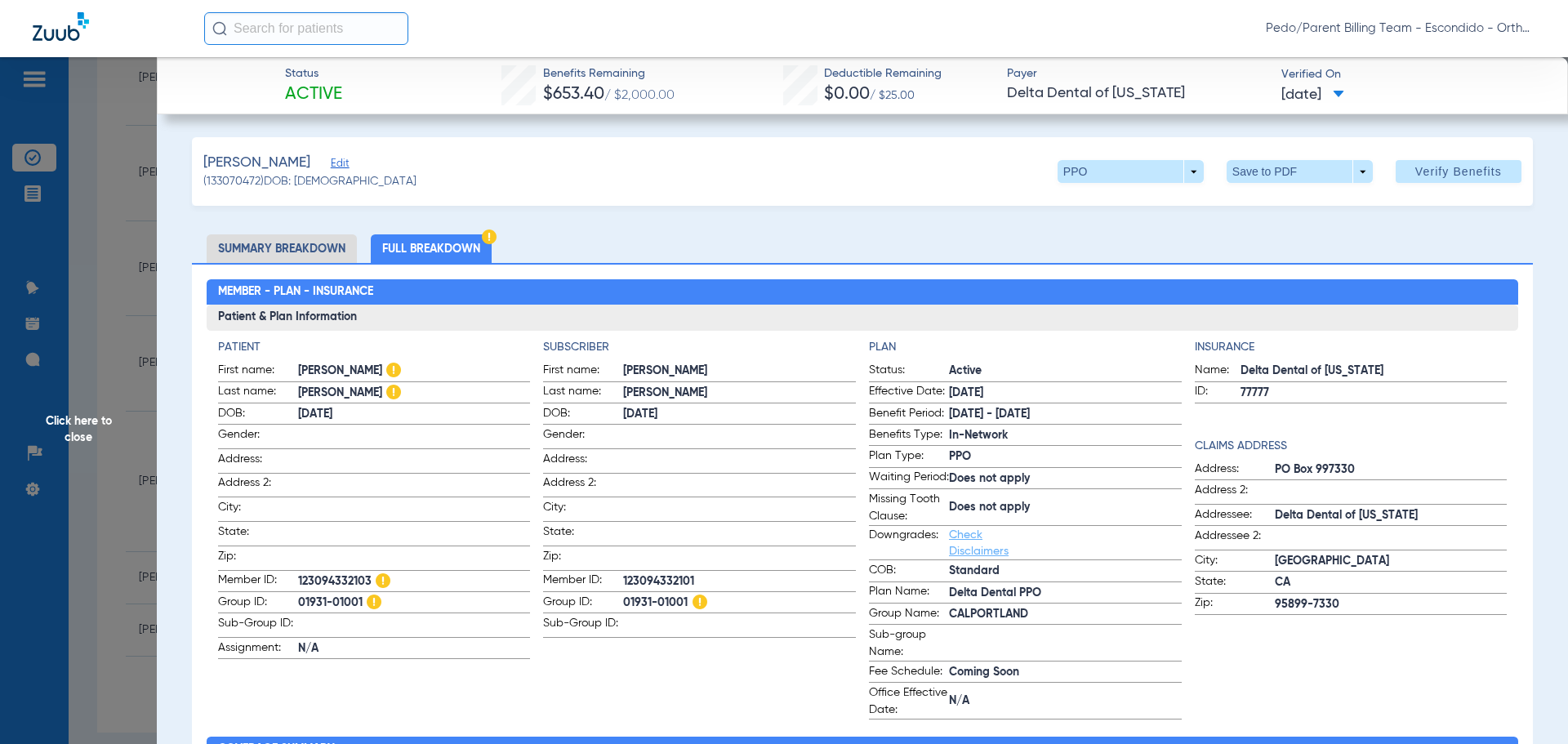
click at [115, 321] on span "Click here to close" at bounding box center [79, 429] width 157 height 744
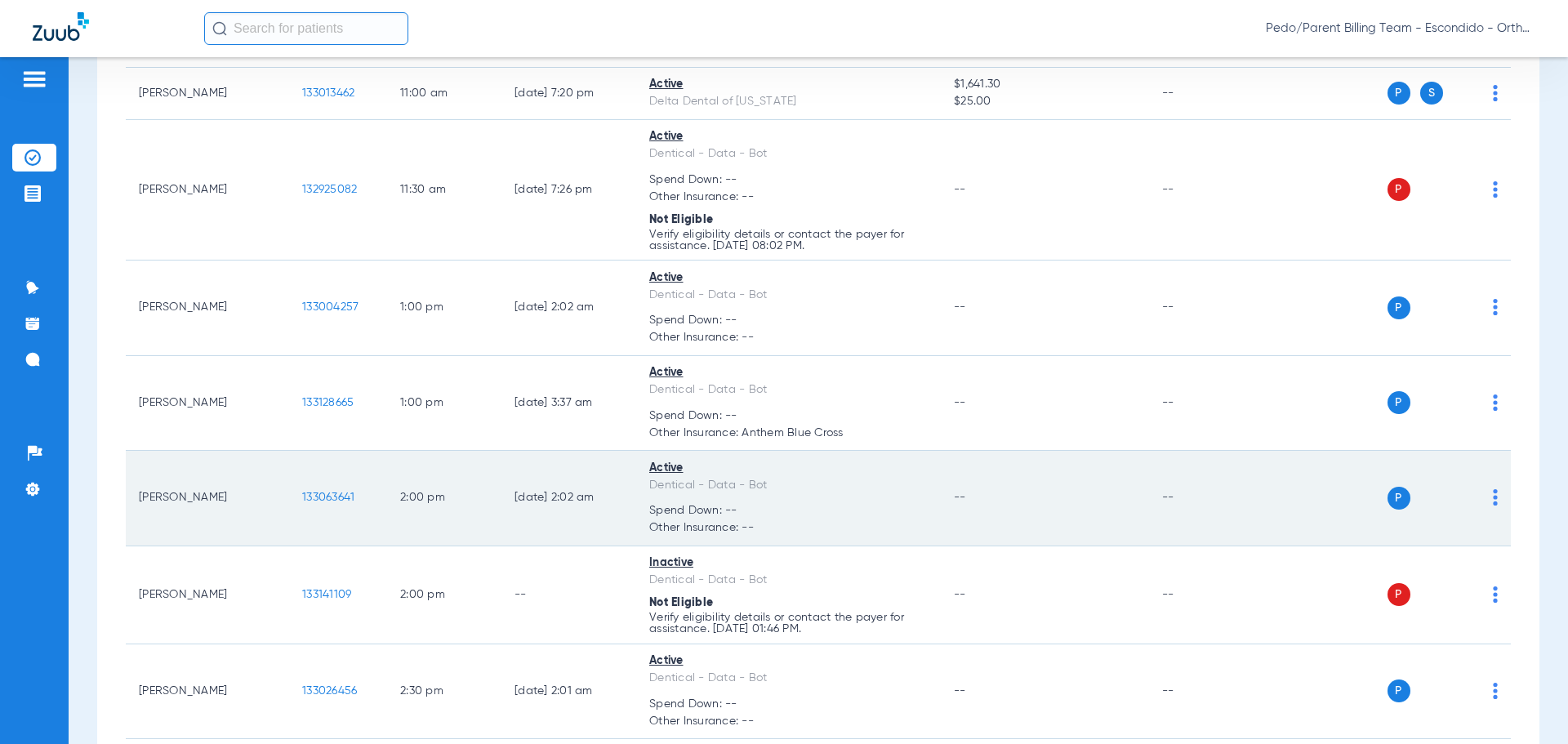
scroll to position [1308, 0]
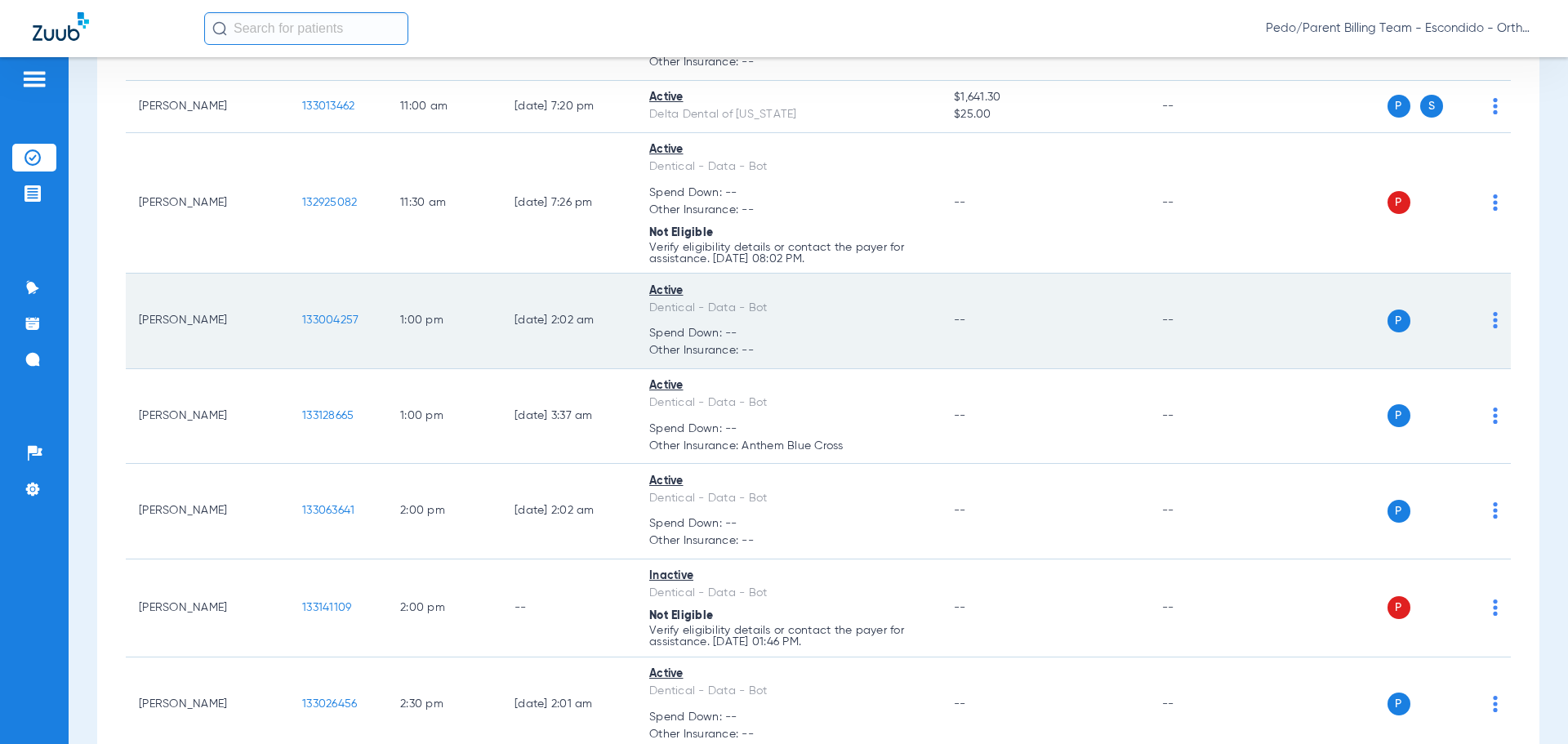
click at [322, 315] on span "133004257" at bounding box center [330, 320] width 56 height 12
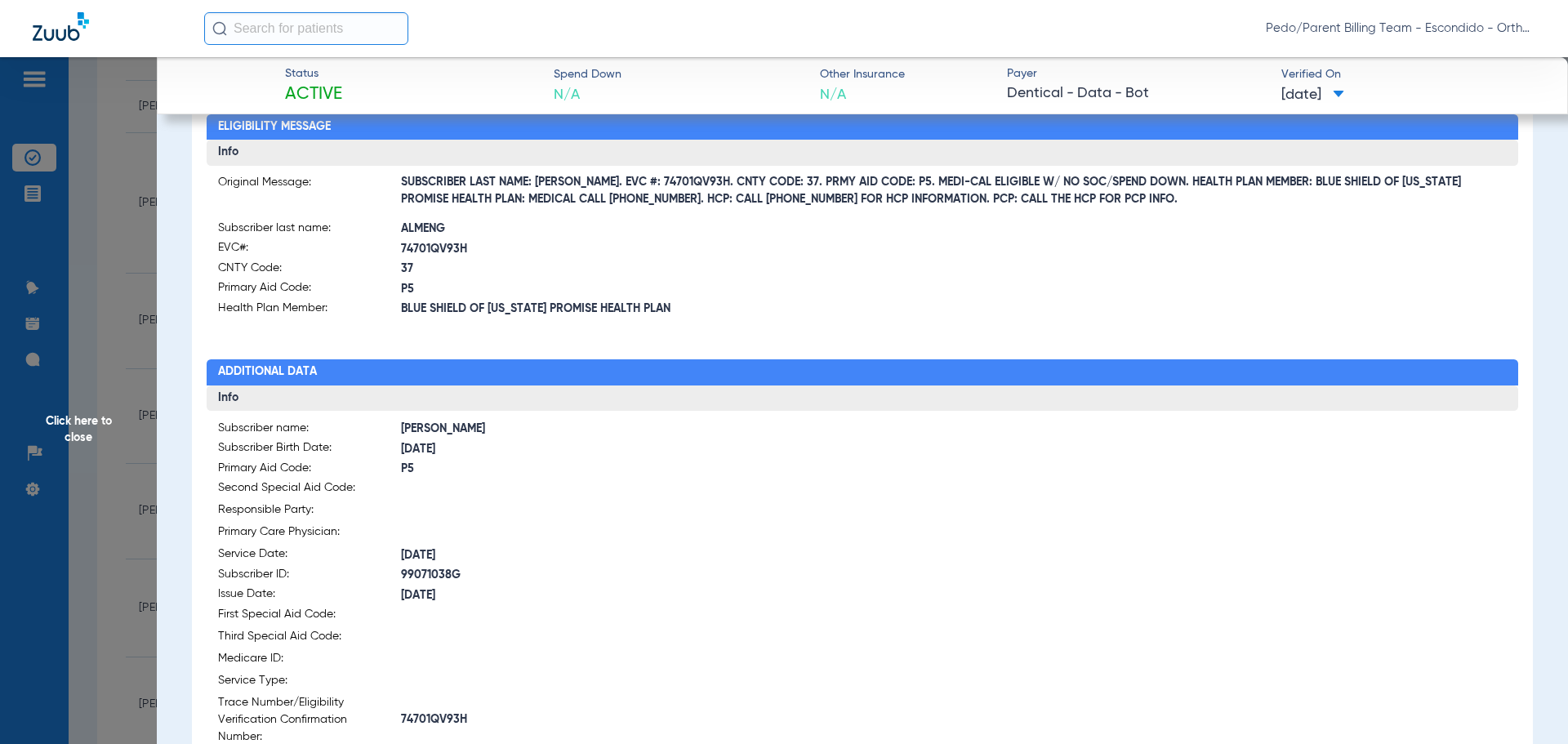
scroll to position [164, 0]
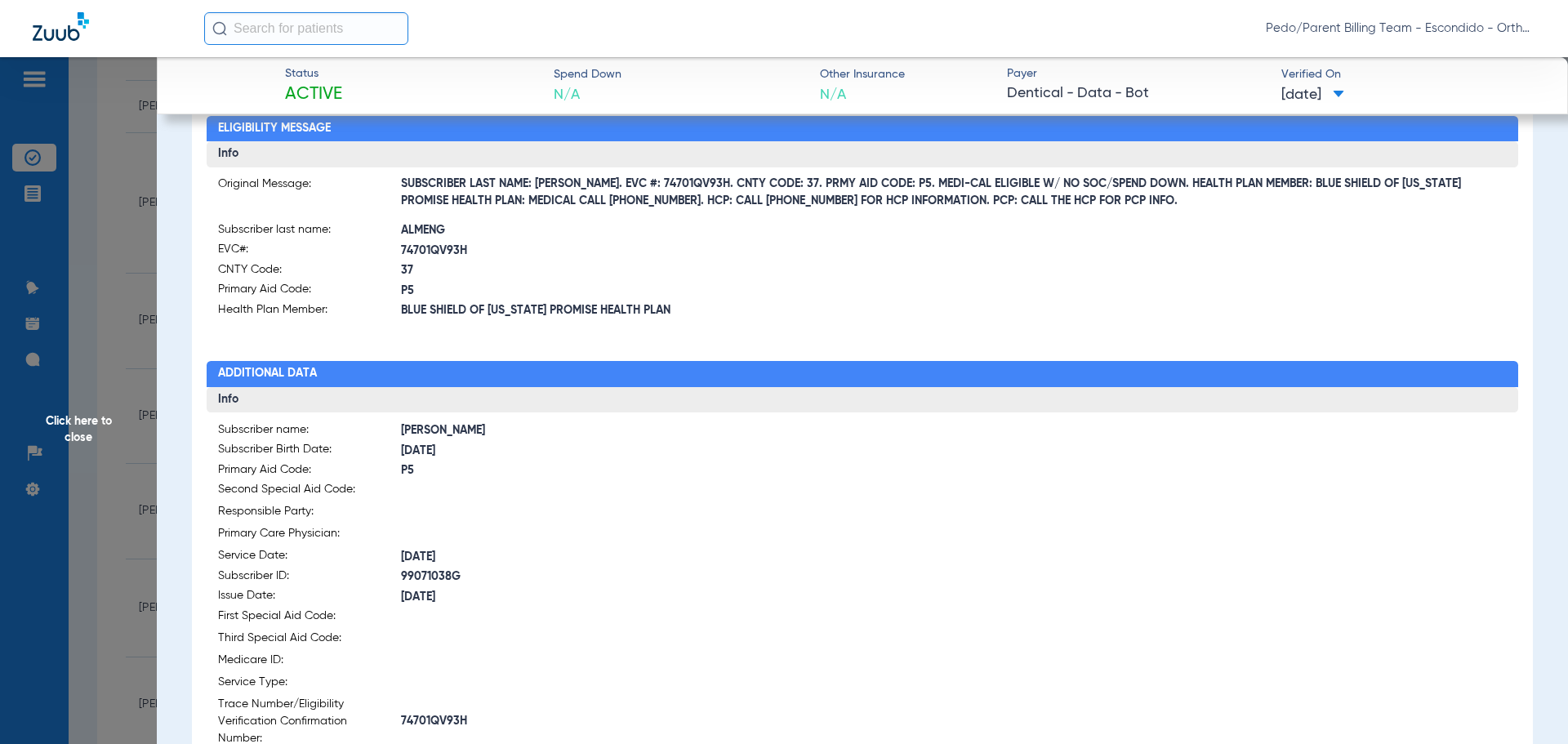
click at [119, 279] on span "Click here to close" at bounding box center [79, 429] width 157 height 744
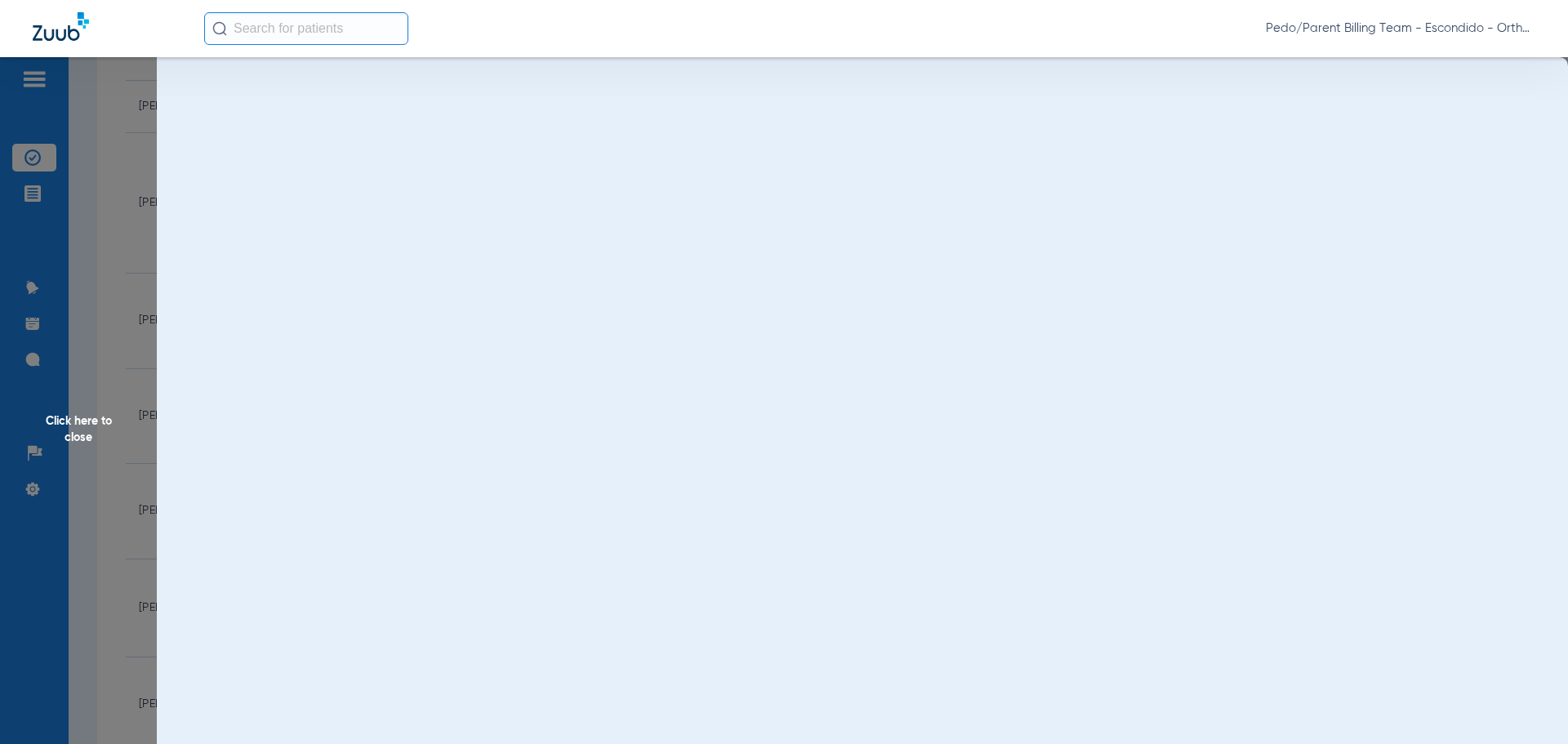
scroll to position [0, 0]
